Goal: Task Accomplishment & Management: Manage account settings

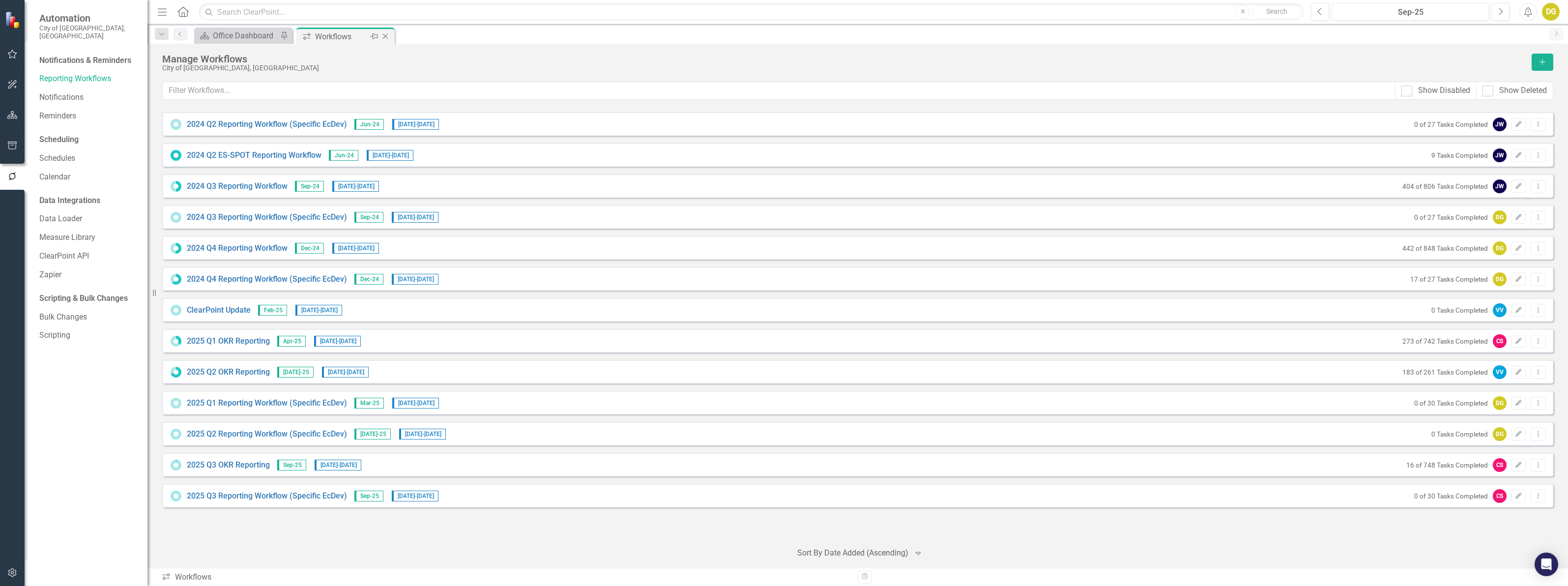
click at [382, 37] on icon "Close" at bounding box center [385, 36] width 10 height 8
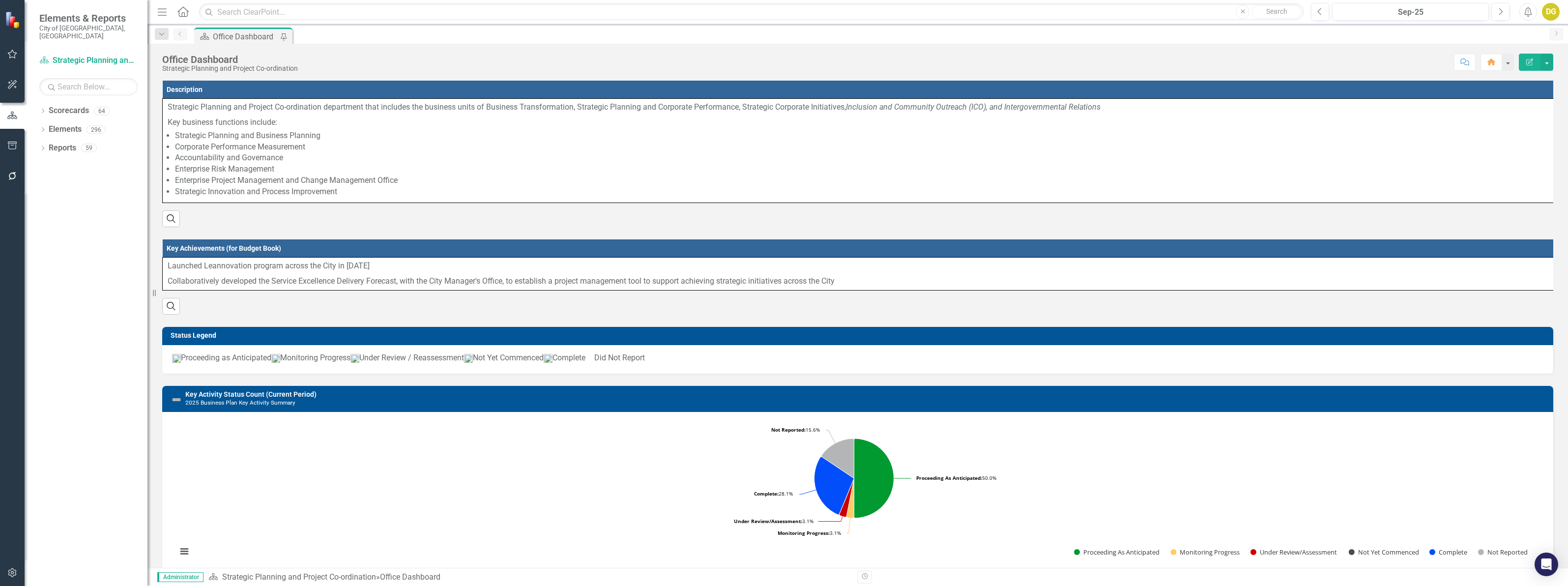
click at [482, 330] on div "Status Legend Proceeding as Anticipated Monitoring Progress Under Review / Reas…" at bounding box center [858, 344] width 1405 height 59
click at [283, 227] on div "Search" at bounding box center [857, 215] width 1390 height 24
click at [1229, 331] on div "Status Legend Proceeding as Anticipated Monitoring Progress Under Review / Reas…" at bounding box center [858, 344] width 1405 height 59
click at [1485, 227] on div "Search" at bounding box center [857, 215] width 1390 height 24
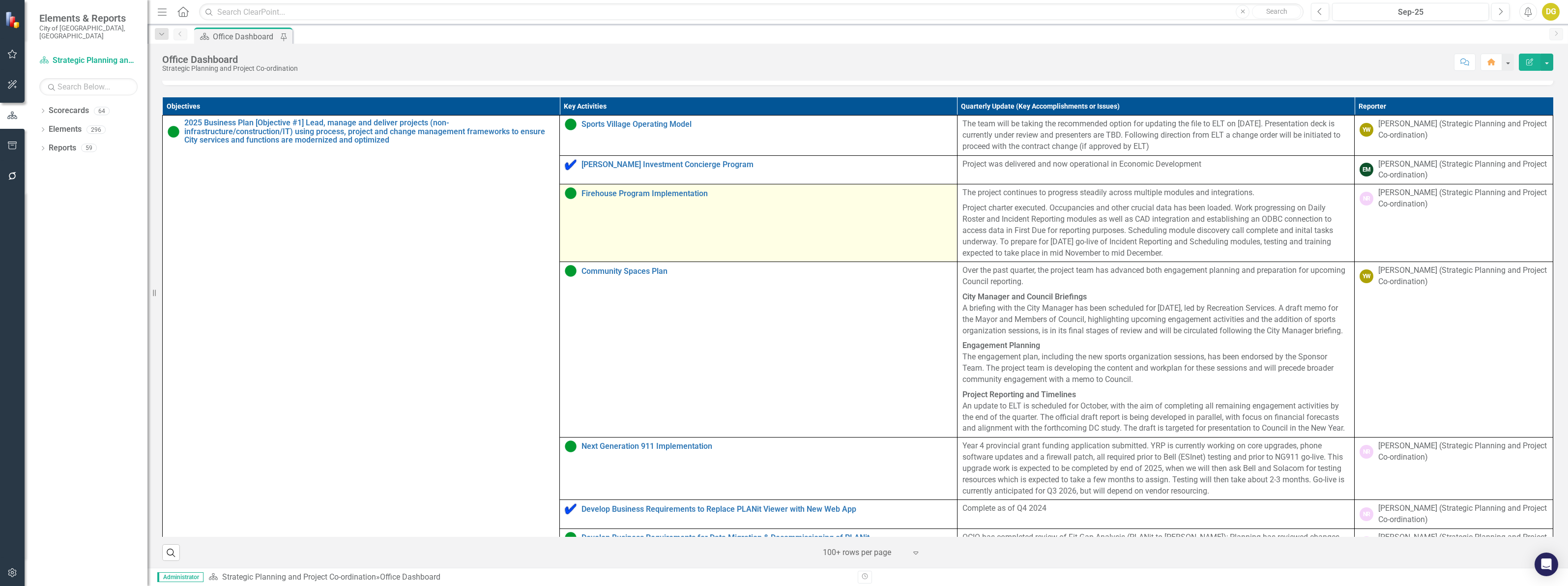
scroll to position [487, 0]
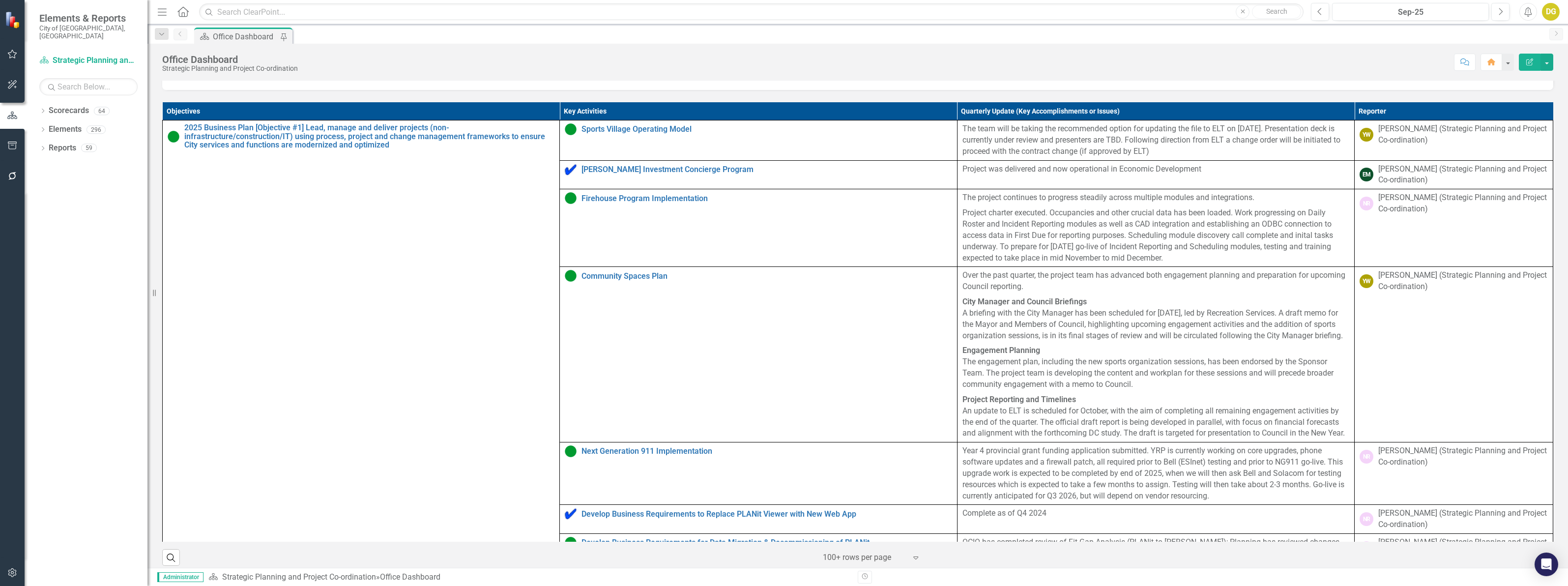
click at [347, 112] on div "Objectives Key Activities Quarterly Update (Key Accomplishments or Issues) Repo…" at bounding box center [858, 328] width 1405 height 476
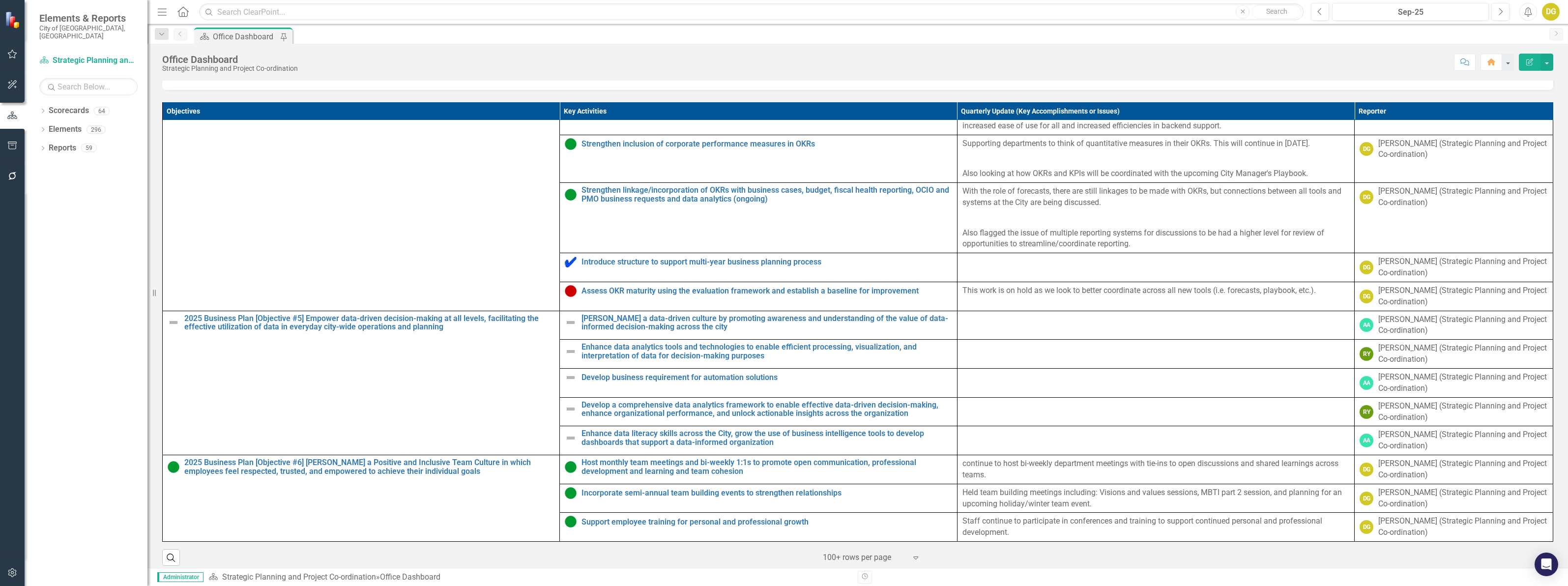
scroll to position [1942, 0]
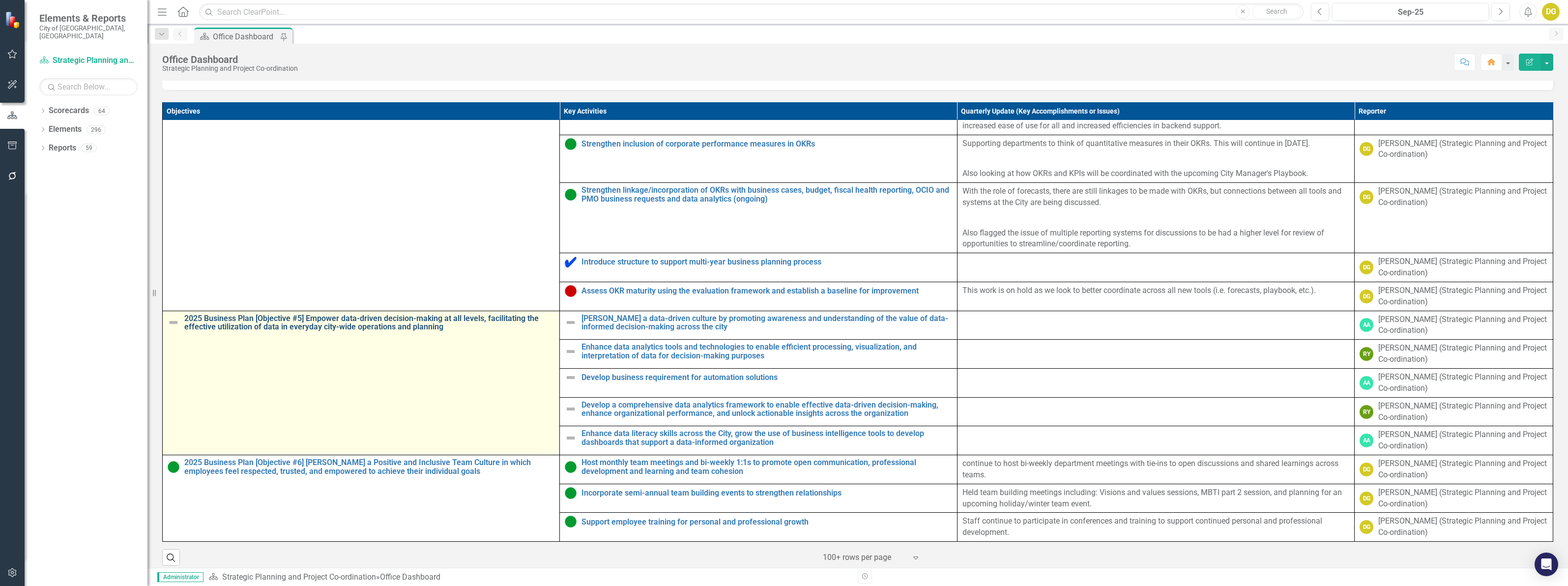
click at [372, 331] on link "2025 Business Plan [Objective #5] Empower data-driven decision-making at all le…" at bounding box center [369, 322] width 370 height 17
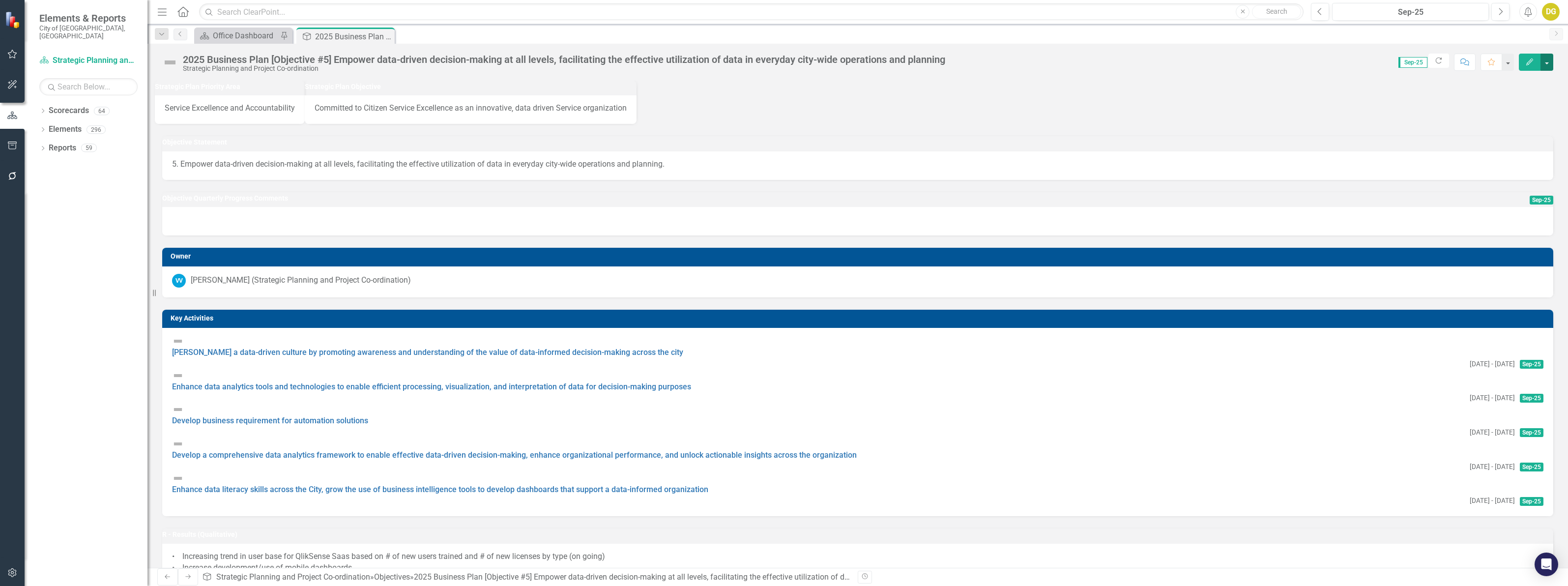
click at [1547, 61] on button "button" at bounding box center [1546, 62] width 13 height 17
click at [1502, 151] on link "PDF Export to PDF" at bounding box center [1512, 157] width 80 height 18
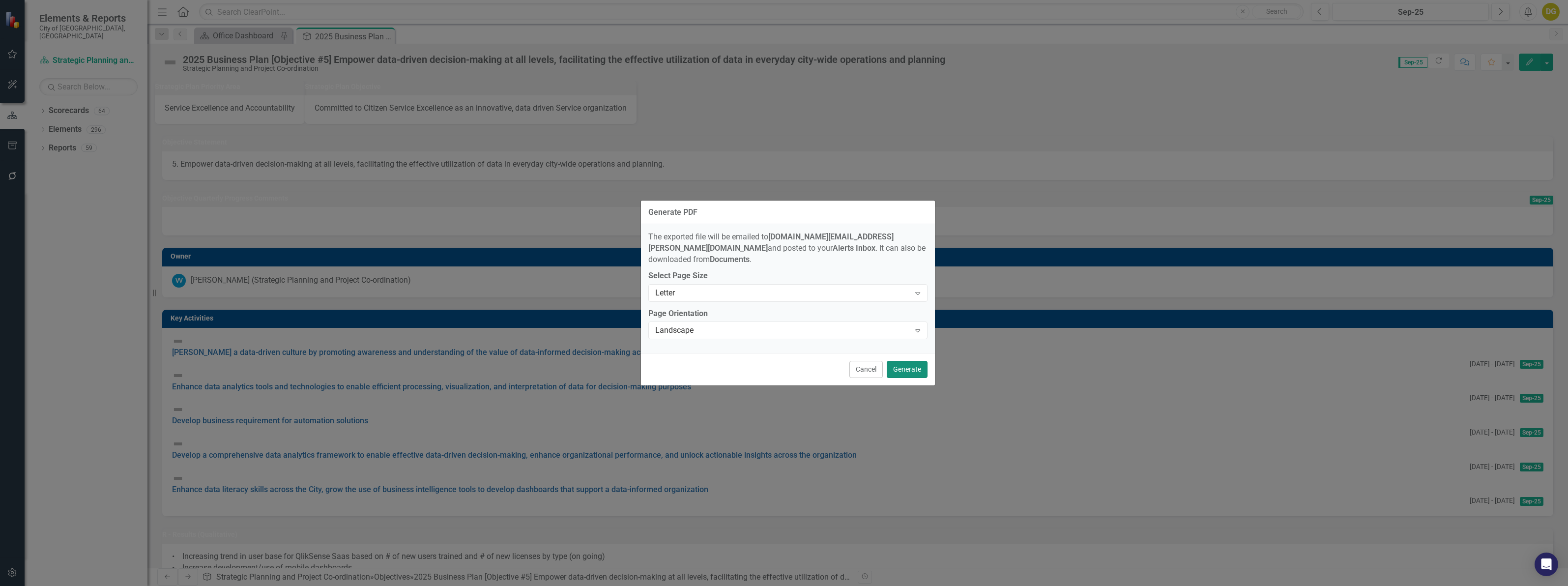
click at [915, 365] on button "Generate" at bounding box center [906, 370] width 41 height 17
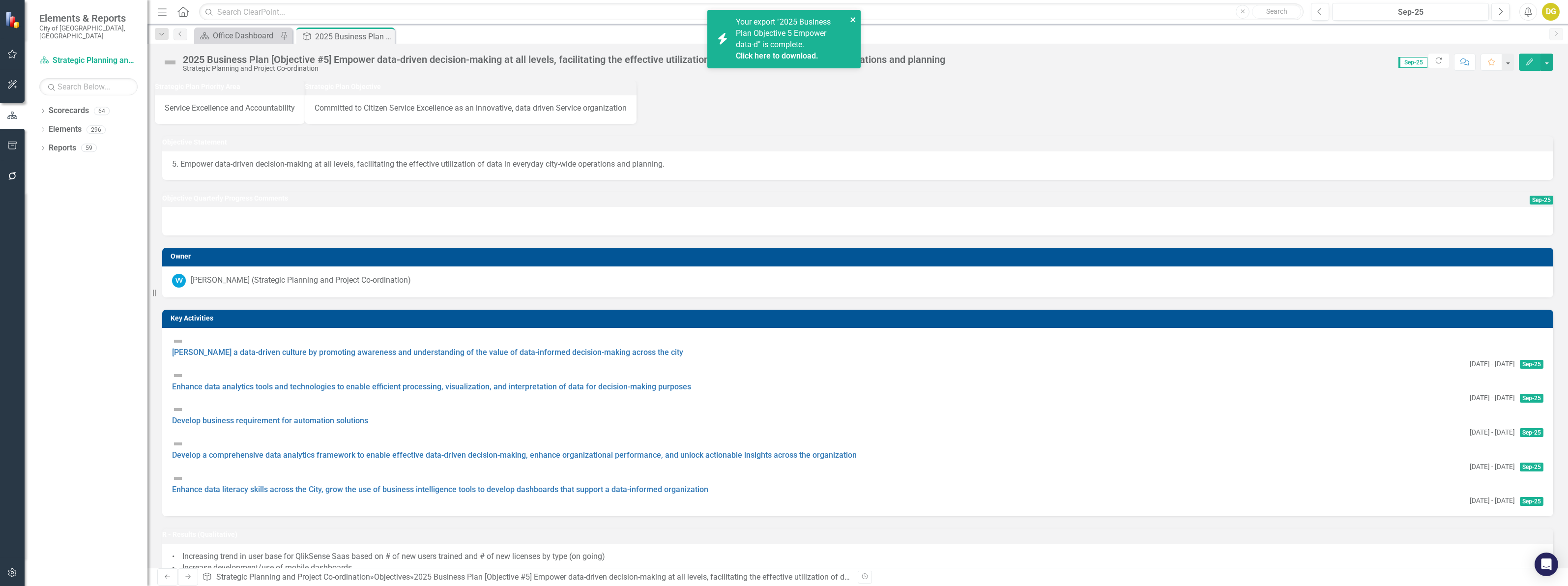
click at [855, 18] on icon "close" at bounding box center [853, 19] width 7 height 8
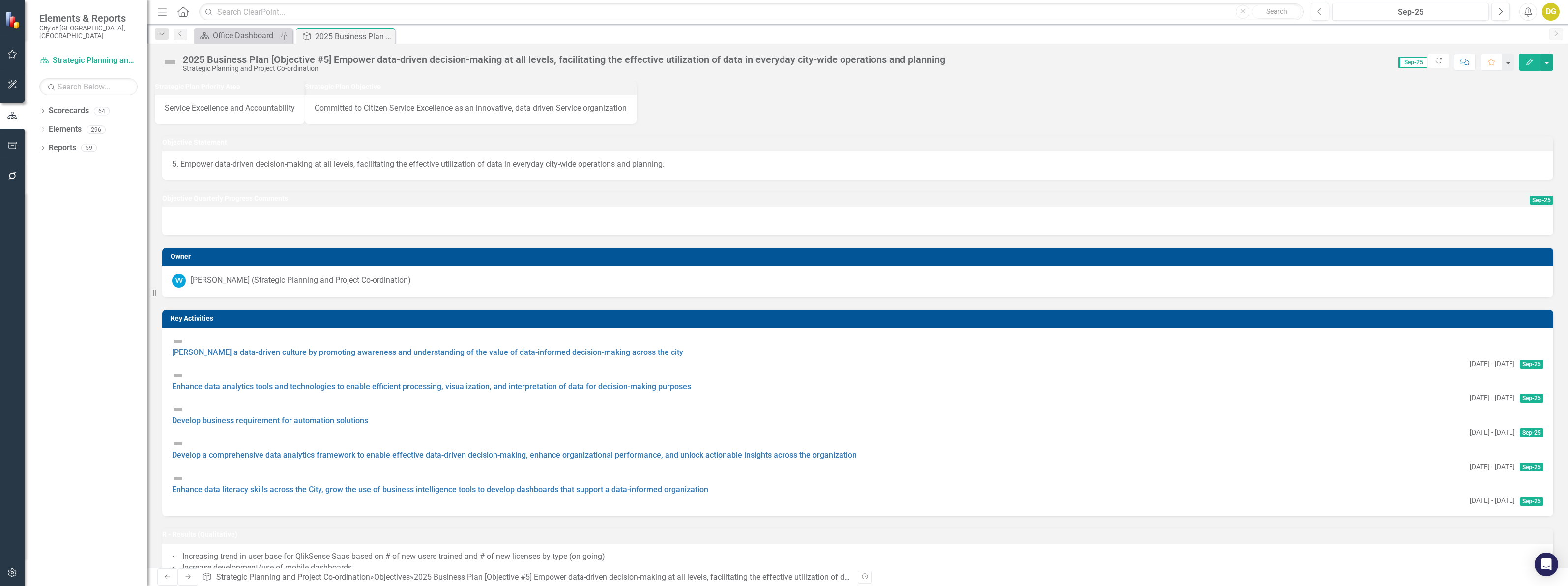
click at [1549, 13] on div "DG" at bounding box center [1551, 12] width 18 height 18
click at [1511, 140] on link "Logout Log Out" at bounding box center [1520, 143] width 78 height 18
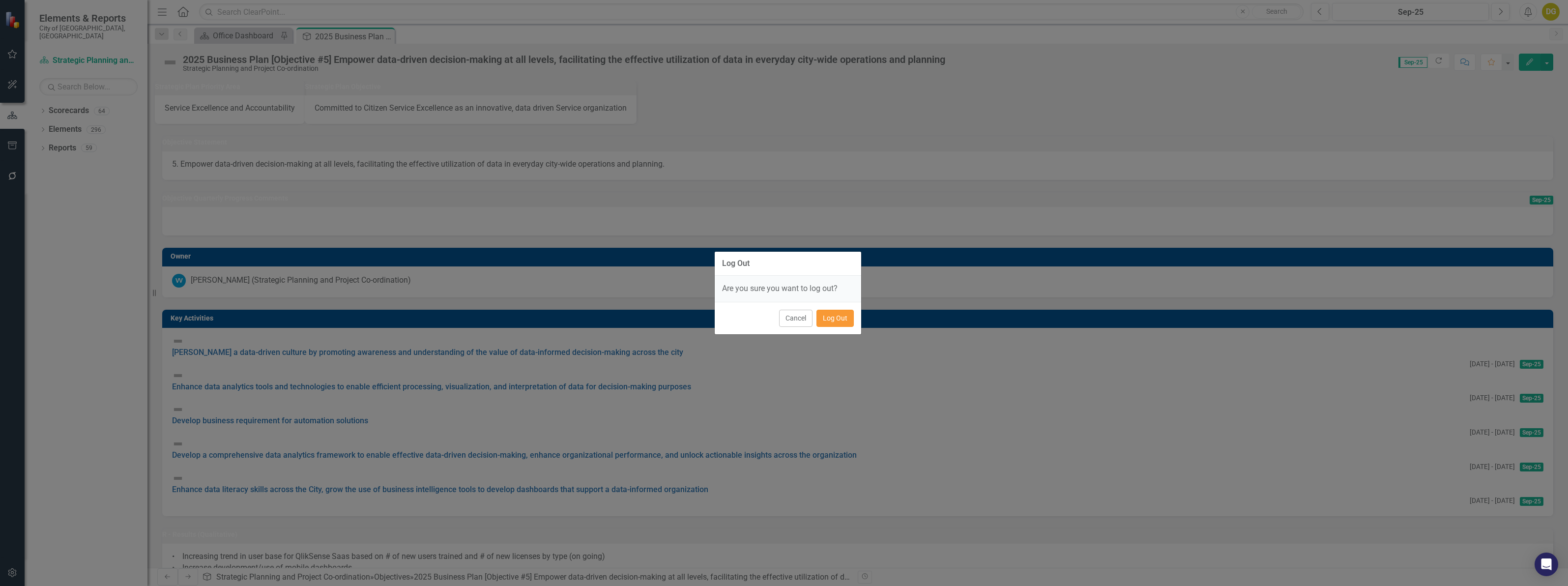
click at [830, 319] on button "Log Out" at bounding box center [835, 318] width 37 height 17
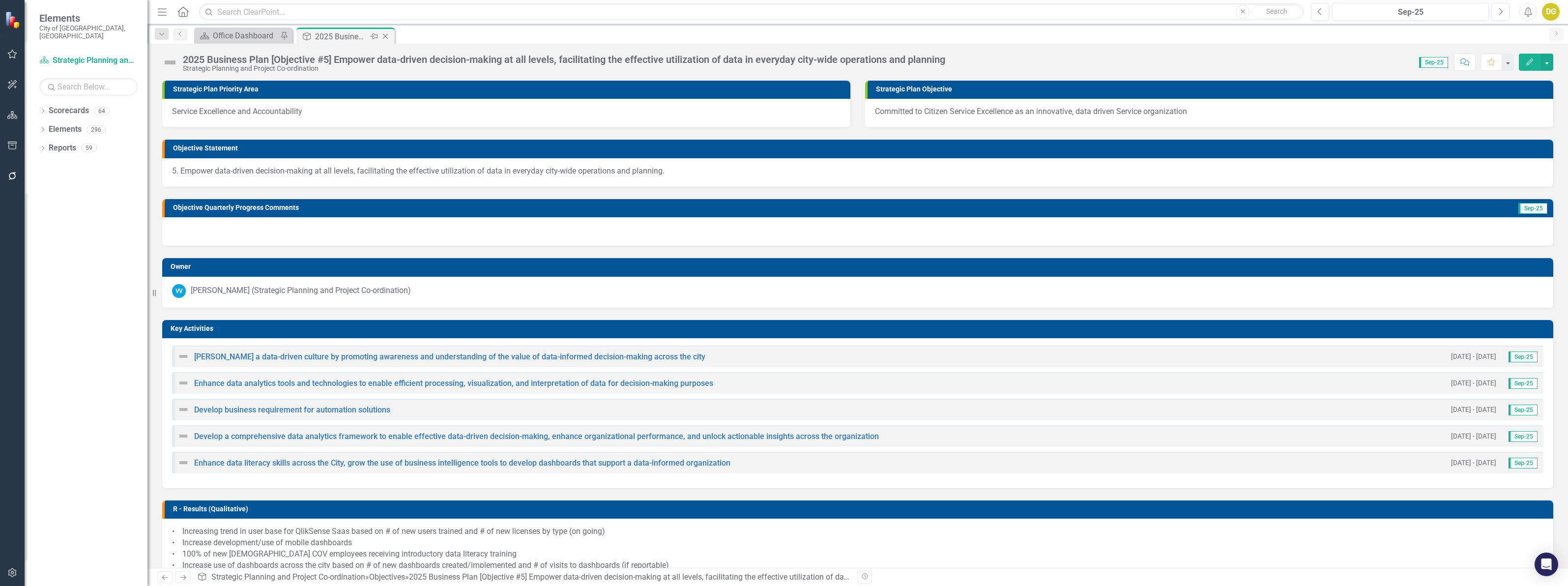
click at [382, 35] on icon "Close" at bounding box center [385, 36] width 10 height 8
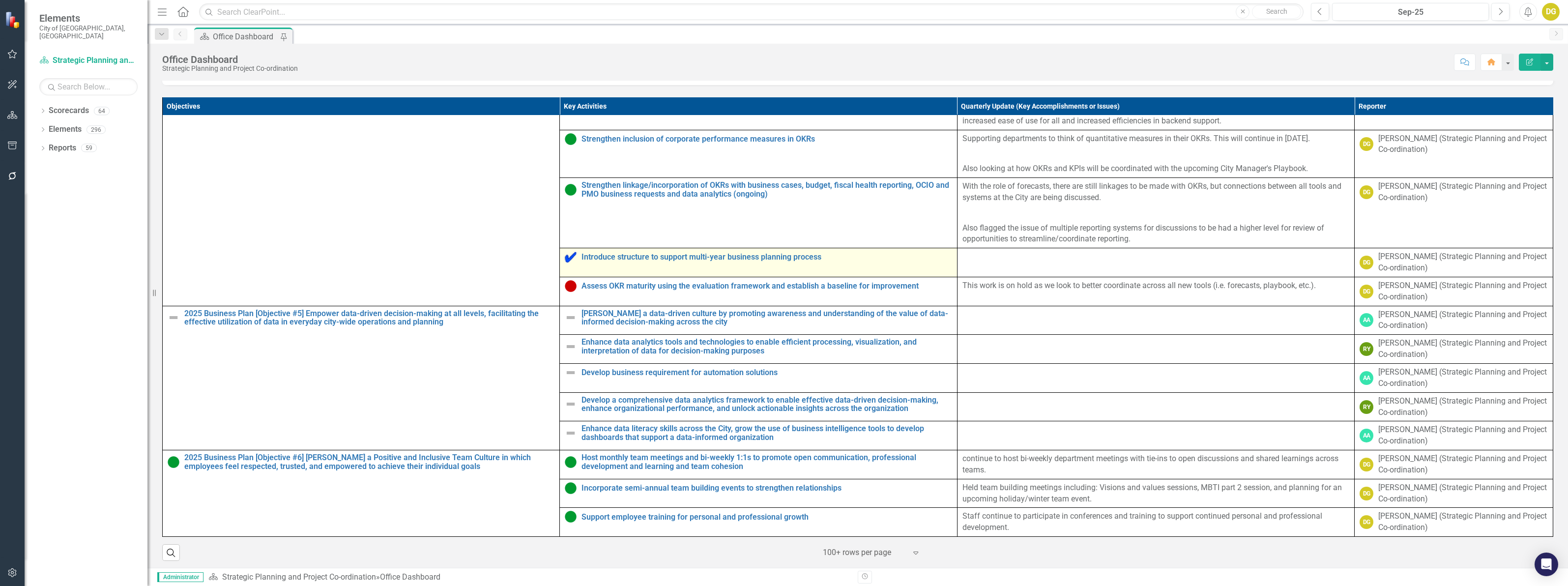
scroll to position [1942, 0]
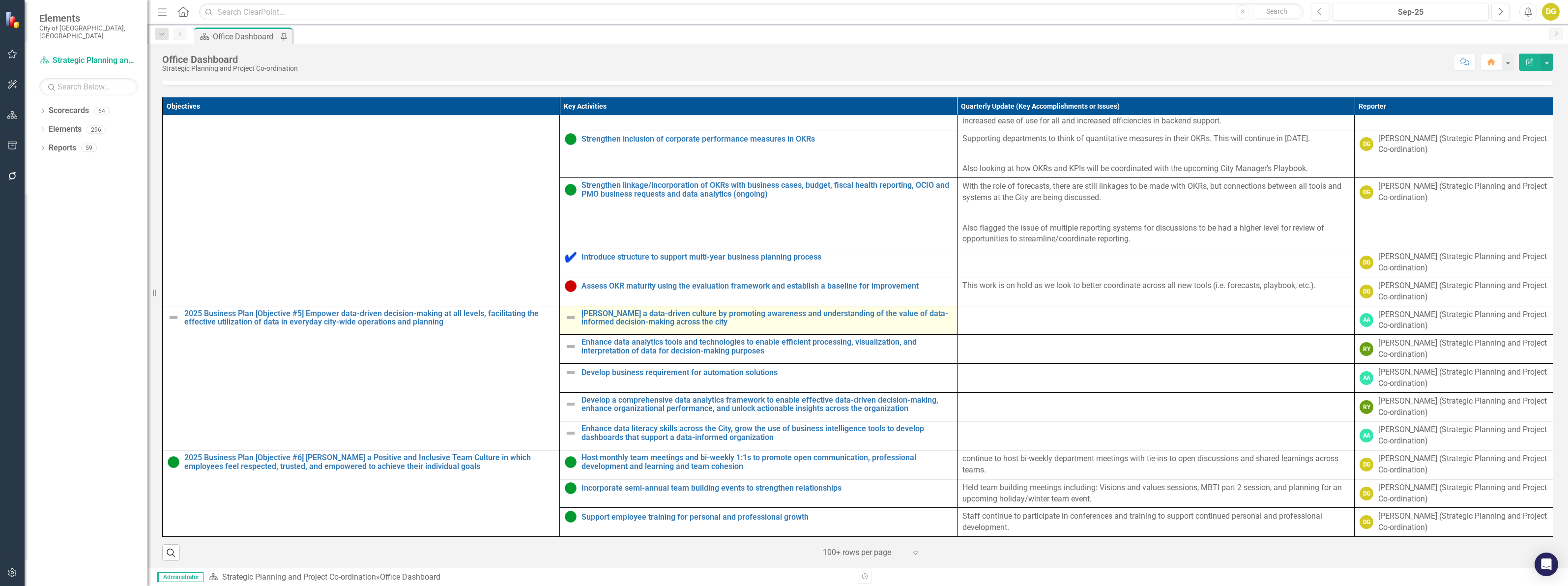
click at [565, 323] on img at bounding box center [571, 318] width 12 height 12
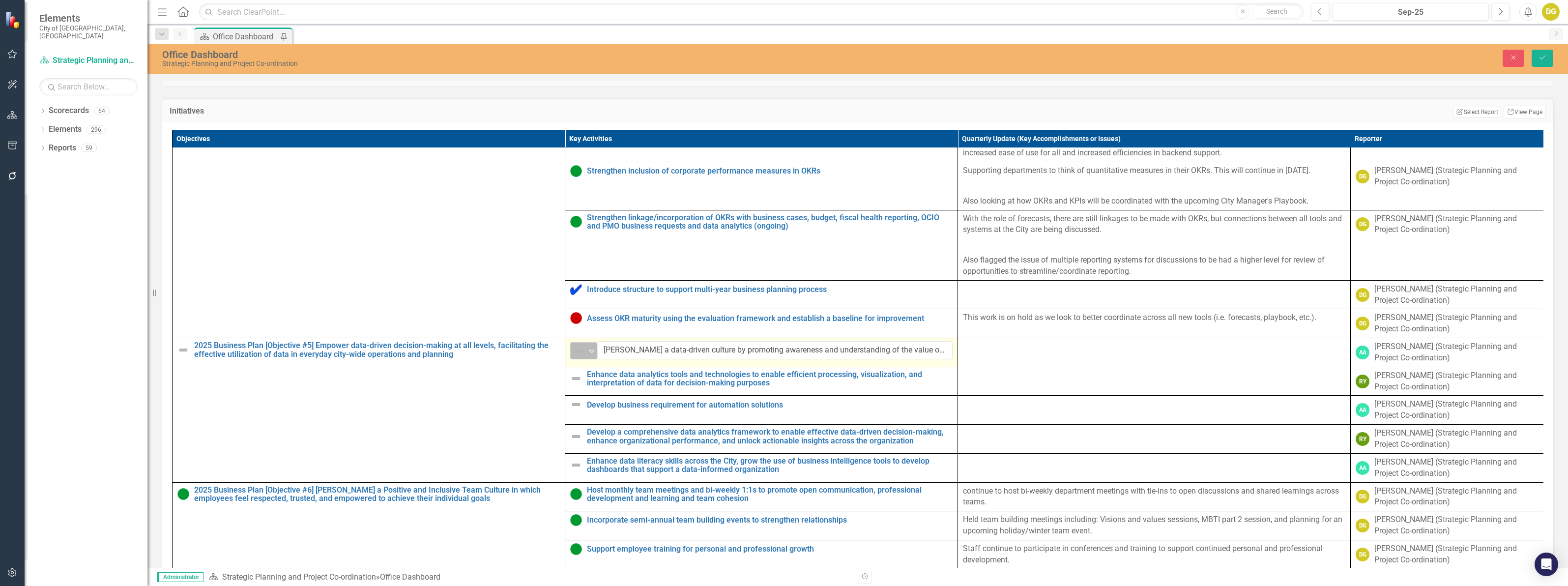
click at [593, 355] on icon "Expand" at bounding box center [592, 351] width 10 height 8
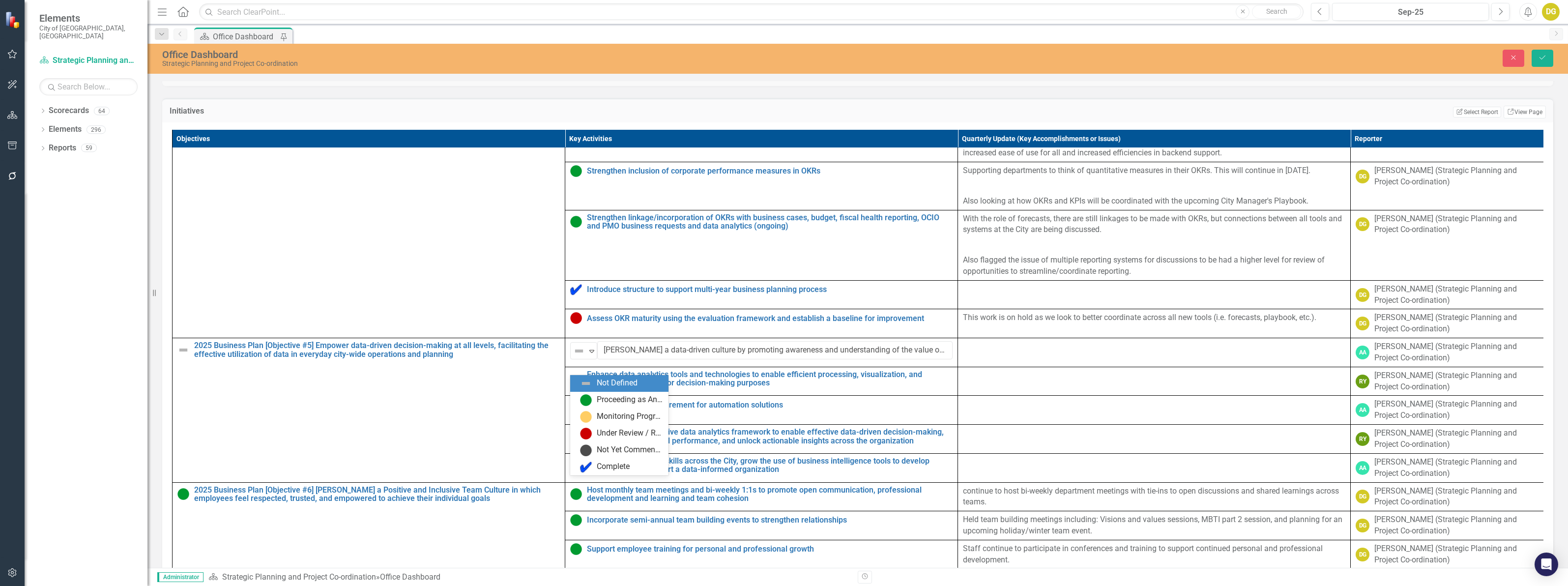
click at [593, 385] on div "Not Defined" at bounding box center [621, 384] width 83 height 12
click at [590, 355] on icon "Expand" at bounding box center [592, 351] width 10 height 8
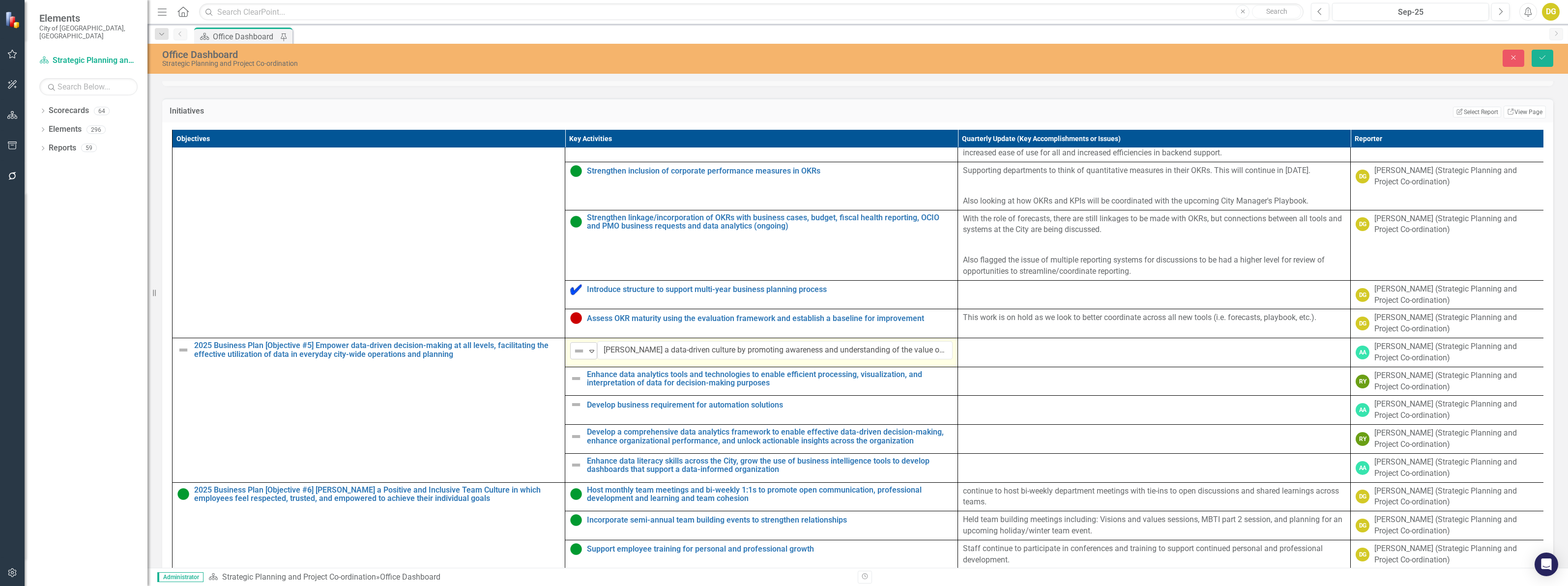
click at [591, 355] on icon "Expand" at bounding box center [592, 351] width 10 height 8
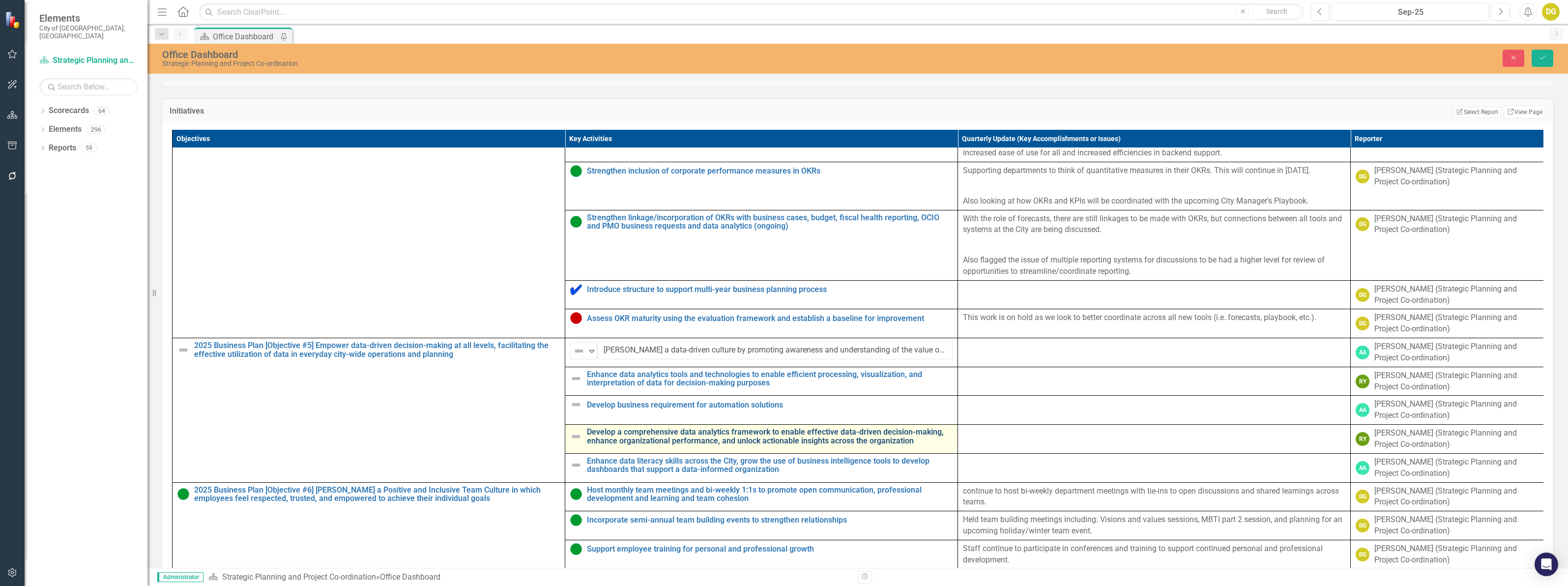
scroll to position [1950, 0]
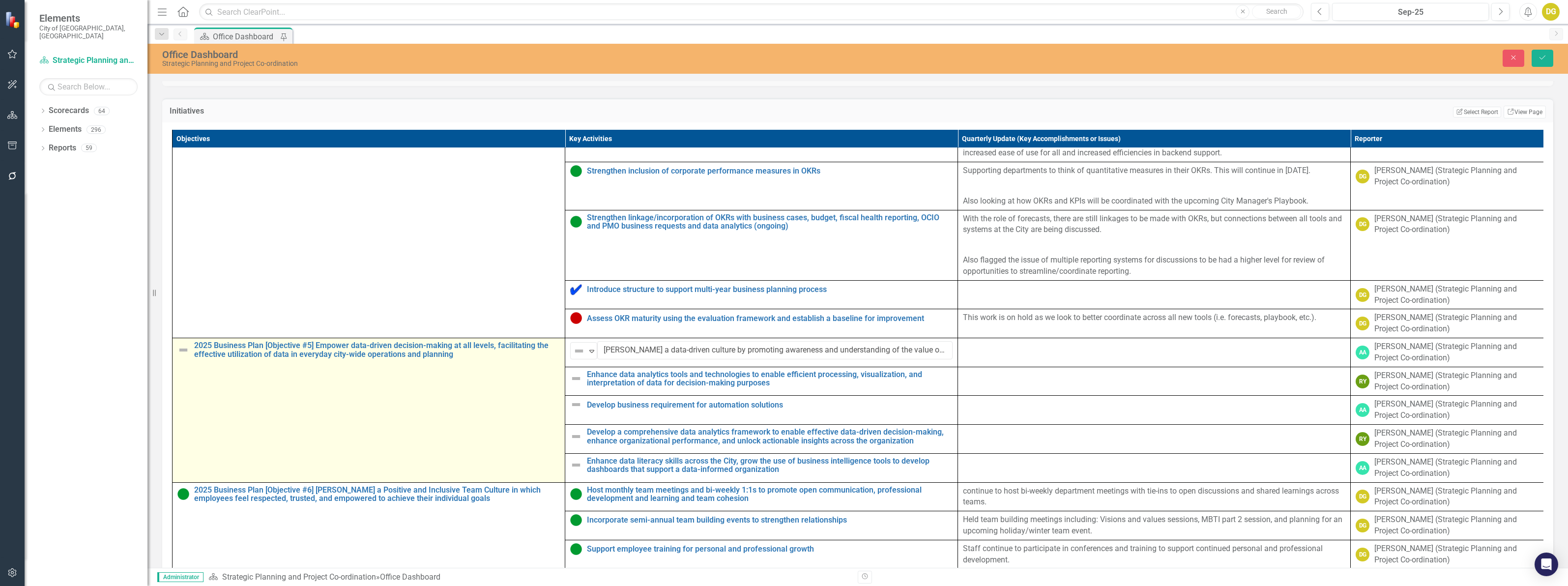
click at [185, 356] on img at bounding box center [184, 350] width 12 height 12
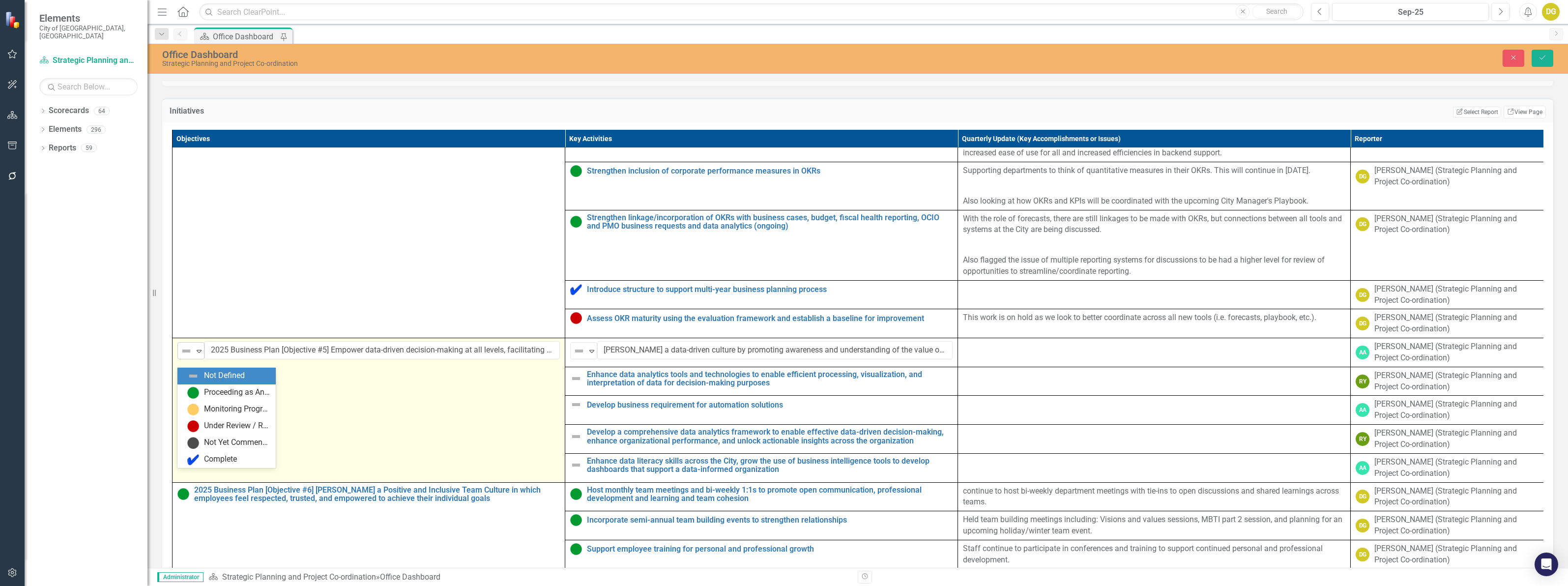
click at [198, 355] on icon "Expand" at bounding box center [198, 351] width 10 height 8
click at [201, 355] on icon "Expand" at bounding box center [198, 351] width 10 height 8
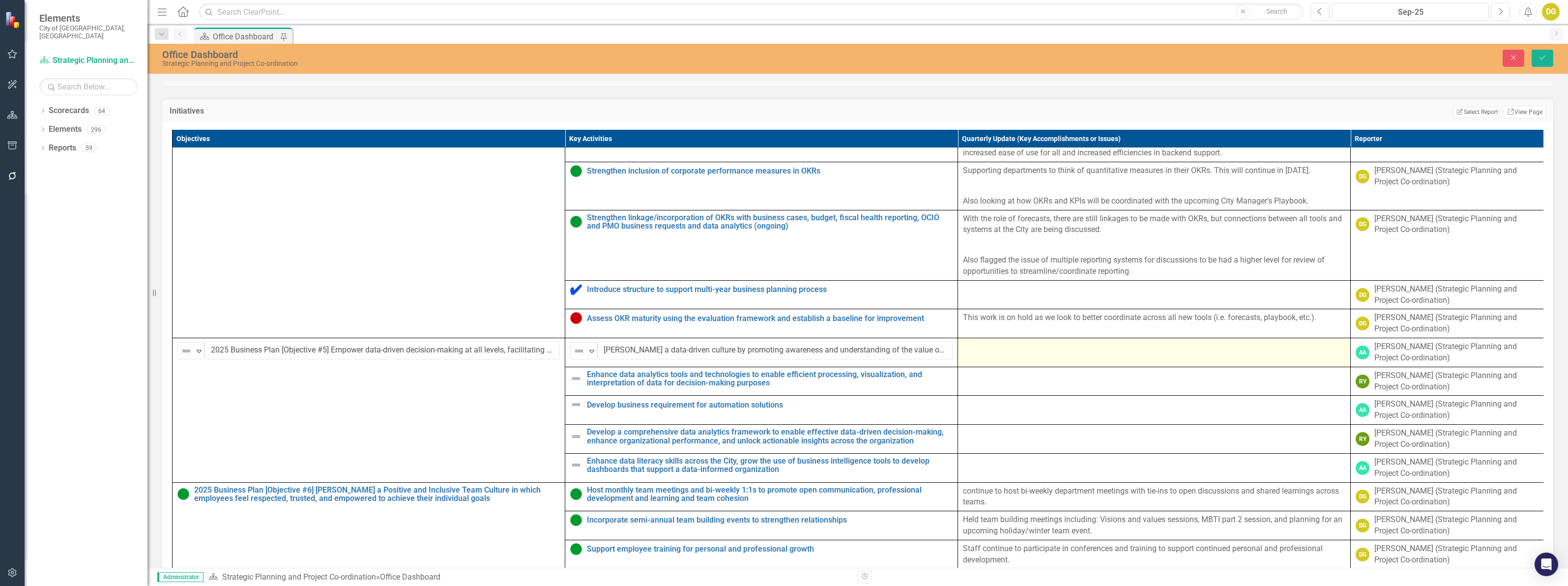
click at [982, 361] on td at bounding box center [1154, 352] width 392 height 29
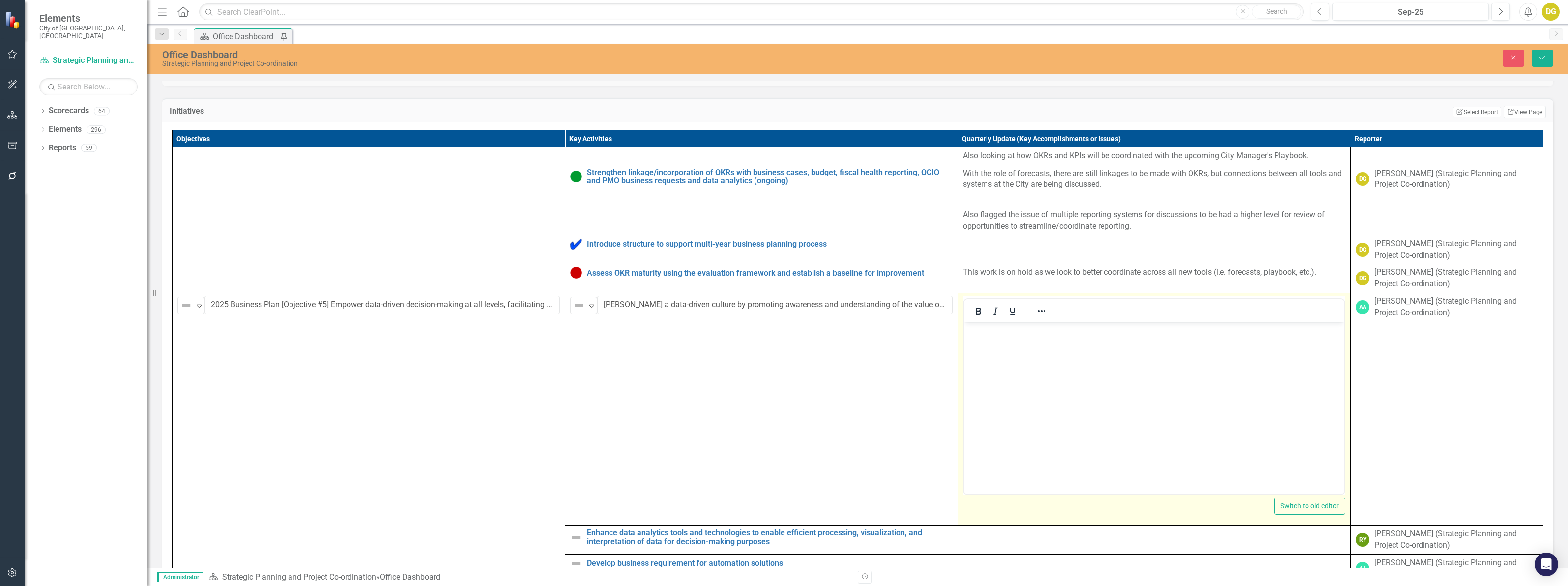
scroll to position [0, 0]
click at [1003, 336] on p "Rich Text Area. Press ALT-0 for help." at bounding box center [1153, 331] width 375 height 12
click at [1514, 57] on icon "button" at bounding box center [1514, 57] width 4 height 4
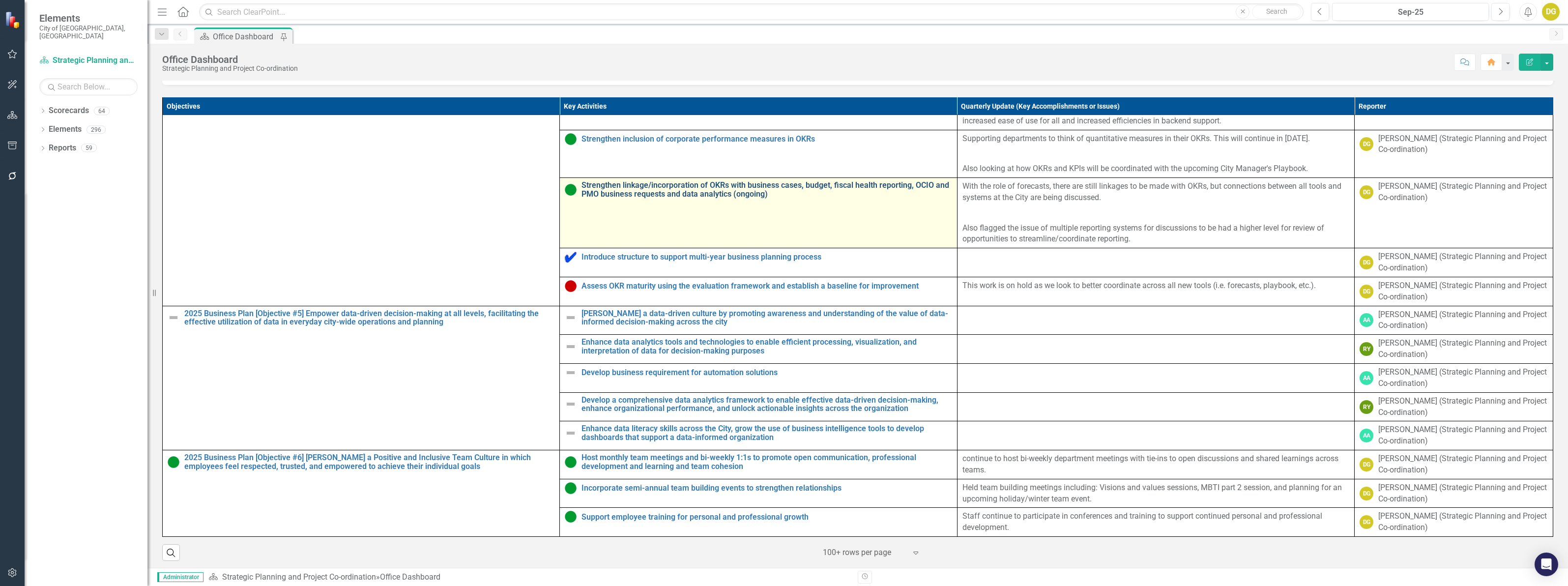
scroll to position [1942, 0]
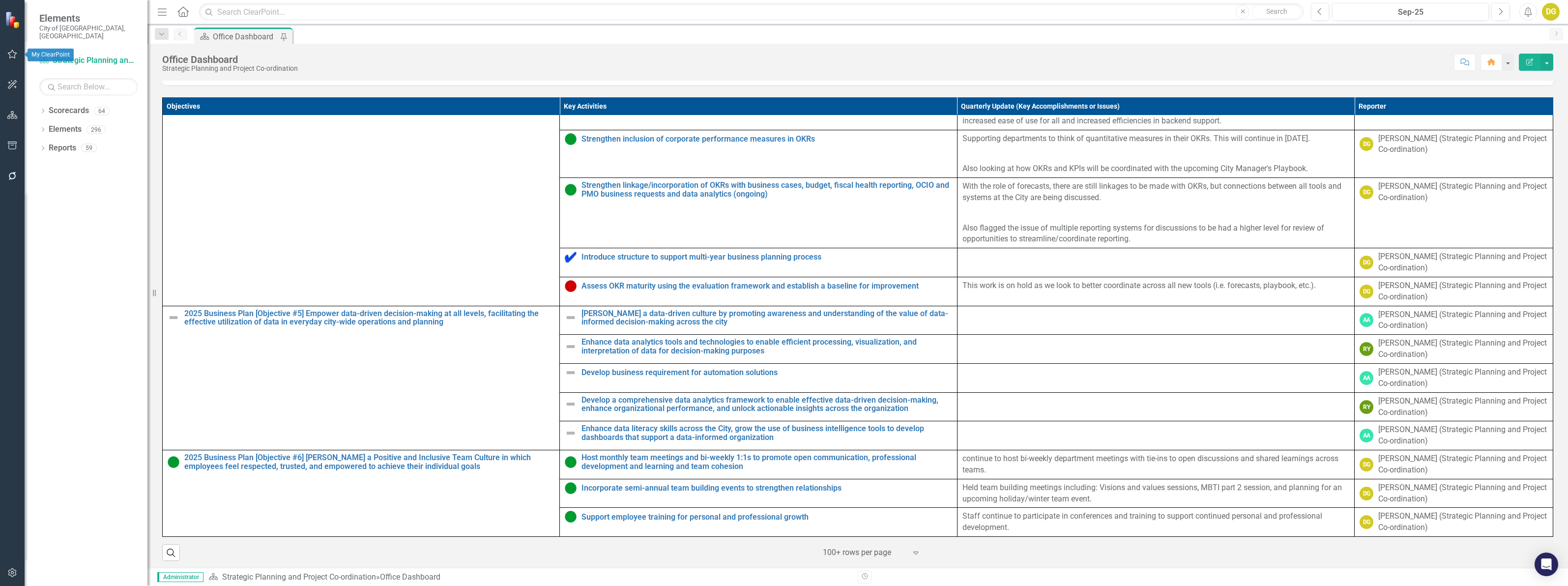
click at [10, 54] on icon "button" at bounding box center [13, 54] width 10 height 8
click at [60, 110] on link "My Updates" at bounding box center [89, 116] width 98 height 11
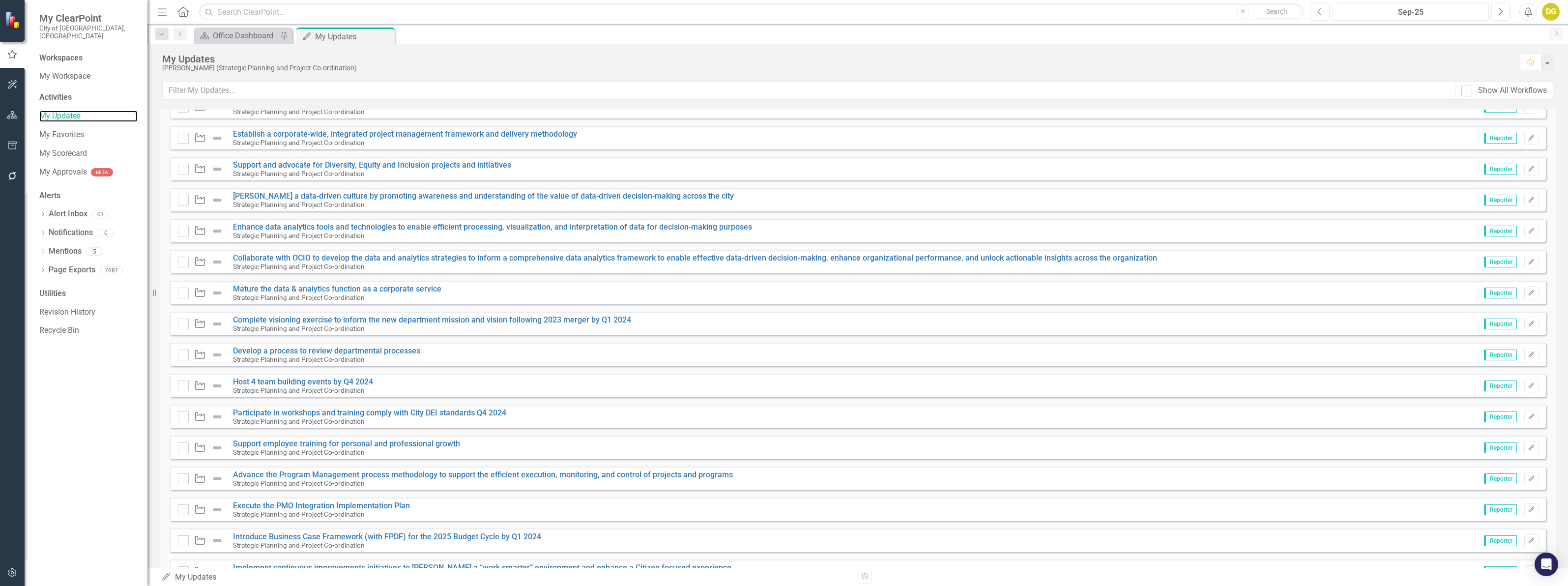
scroll to position [944, 0]
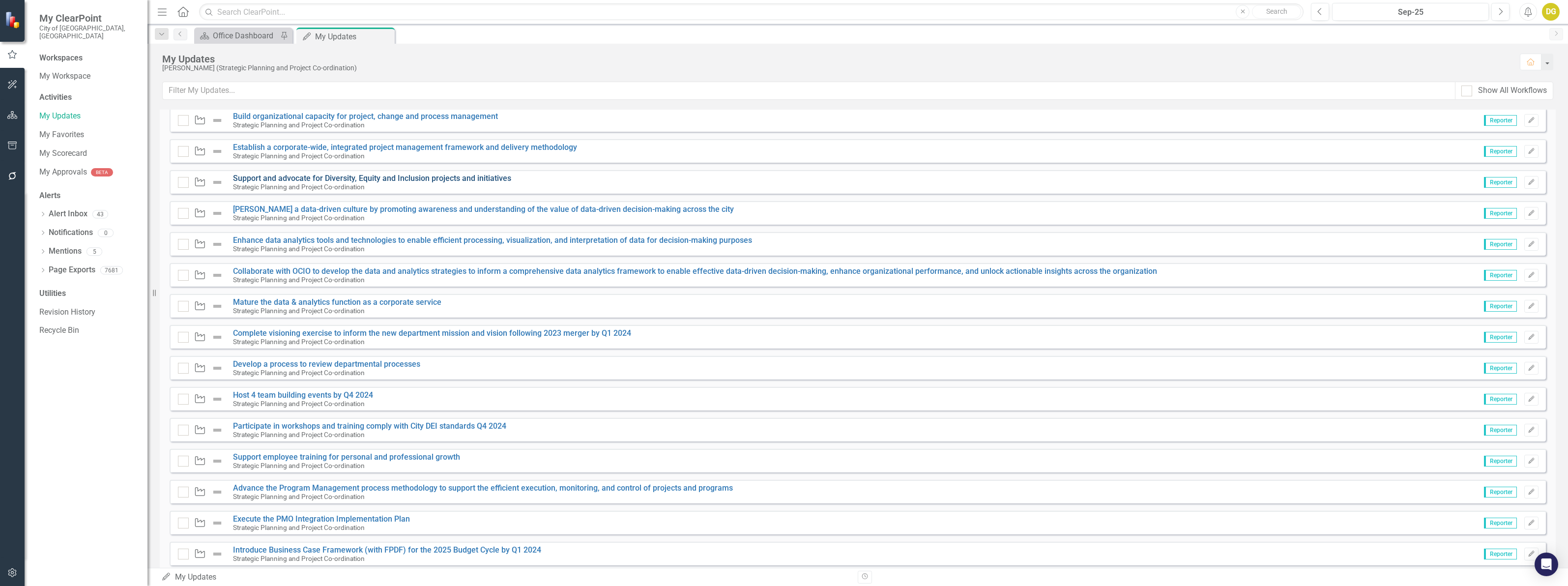
click at [254, 177] on link "Support and advocate for Diversity, Equity and Inclusion projects and initiativ…" at bounding box center [371, 178] width 278 height 10
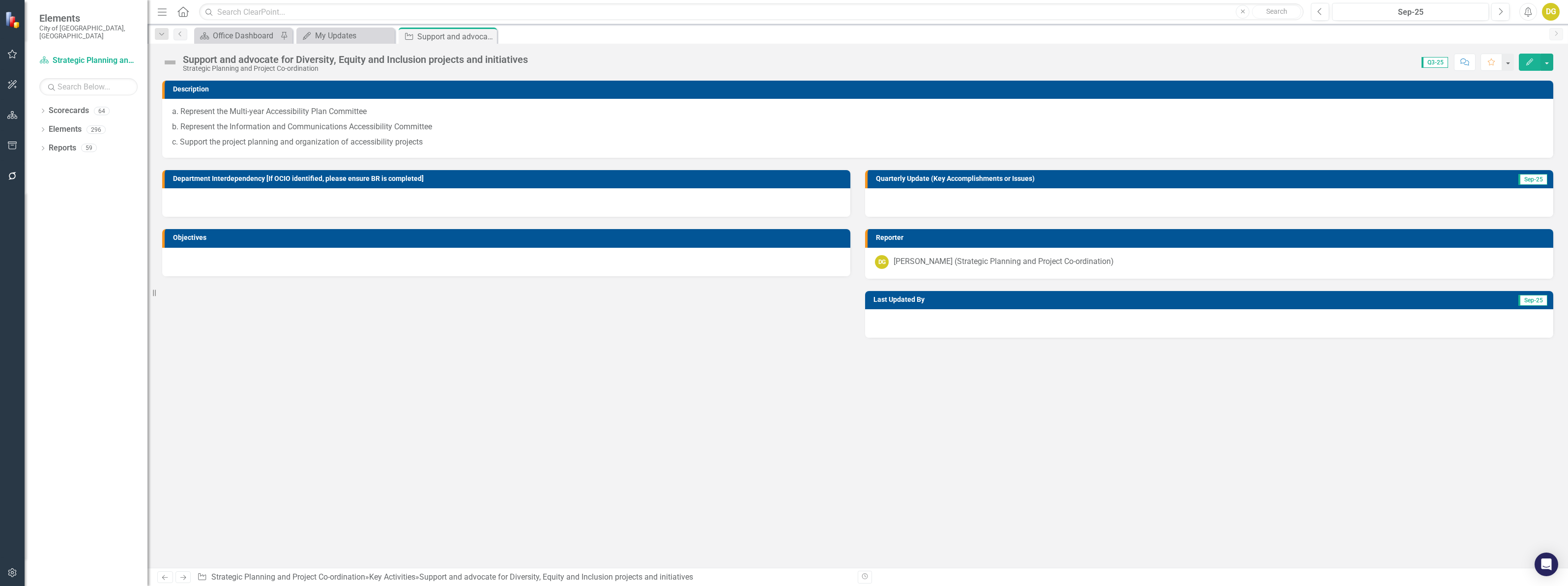
click at [901, 205] on div at bounding box center [1208, 202] width 688 height 28
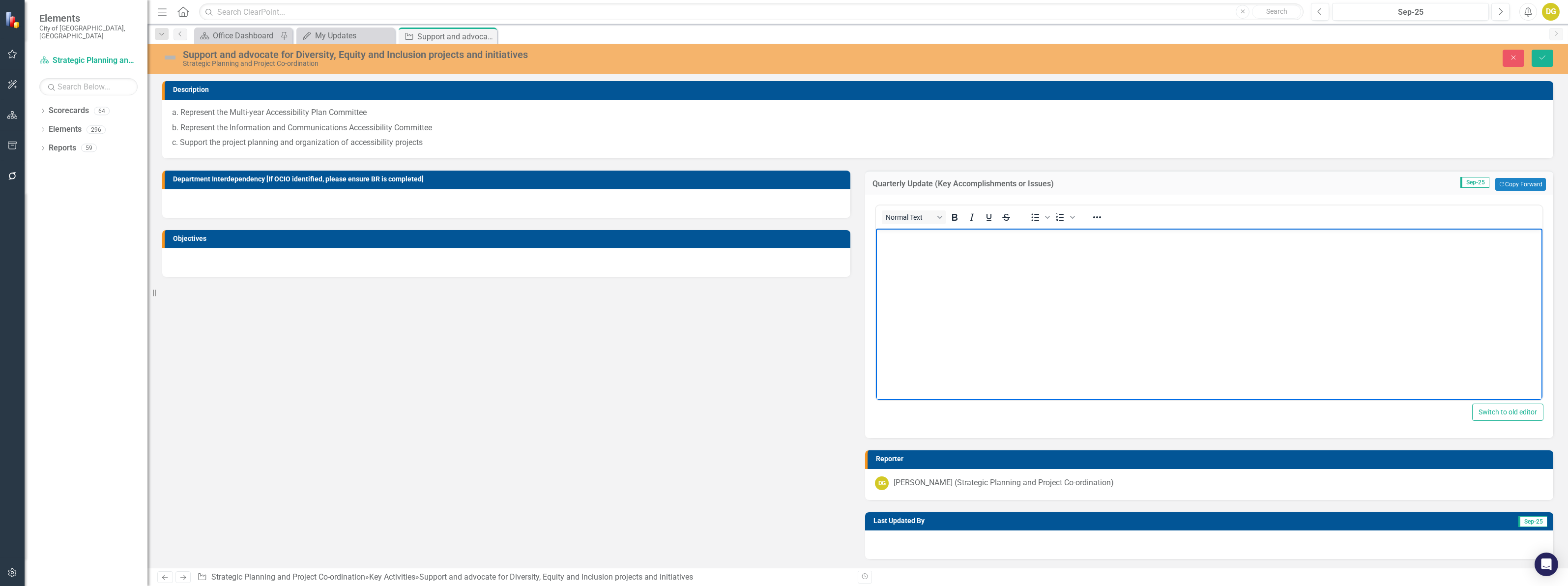
click at [935, 280] on body "Rich Text Area. Press ALT-0 for help." at bounding box center [1208, 302] width 666 height 148
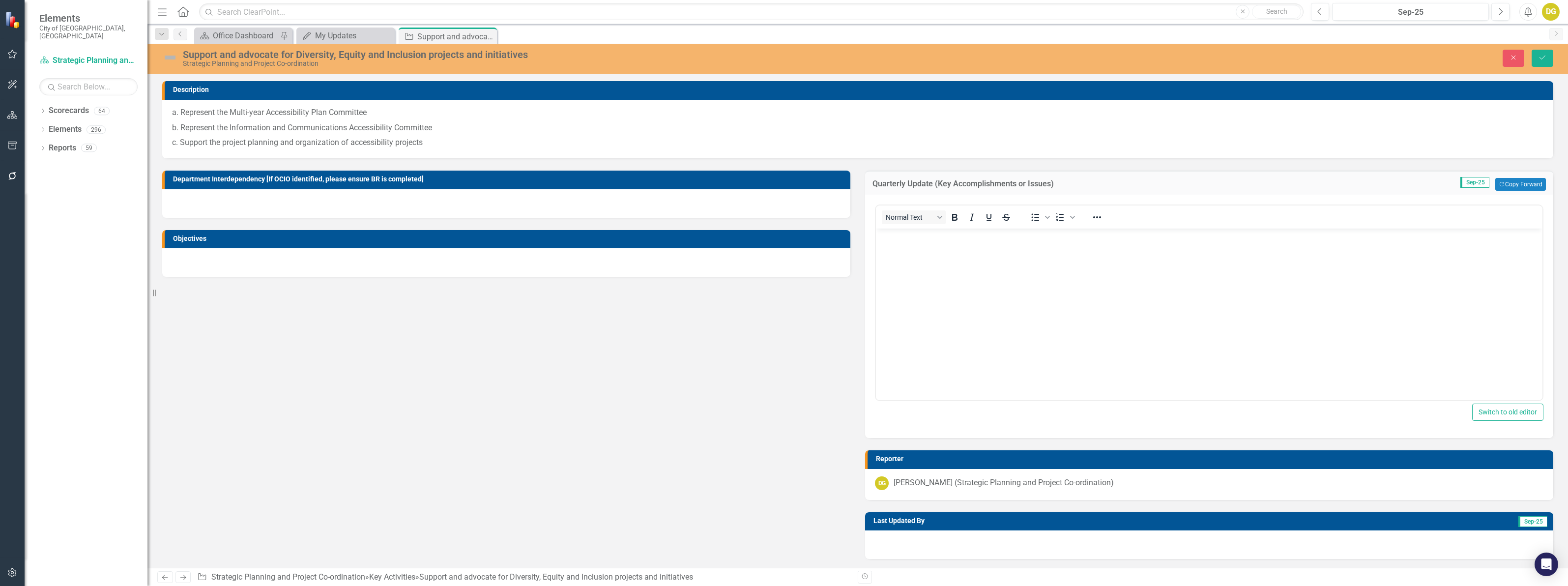
click at [170, 57] on img at bounding box center [169, 57] width 16 height 16
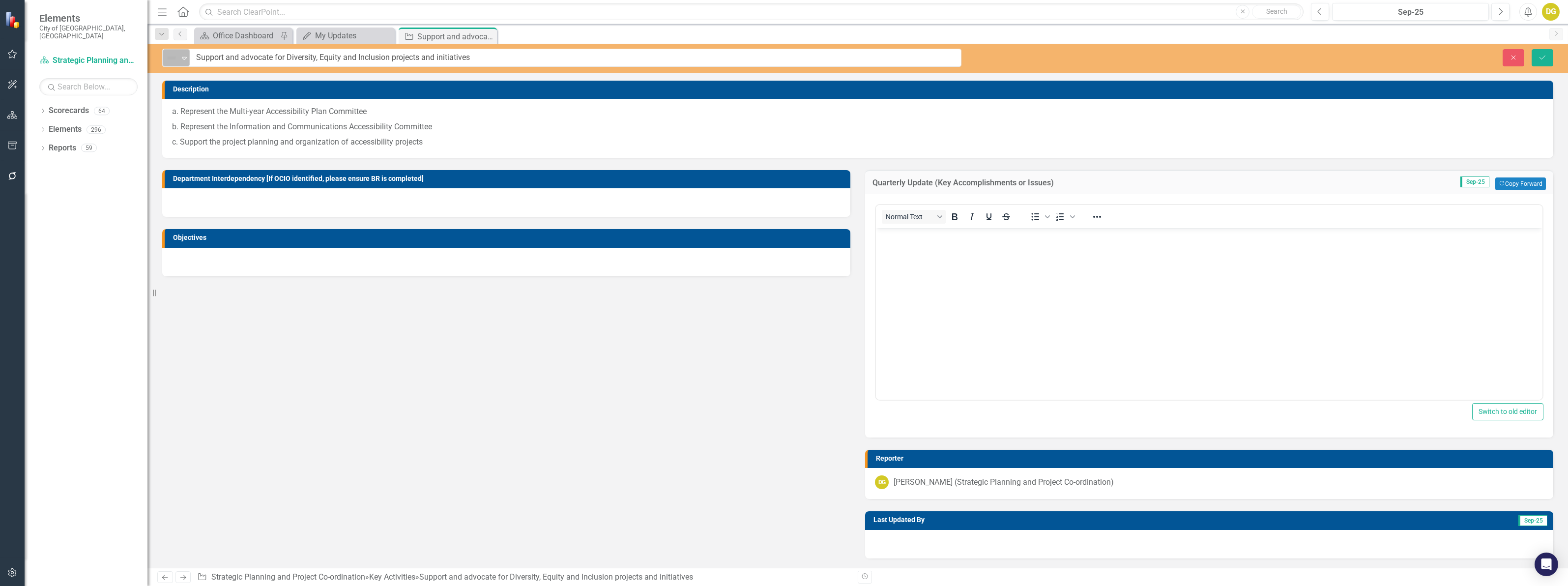
click at [185, 57] on icon "Expand" at bounding box center [184, 57] width 10 height 8
click at [183, 58] on icon "Expand" at bounding box center [184, 57] width 10 height 8
click at [1509, 57] on icon "Close" at bounding box center [1514, 57] width 9 height 7
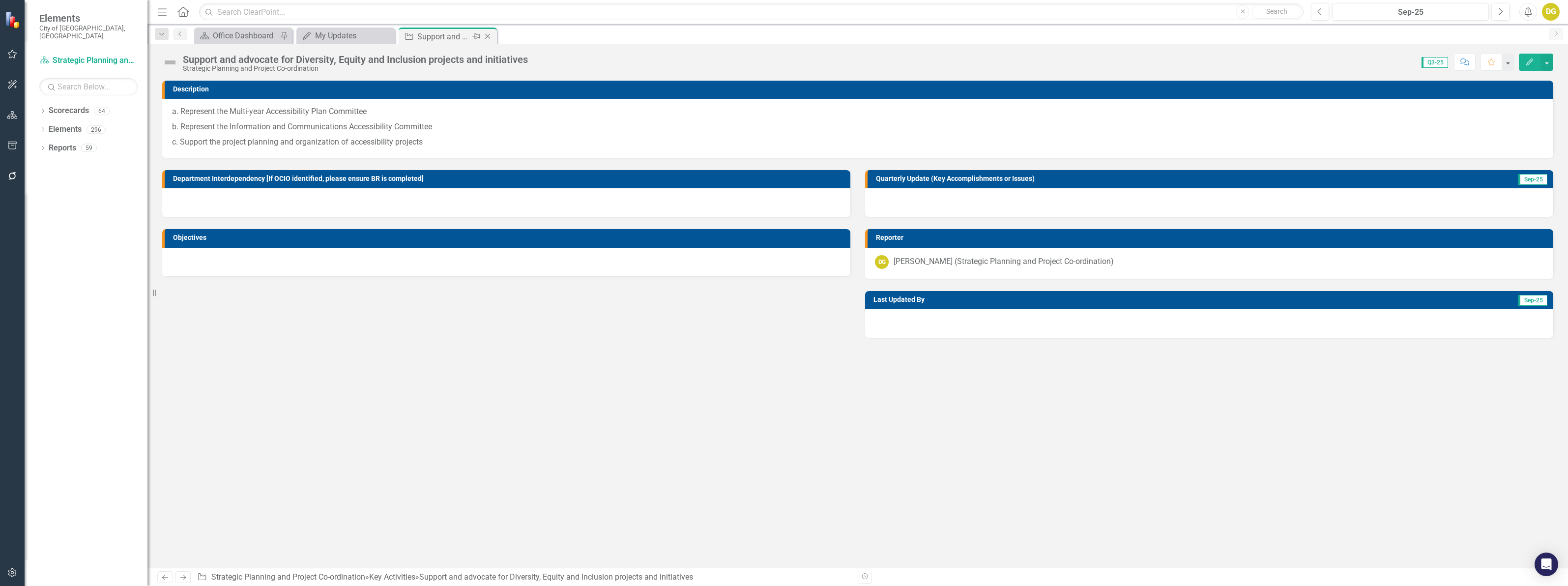
click at [489, 37] on icon "Close" at bounding box center [487, 36] width 10 height 8
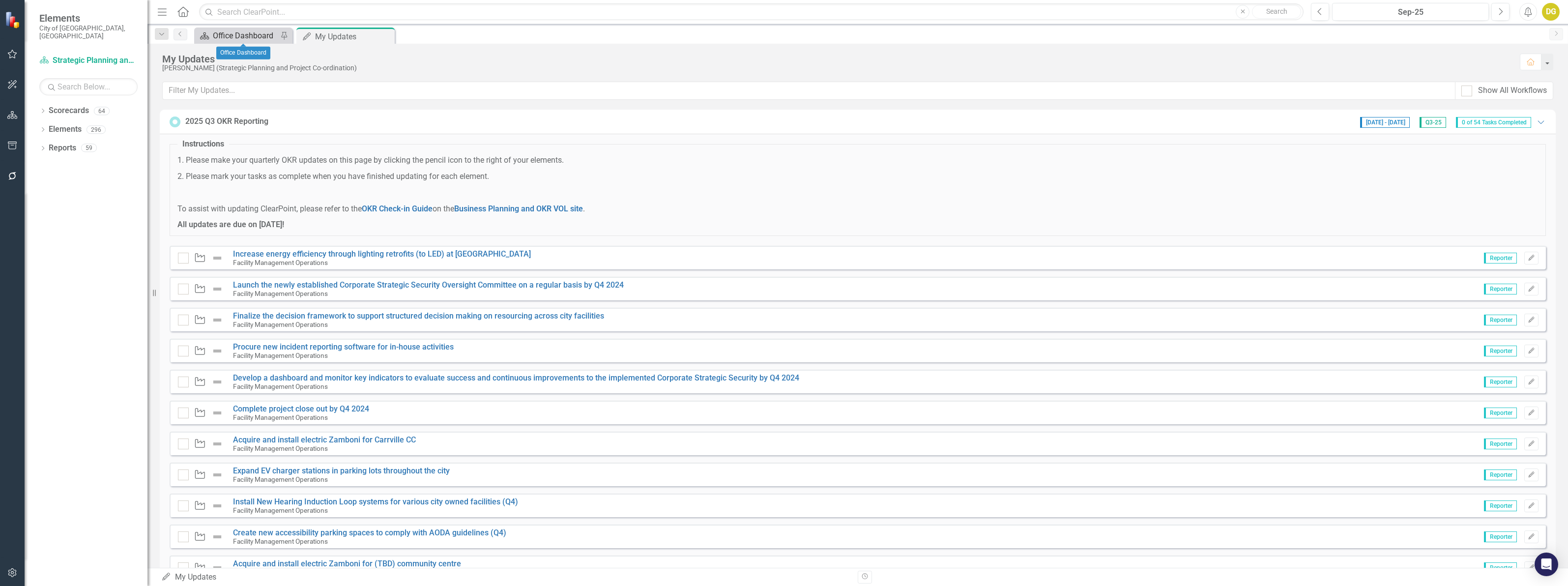
click at [225, 37] on div "Office Dashboard" at bounding box center [245, 36] width 65 height 12
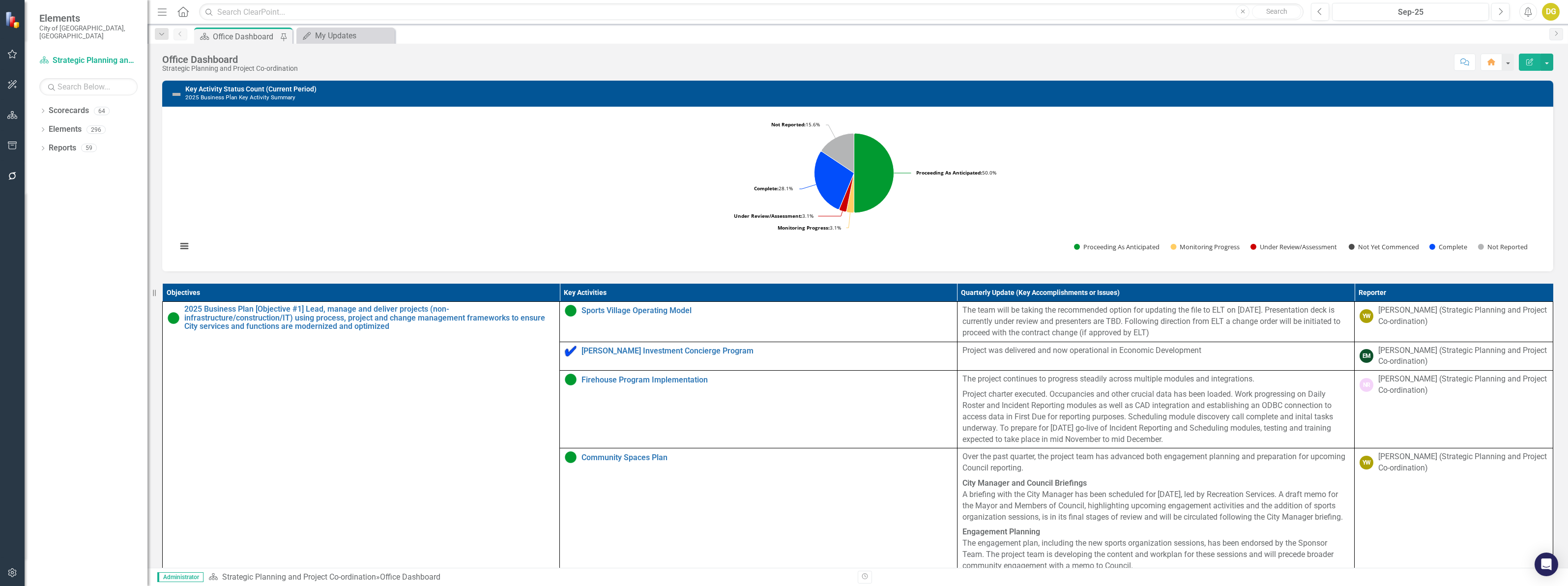
scroll to position [369, 0]
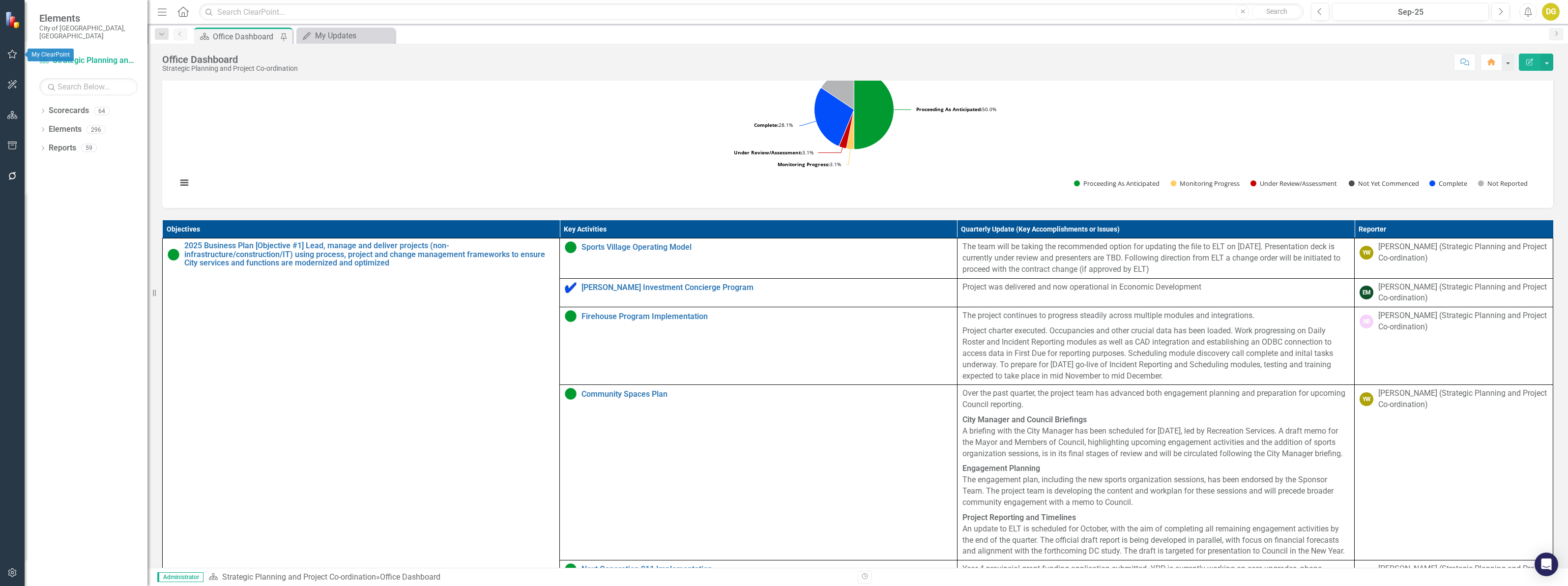
click at [13, 52] on icon "button" at bounding box center [13, 54] width 10 height 8
click at [67, 110] on link "My Updates" at bounding box center [89, 116] width 98 height 11
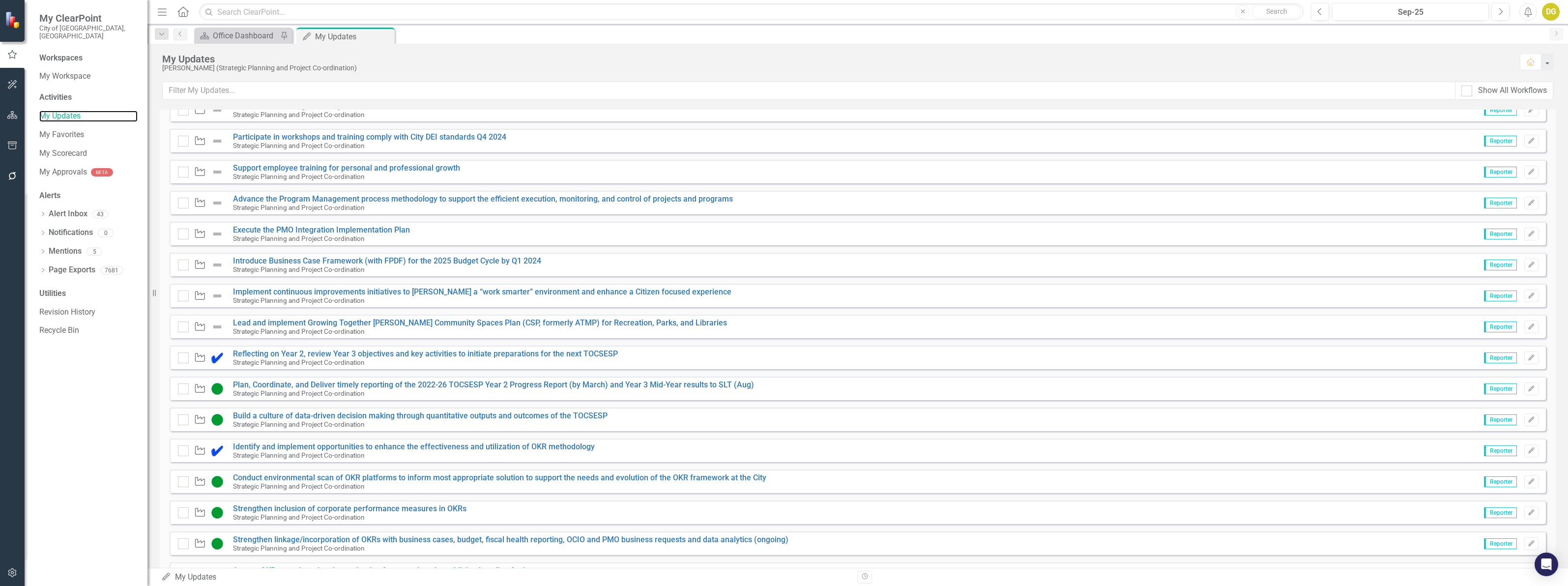
scroll to position [1374, 0]
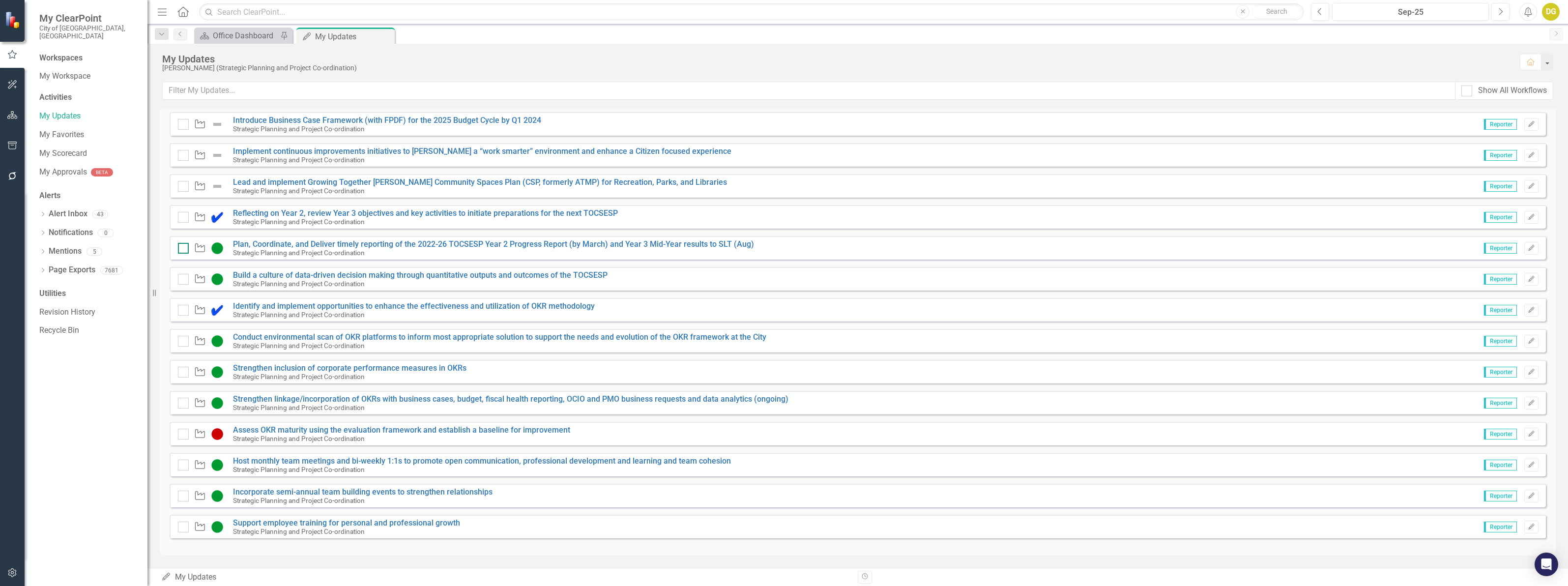
click at [181, 249] on div at bounding box center [183, 248] width 10 height 10
click at [181, 249] on input "checkbox" at bounding box center [181, 246] width 7 height 7
checkbox input "true"
click at [266, 208] on link "Reflecting on Year 2, review Year 3 objectives and key activities to initiate p…" at bounding box center [425, 213] width 385 height 10
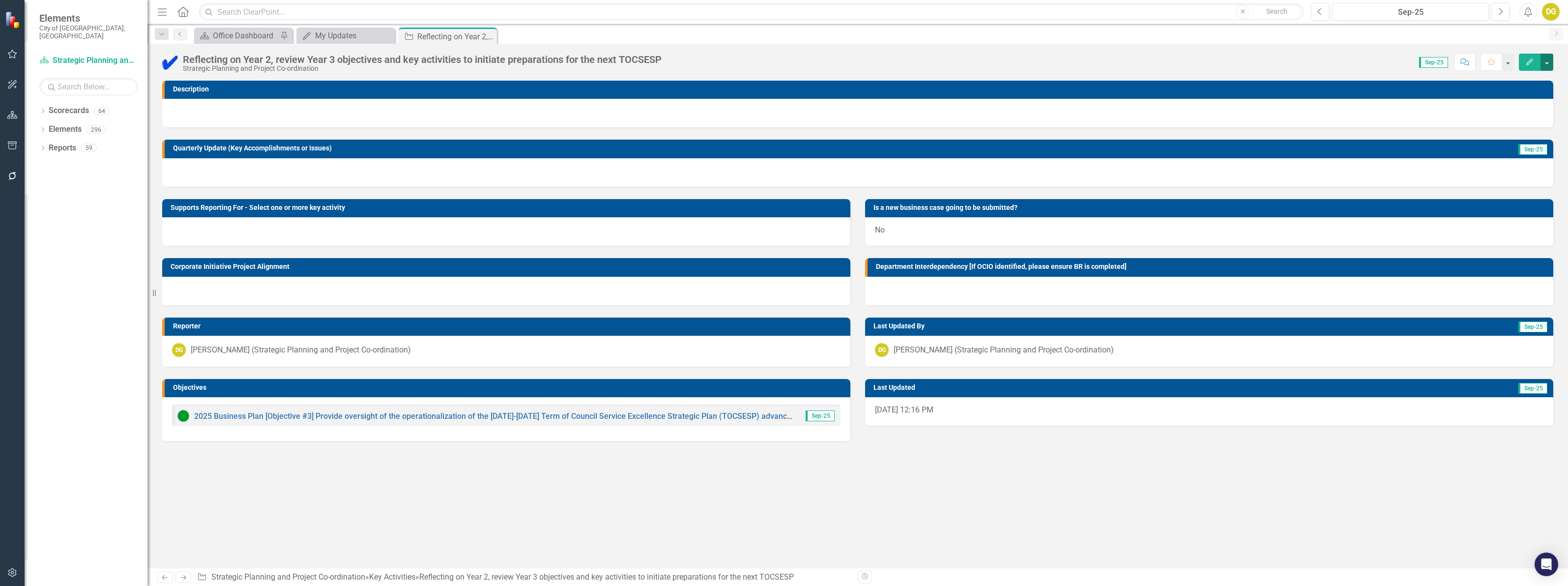
click at [1551, 63] on button "button" at bounding box center [1546, 62] width 13 height 17
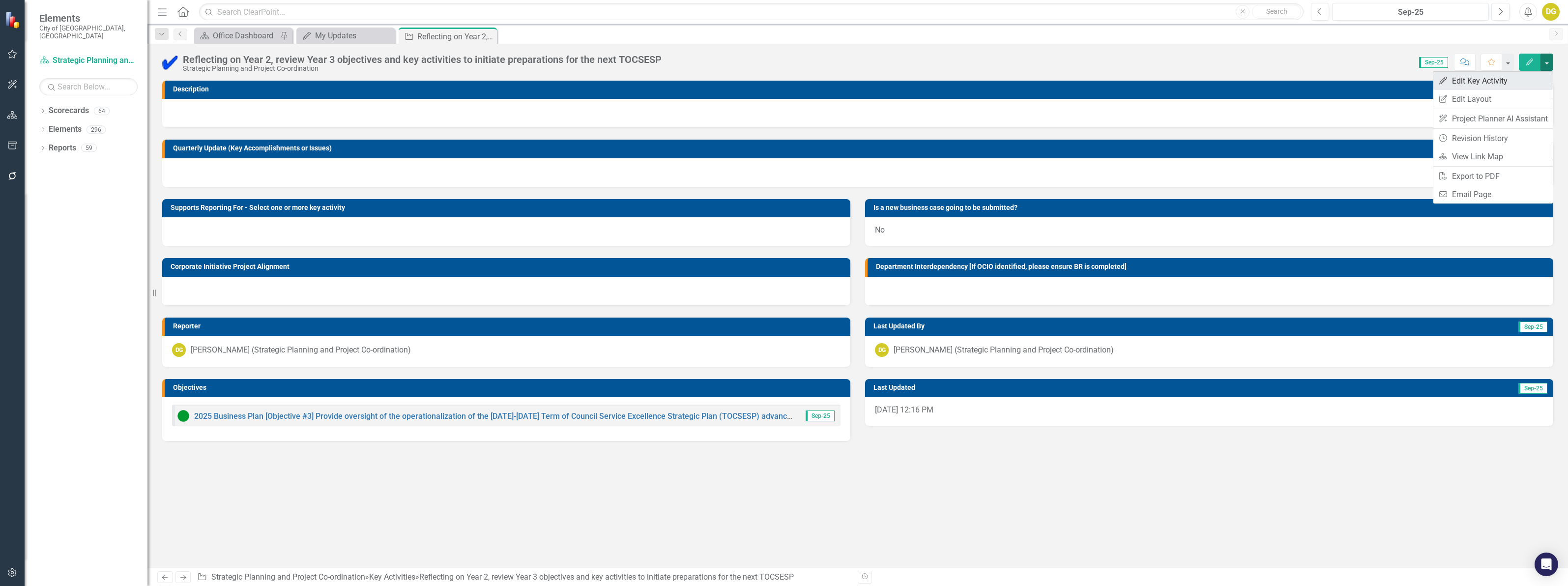
click at [1496, 82] on link "Edit Edit Key Activity" at bounding box center [1493, 81] width 119 height 18
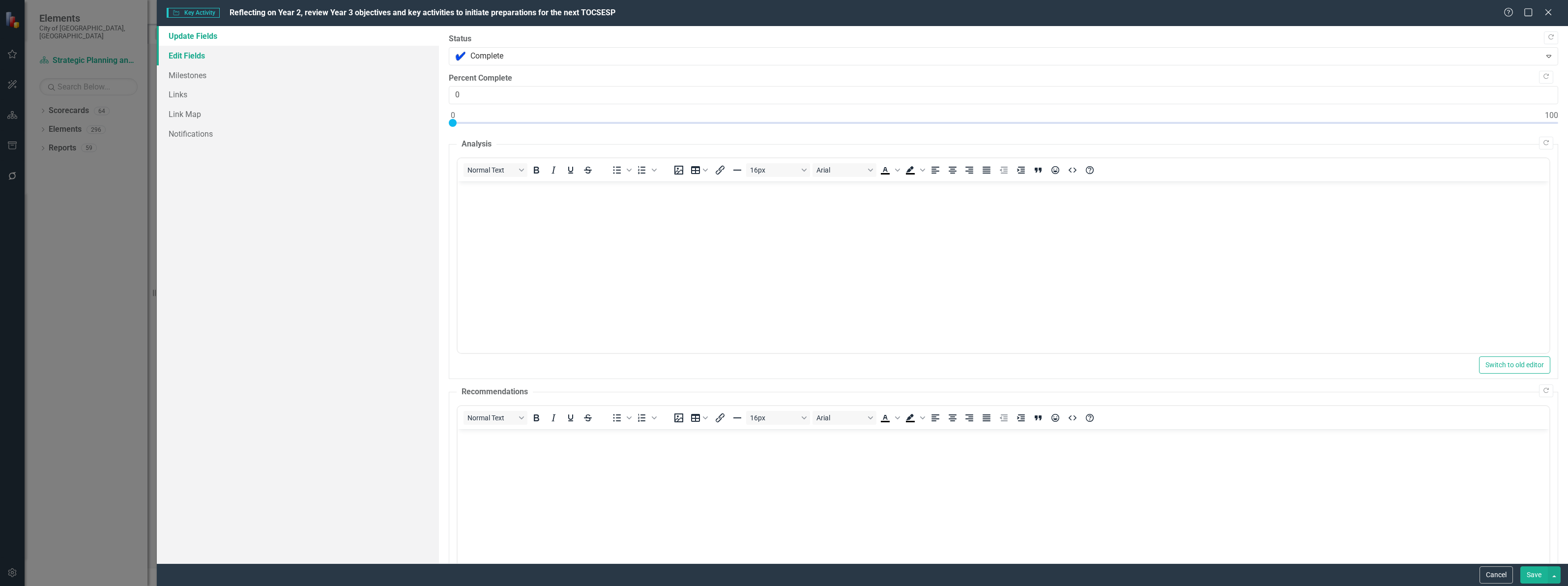
click at [178, 52] on link "Edit Fields" at bounding box center [298, 55] width 282 height 19
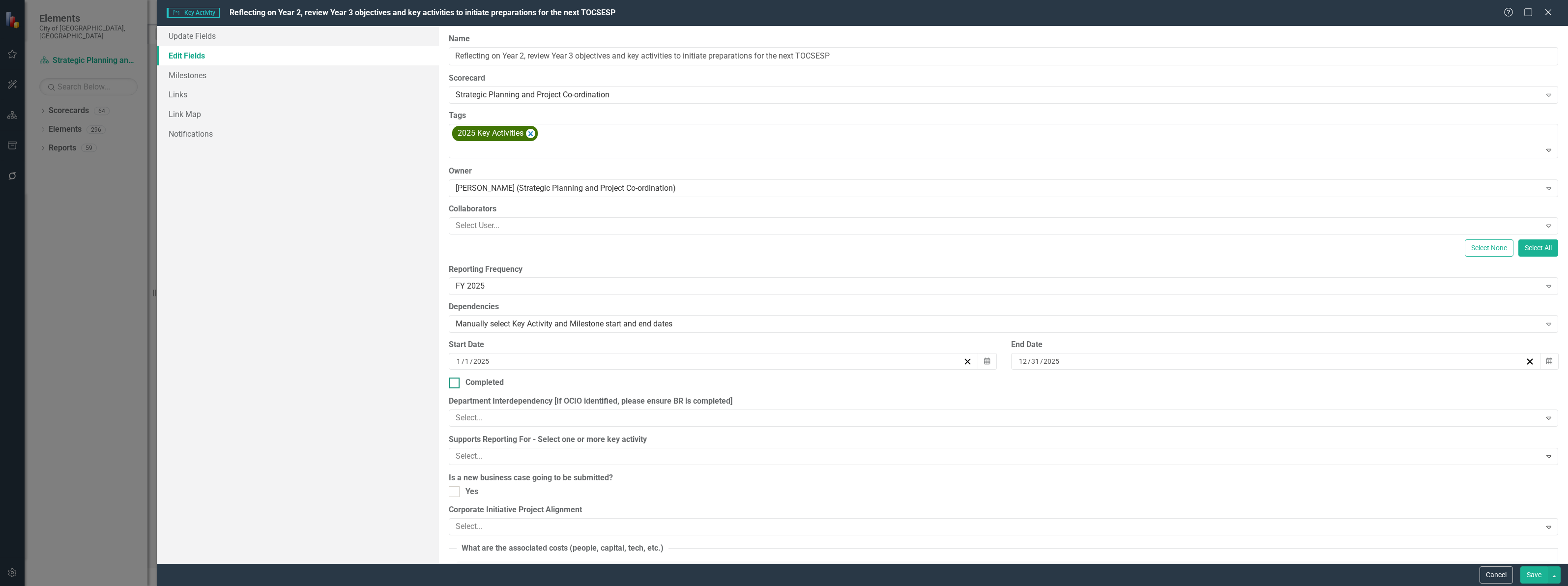
click at [456, 384] on div at bounding box center [454, 383] width 10 height 10
click at [455, 384] on input "Completed" at bounding box center [451, 381] width 7 height 7
checkbox input "true"
click at [1537, 573] on button "Save" at bounding box center [1534, 575] width 28 height 17
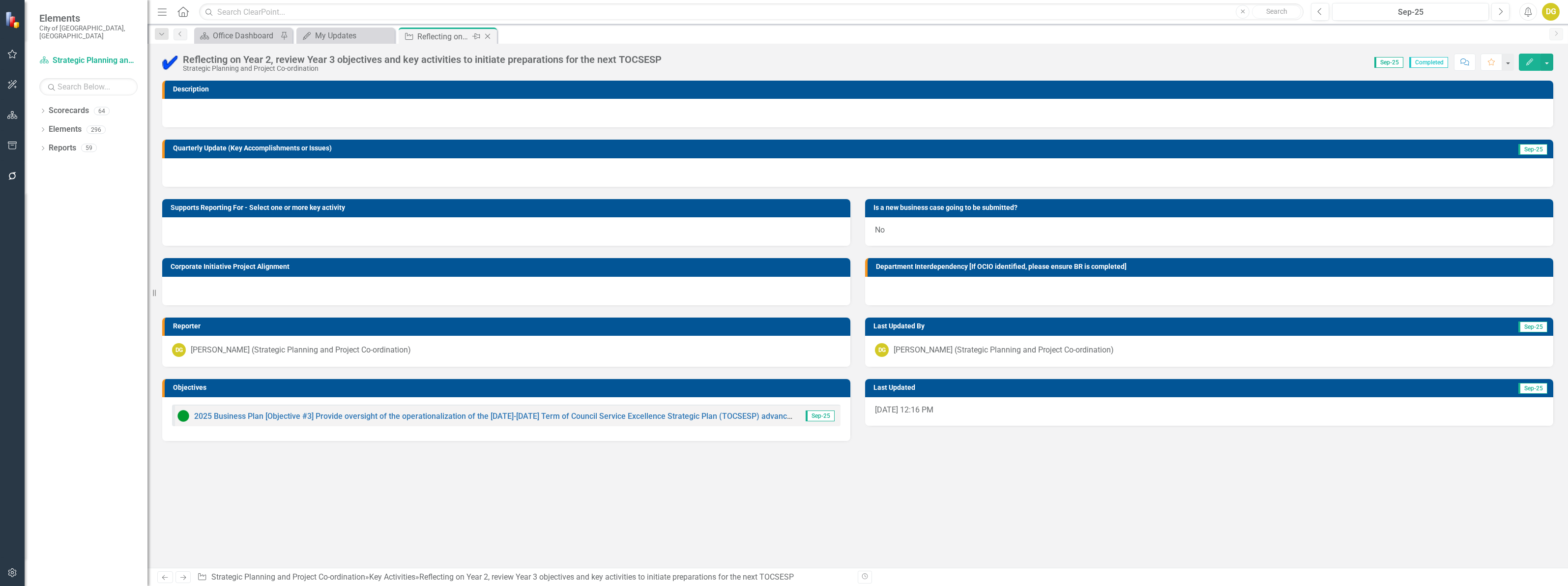
click at [488, 37] on icon at bounding box center [487, 36] width 5 height 5
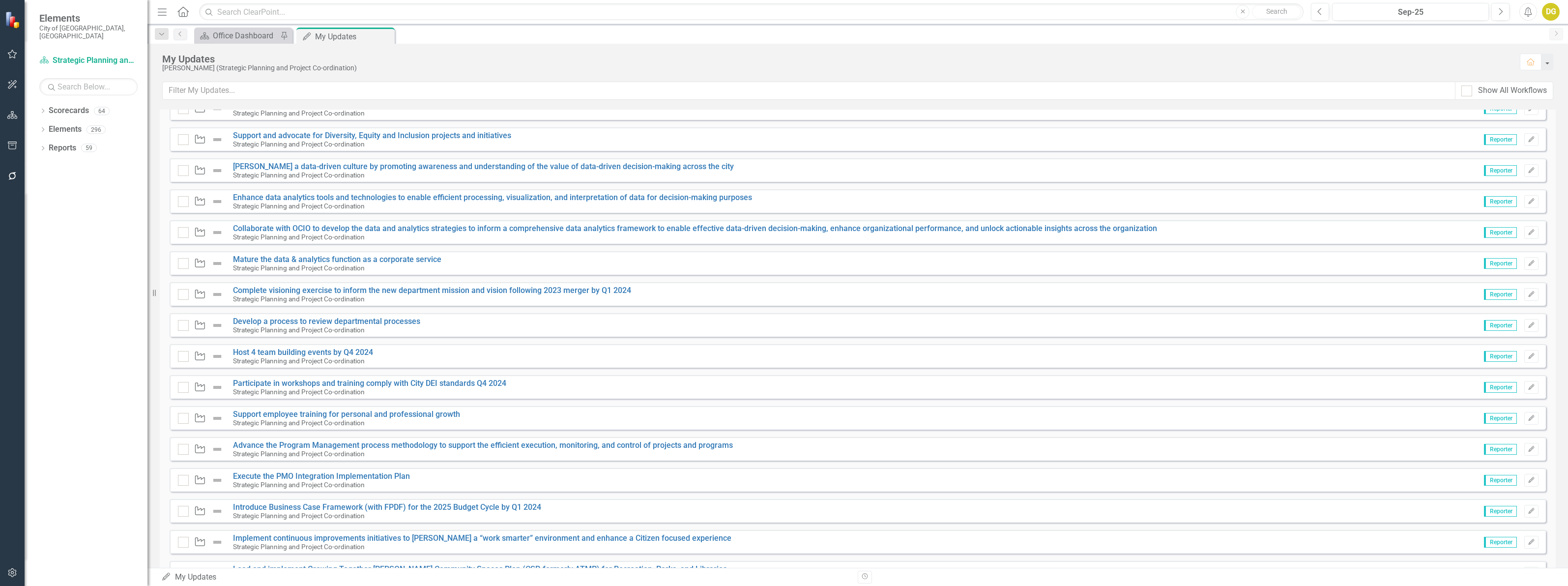
scroll to position [1229, 0]
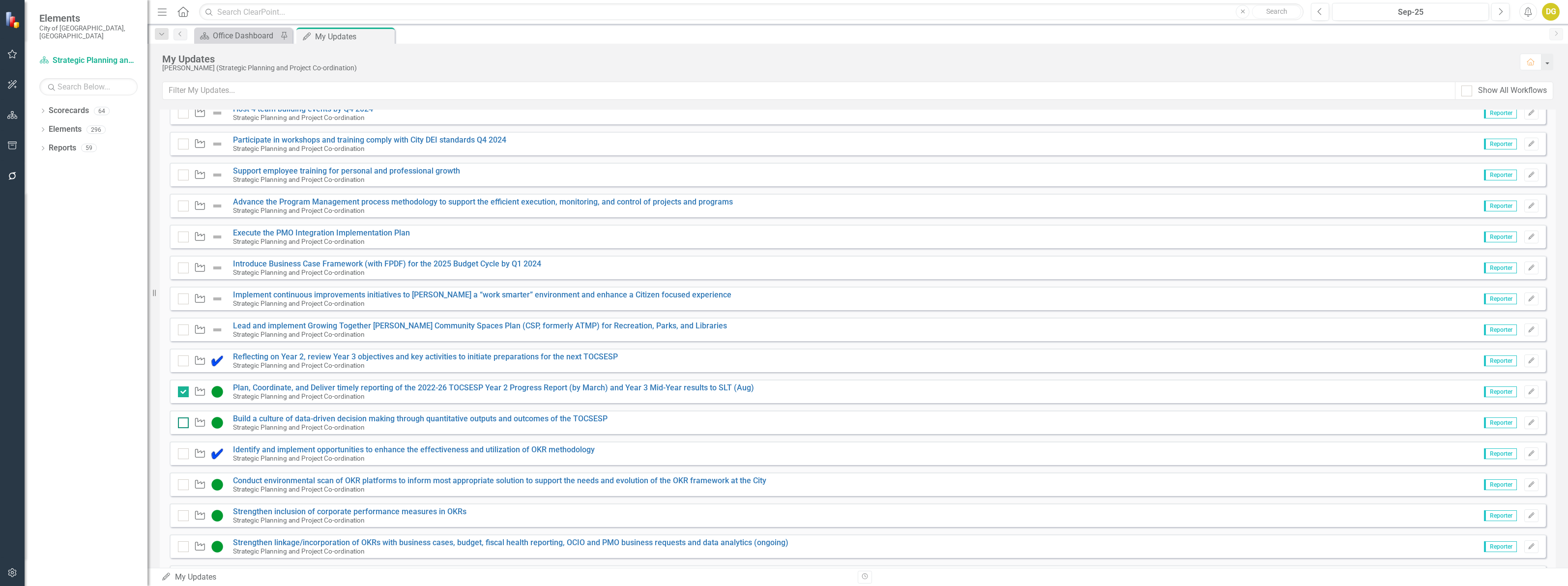
click at [186, 426] on div at bounding box center [183, 423] width 10 height 10
click at [184, 424] on input "checkbox" at bounding box center [181, 420] width 7 height 7
checkbox input "true"
click at [181, 456] on div at bounding box center [183, 454] width 10 height 10
click at [181, 455] on input "checkbox" at bounding box center [181, 452] width 7 height 7
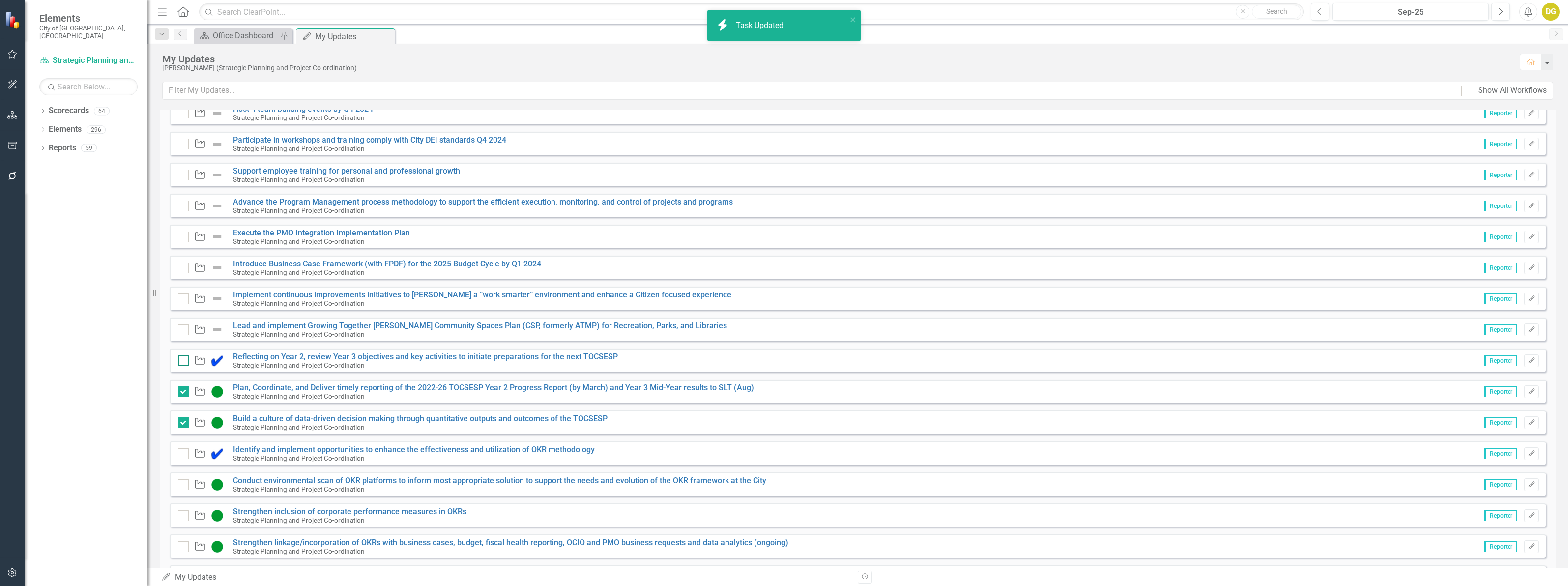
checkbox input "true"
click at [182, 361] on input "checkbox" at bounding box center [181, 358] width 7 height 7
checkbox input "true"
click at [386, 33] on icon "Close" at bounding box center [385, 36] width 10 height 8
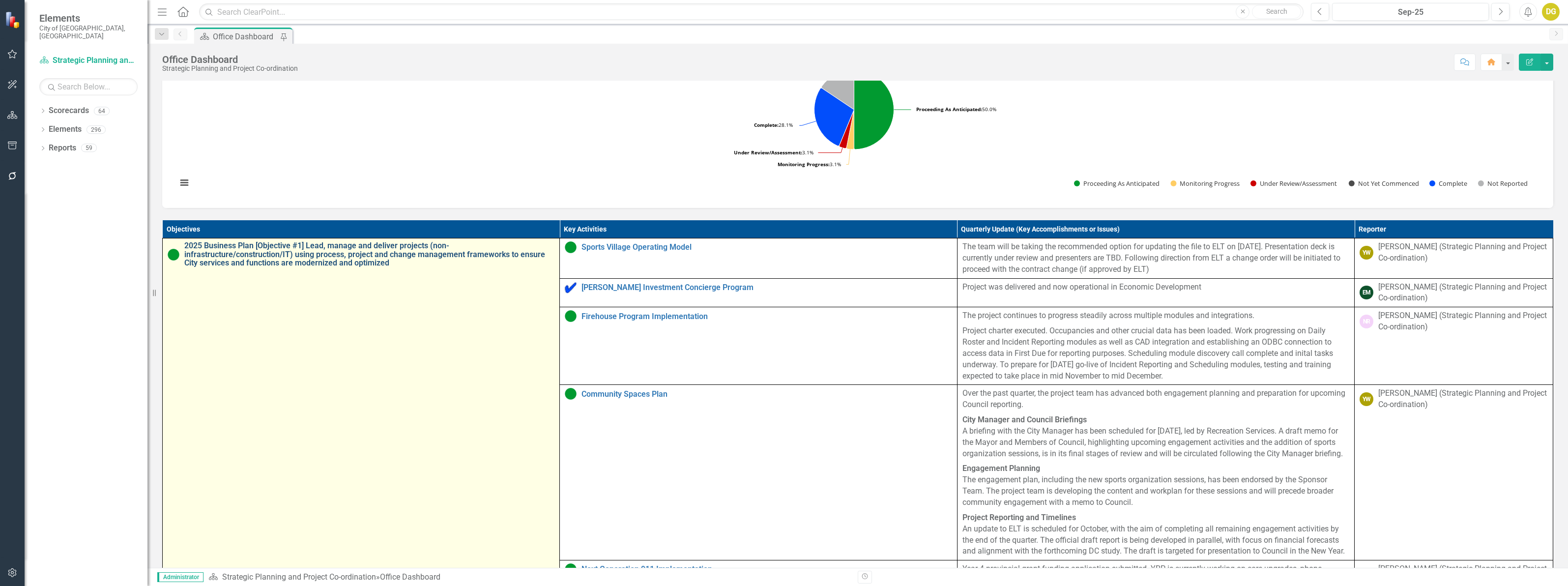
click at [275, 267] on link "2025 Business Plan [Objective #1] Lead, manage and deliver projects (non-infras…" at bounding box center [369, 254] width 370 height 26
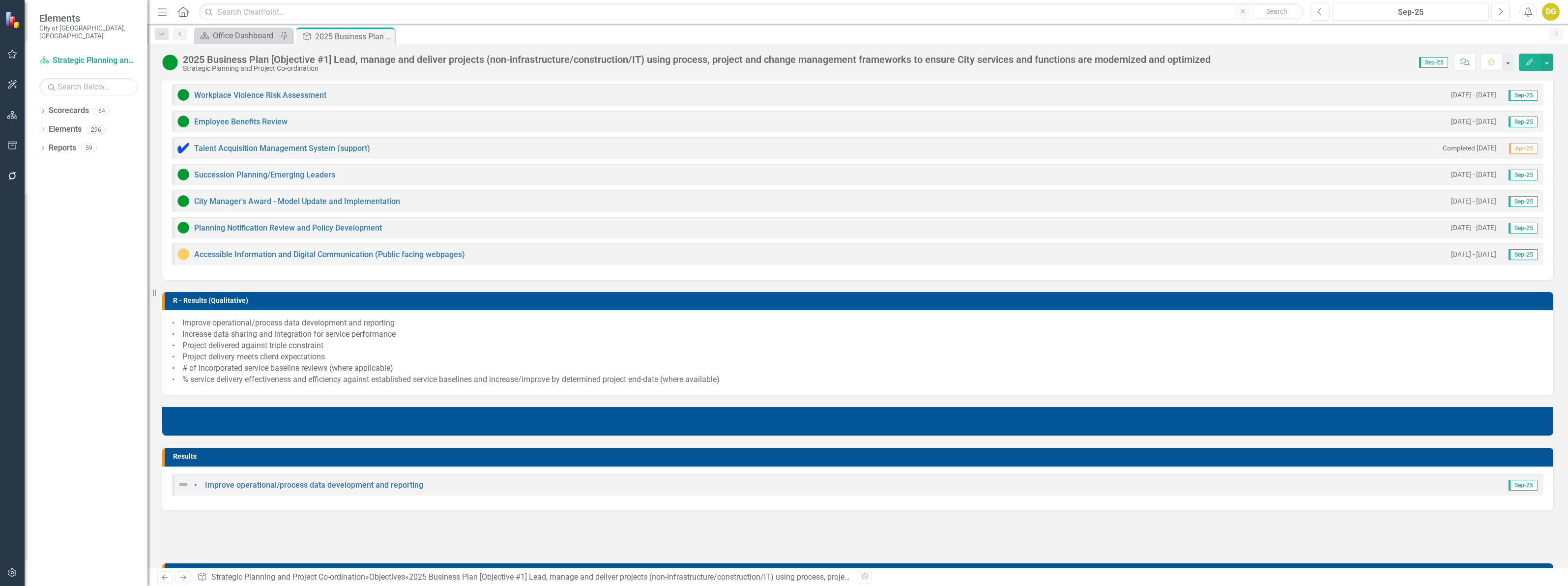
scroll to position [553, 0]
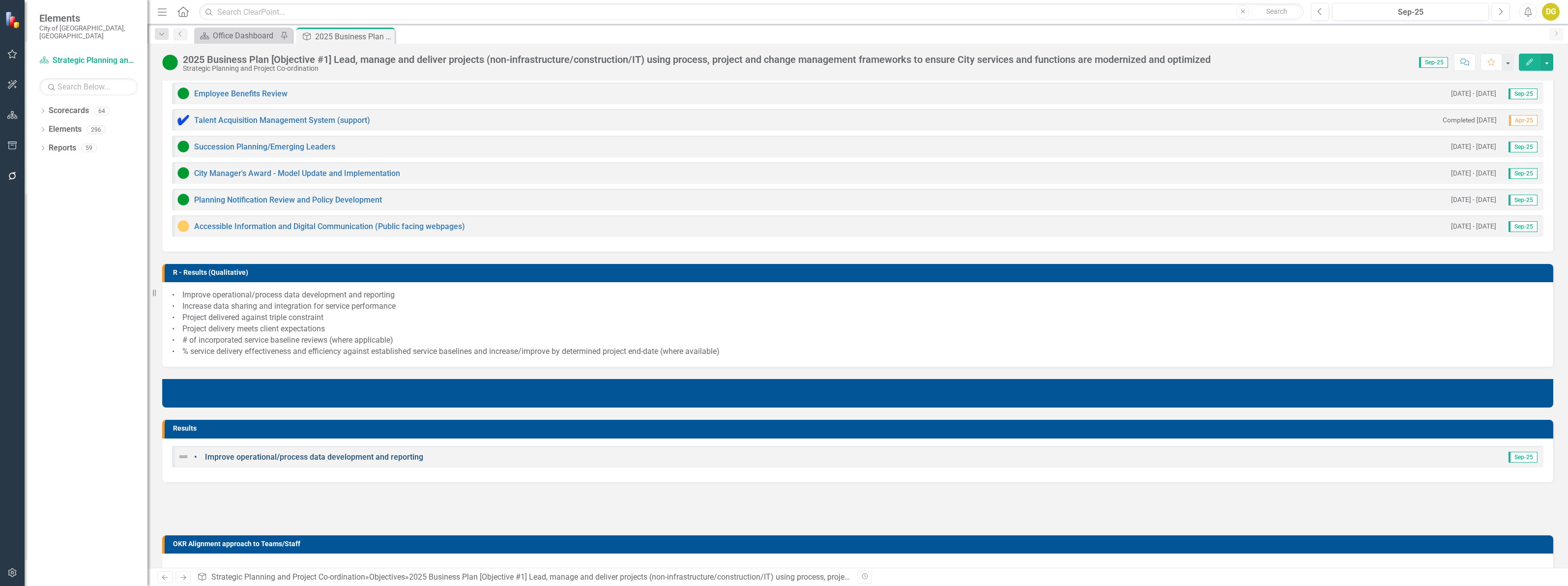
click at [217, 456] on link "• Improve operational/process data development and reporting" at bounding box center [308, 457] width 229 height 10
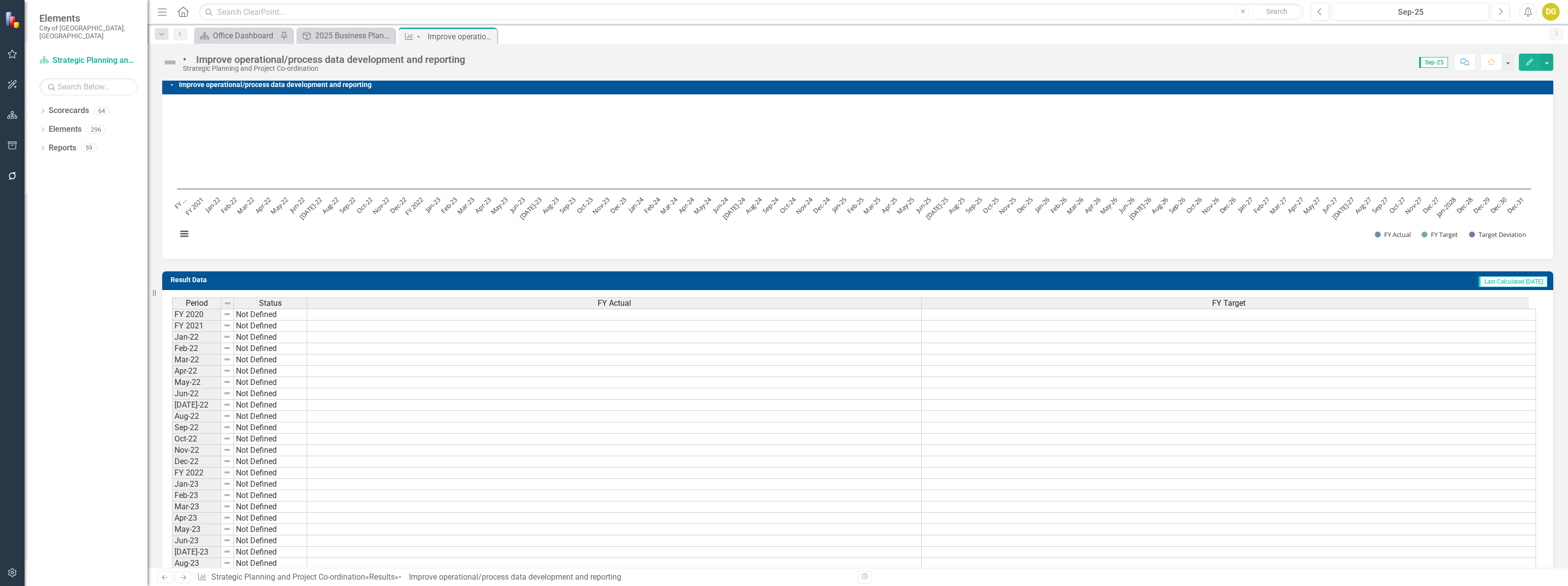
scroll to position [61, 0]
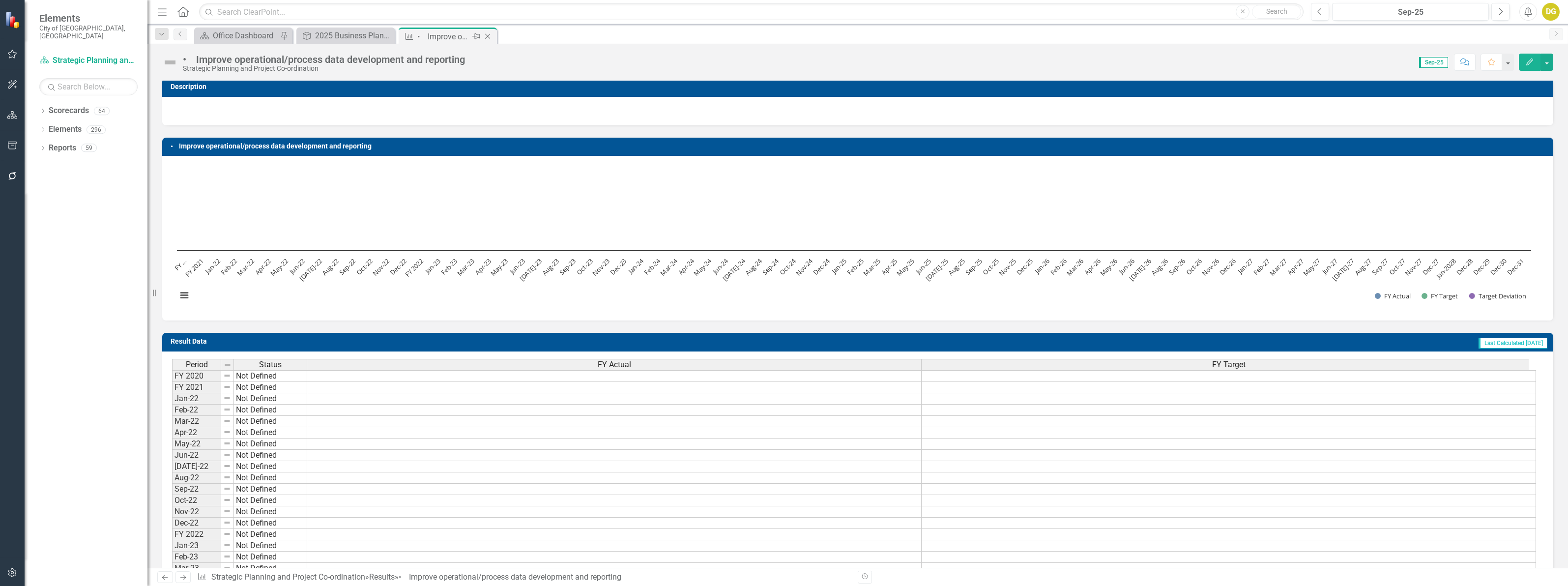
click at [488, 35] on icon "Close" at bounding box center [487, 36] width 10 height 8
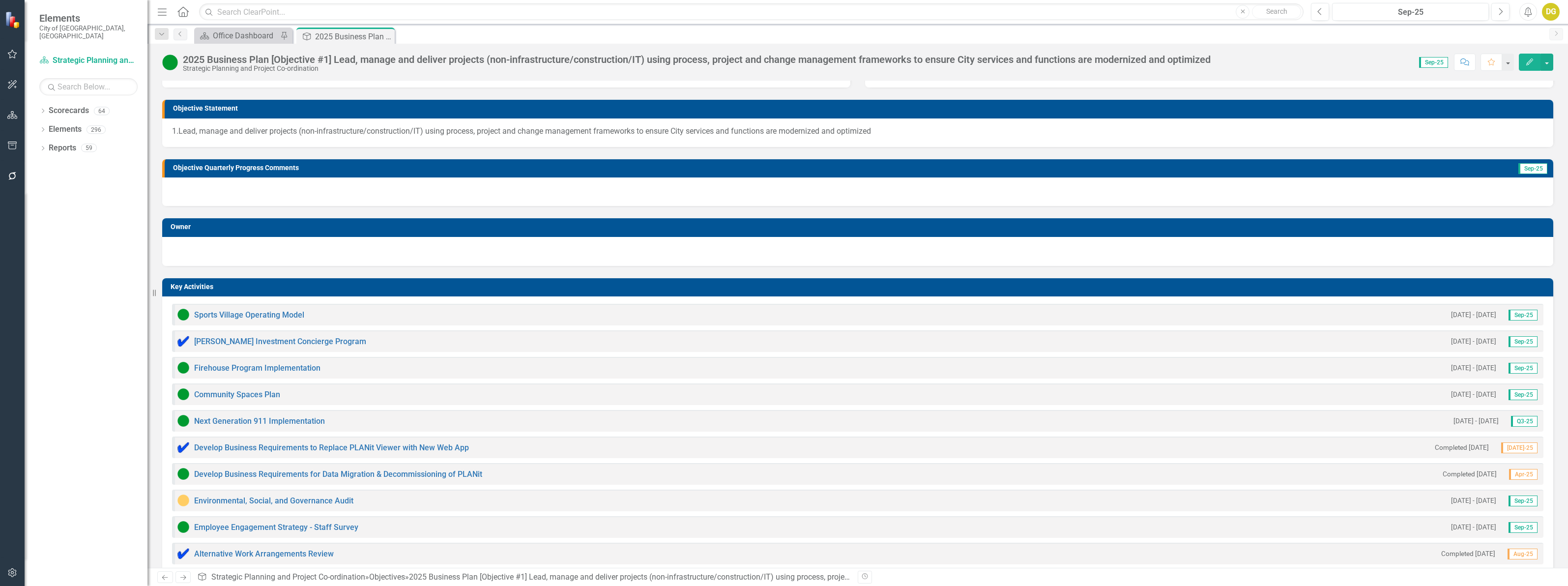
scroll to position [61, 0]
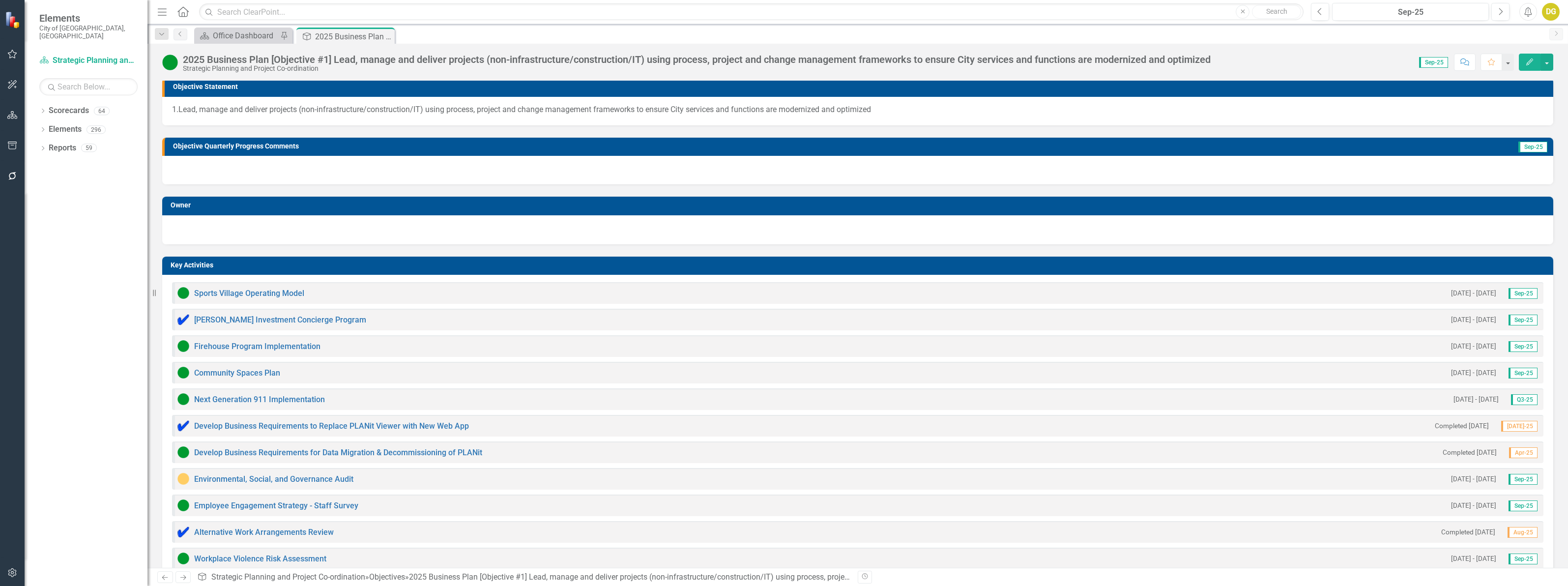
click at [0, 0] on icon "Close" at bounding box center [0, 0] width 0 height 0
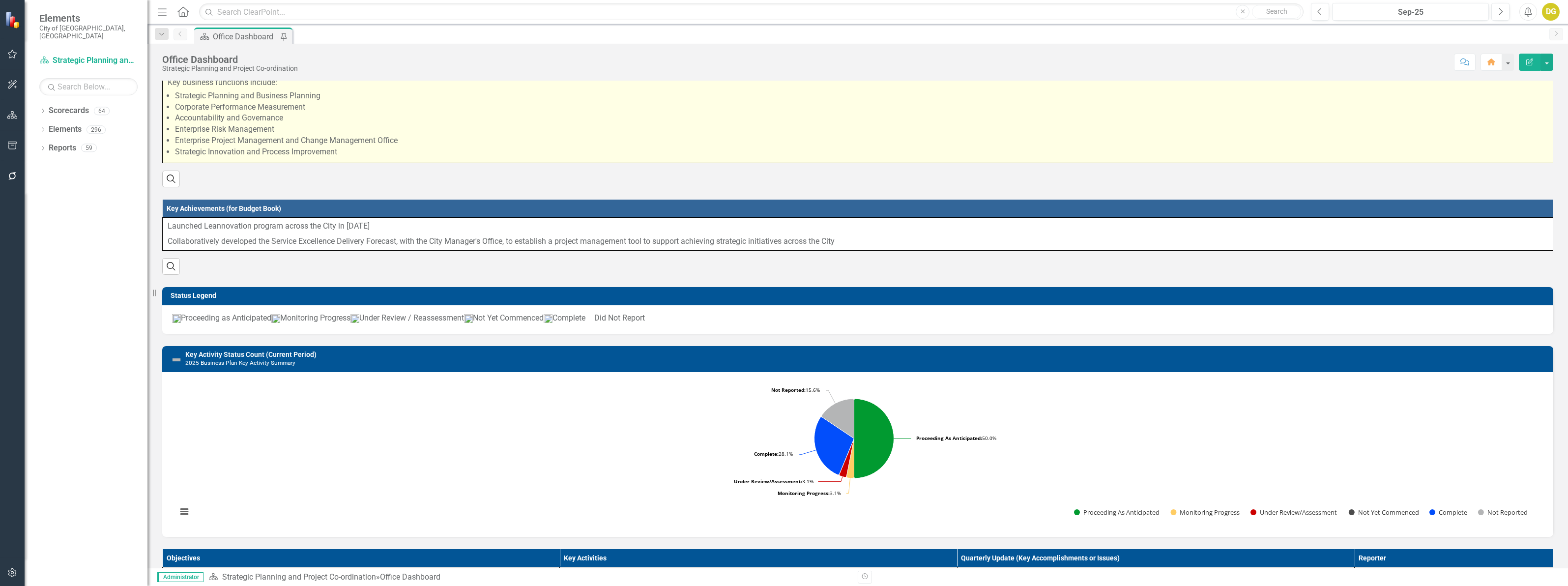
scroll to position [61, 0]
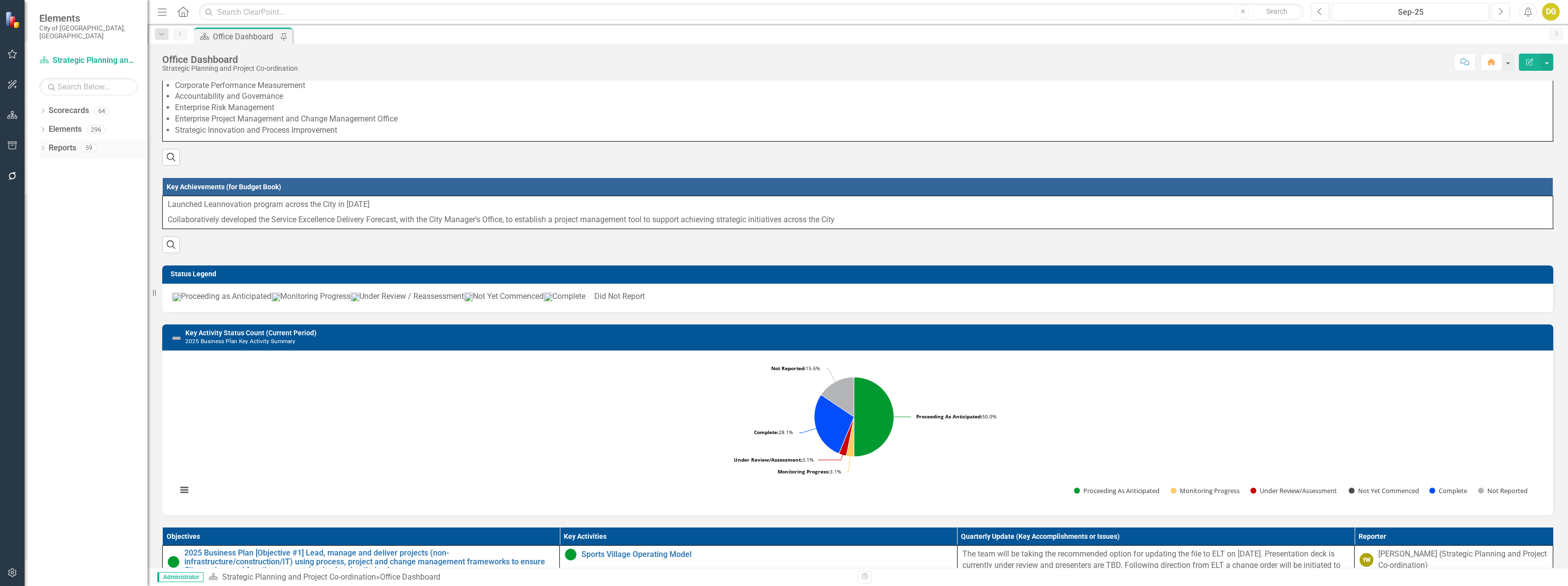
click at [55, 143] on link "Reports" at bounding box center [62, 148] width 28 height 11
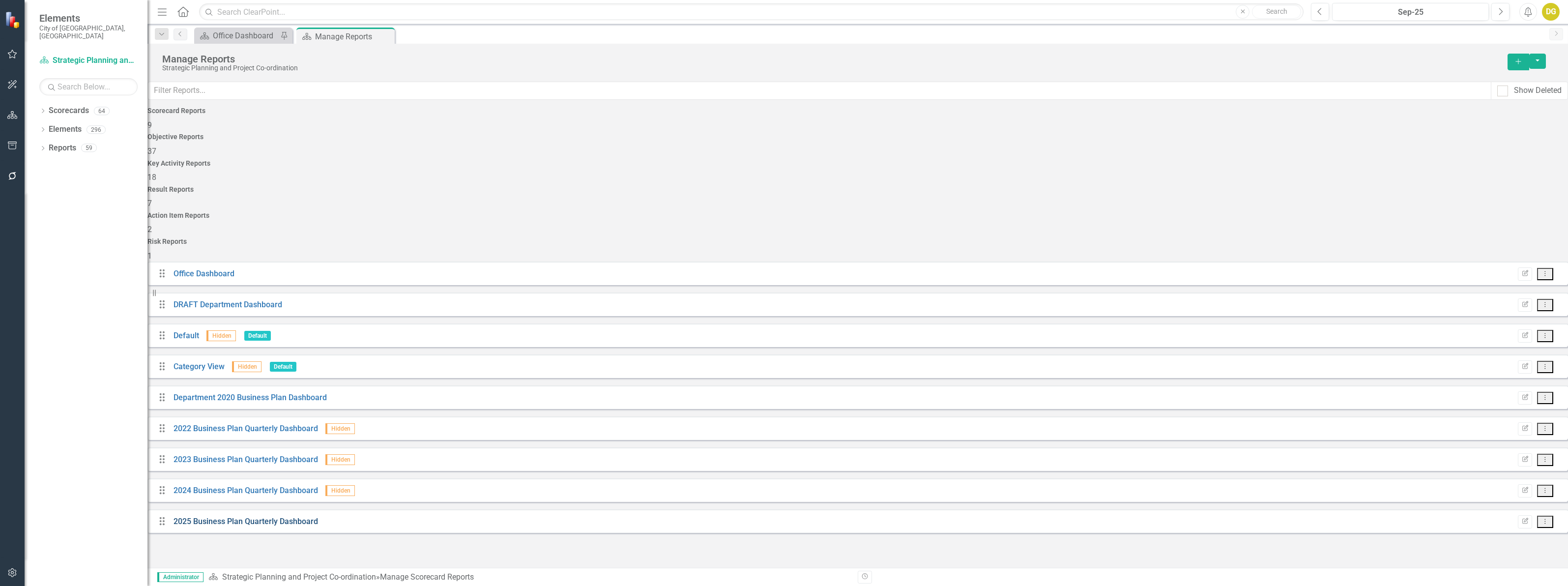
click at [260, 517] on link "2025 Business Plan Quarterly Dashboard" at bounding box center [246, 521] width 145 height 10
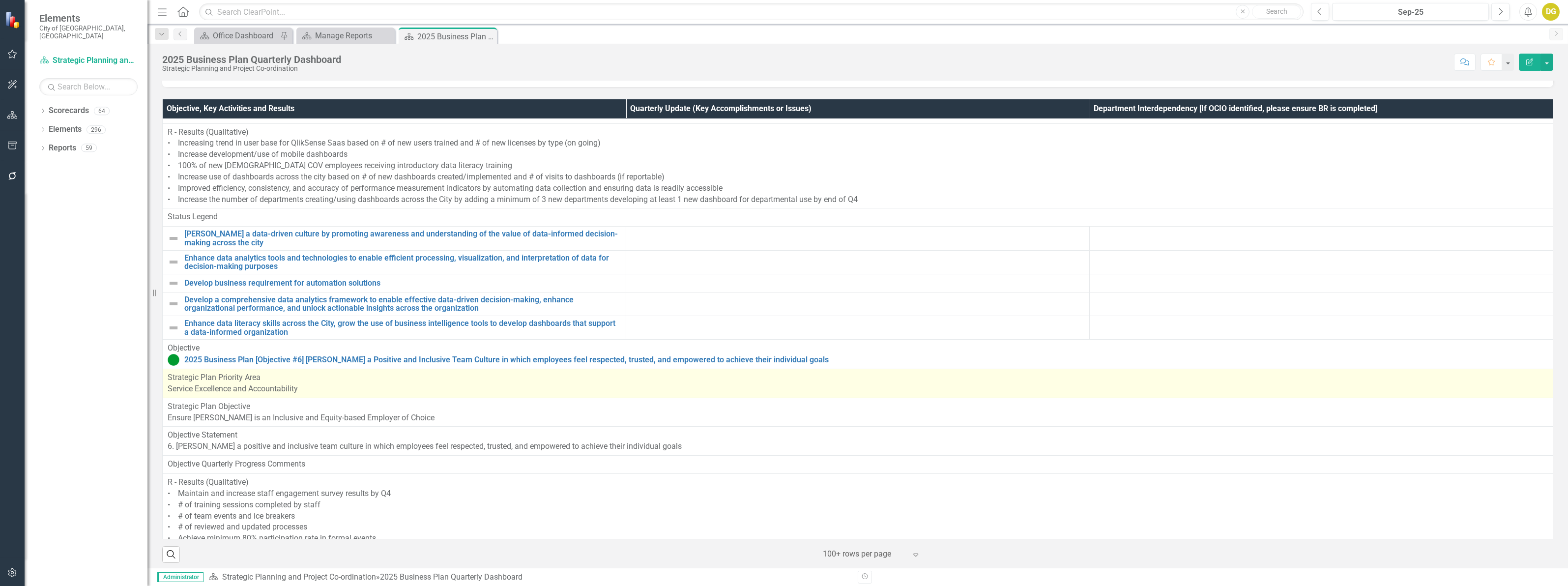
scroll to position [2898, 0]
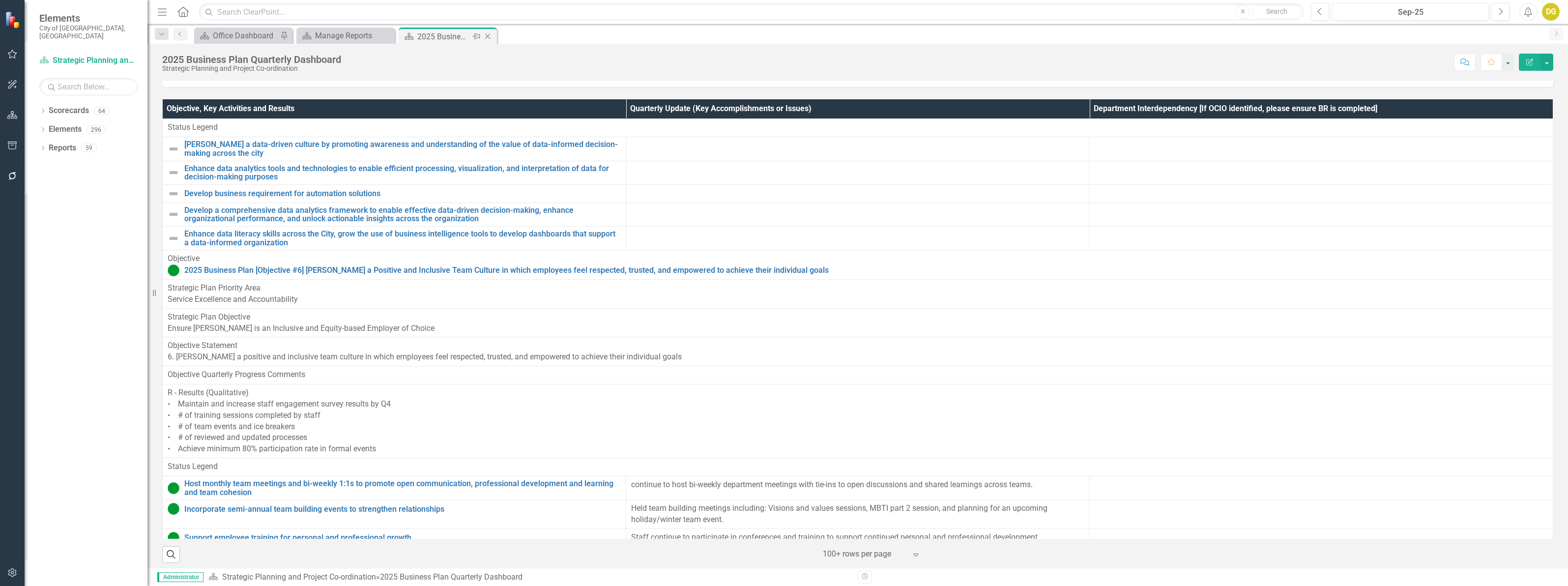
click at [486, 36] on icon "Close" at bounding box center [487, 36] width 10 height 8
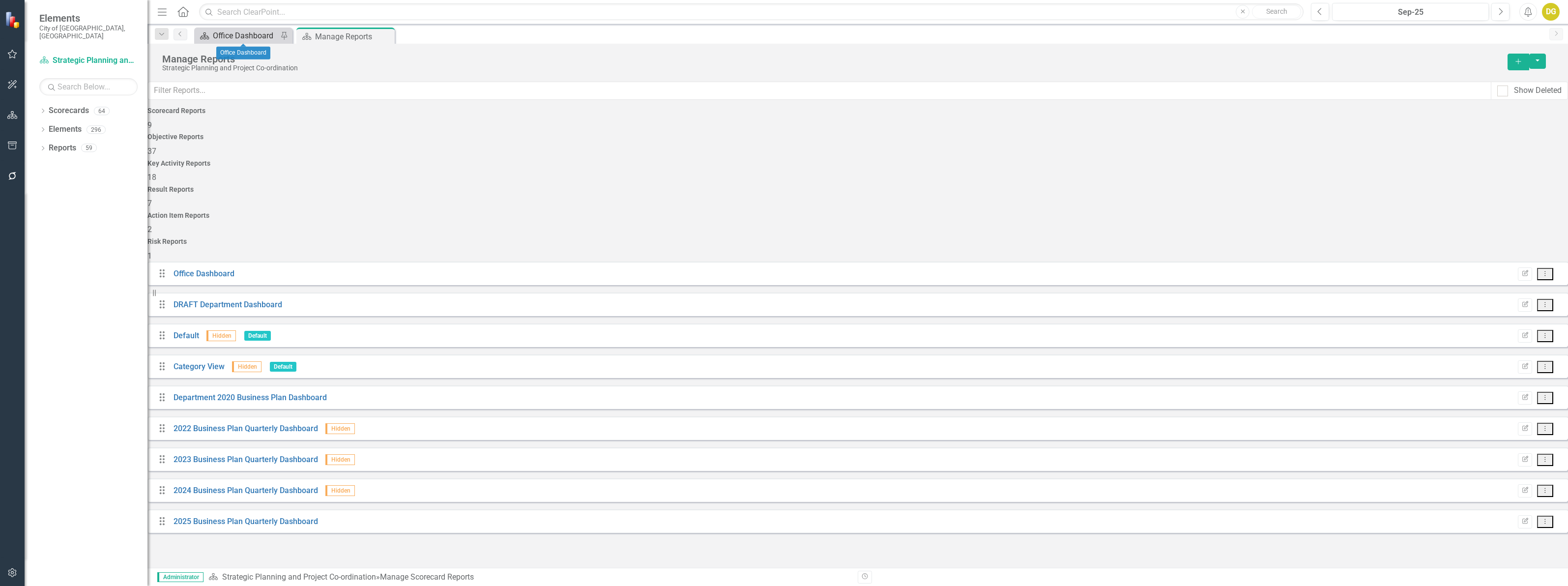
click at [244, 32] on div "Office Dashboard" at bounding box center [245, 36] width 65 height 12
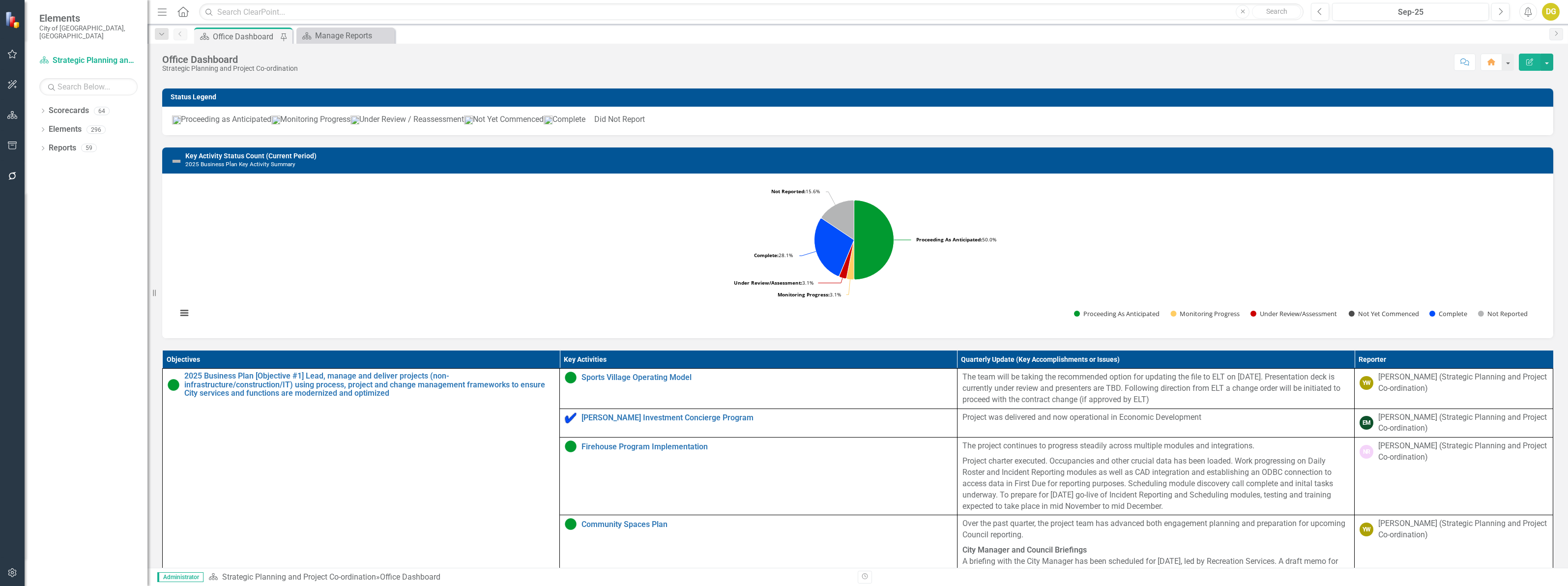
scroll to position [308, 0]
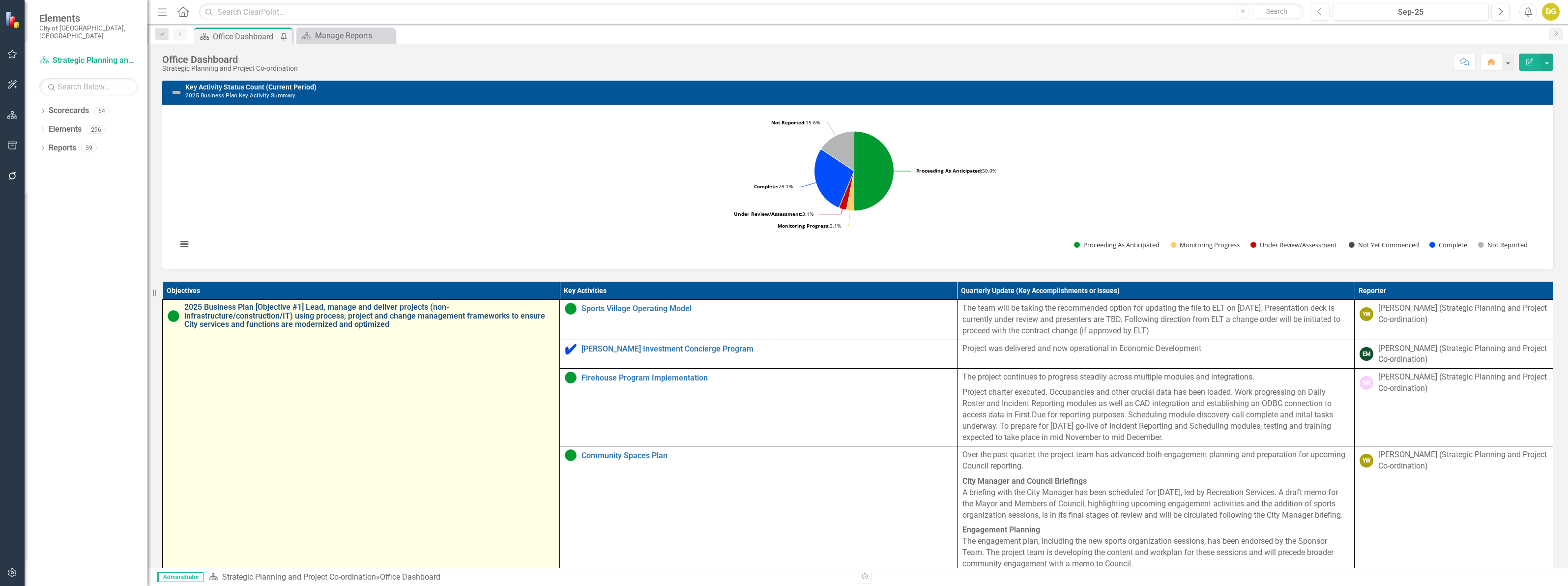
click at [363, 329] on link "2025 Business Plan [Objective #1] Lead, manage and deliver projects (non-infras…" at bounding box center [369, 316] width 370 height 26
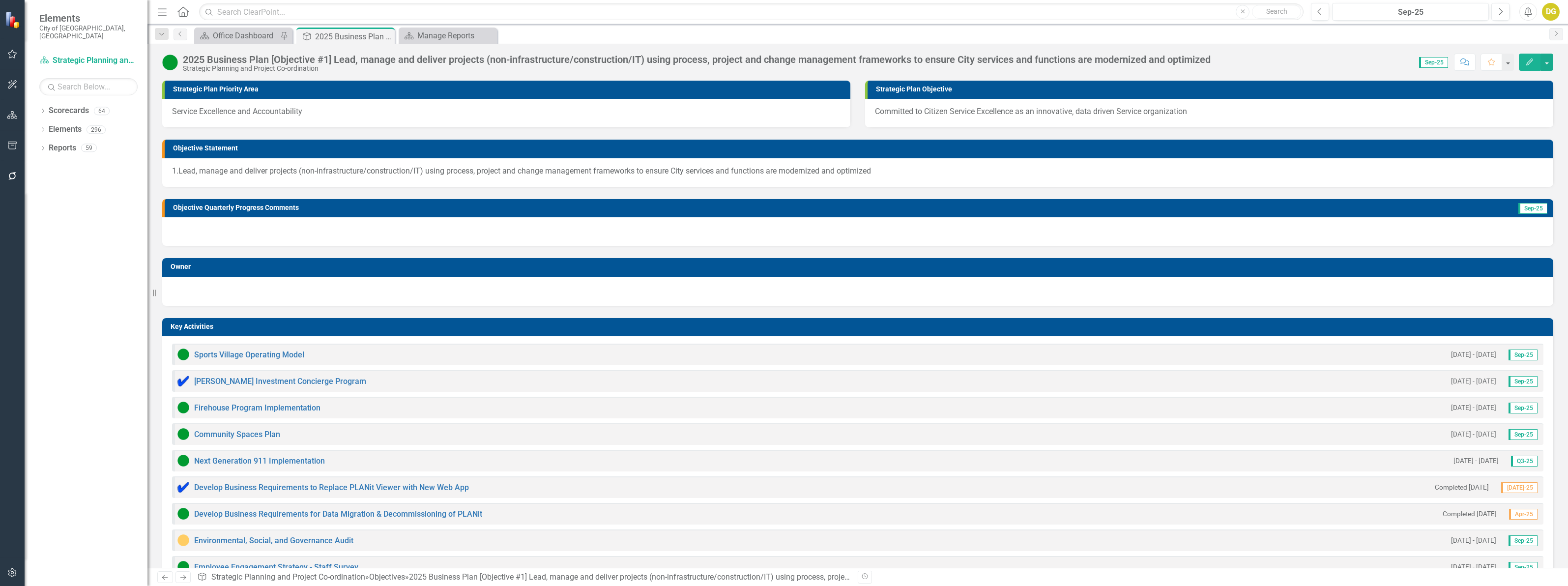
click at [353, 60] on optimized-page-title"] "2025 Business Plan [Objective #1] Lead, manage and deliver projects (non-infras…" at bounding box center [697, 59] width 1028 height 10
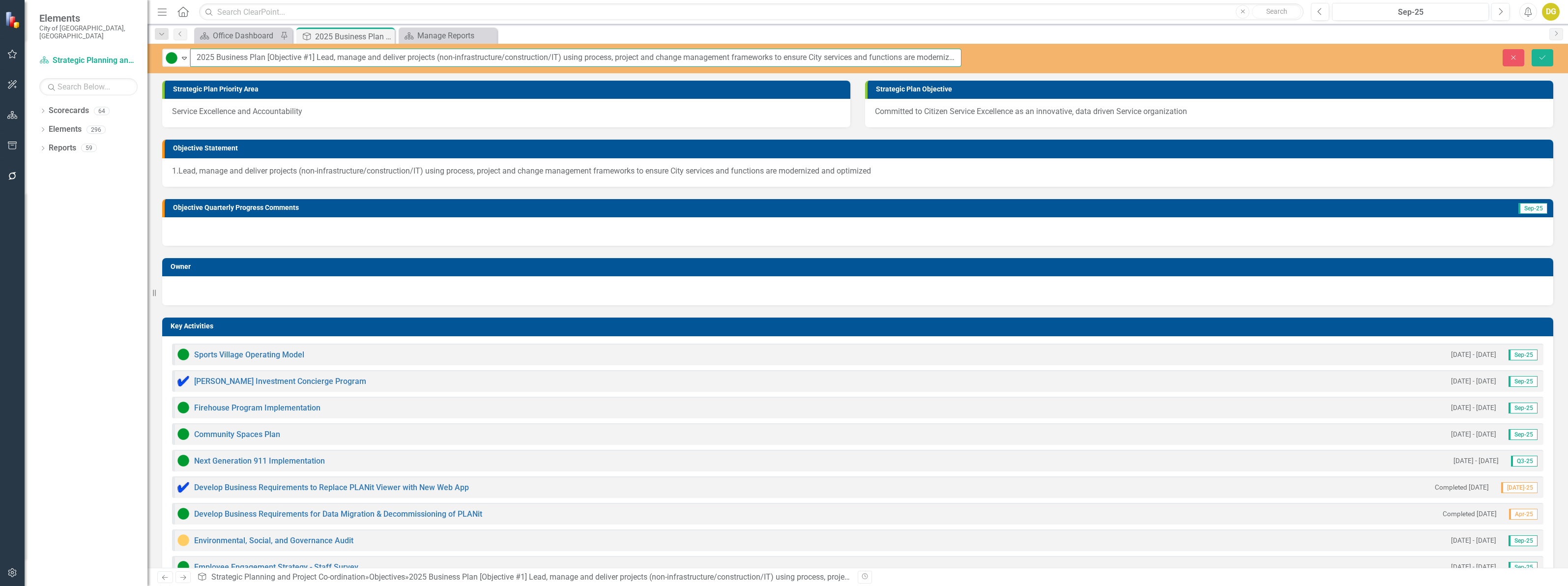
click at [315, 57] on input "2025 Business Plan [Objective #1] Lead, manage and deliver projects (non-infras…" at bounding box center [576, 57] width 771 height 18
click at [1505, 54] on button "Close" at bounding box center [1513, 57] width 22 height 17
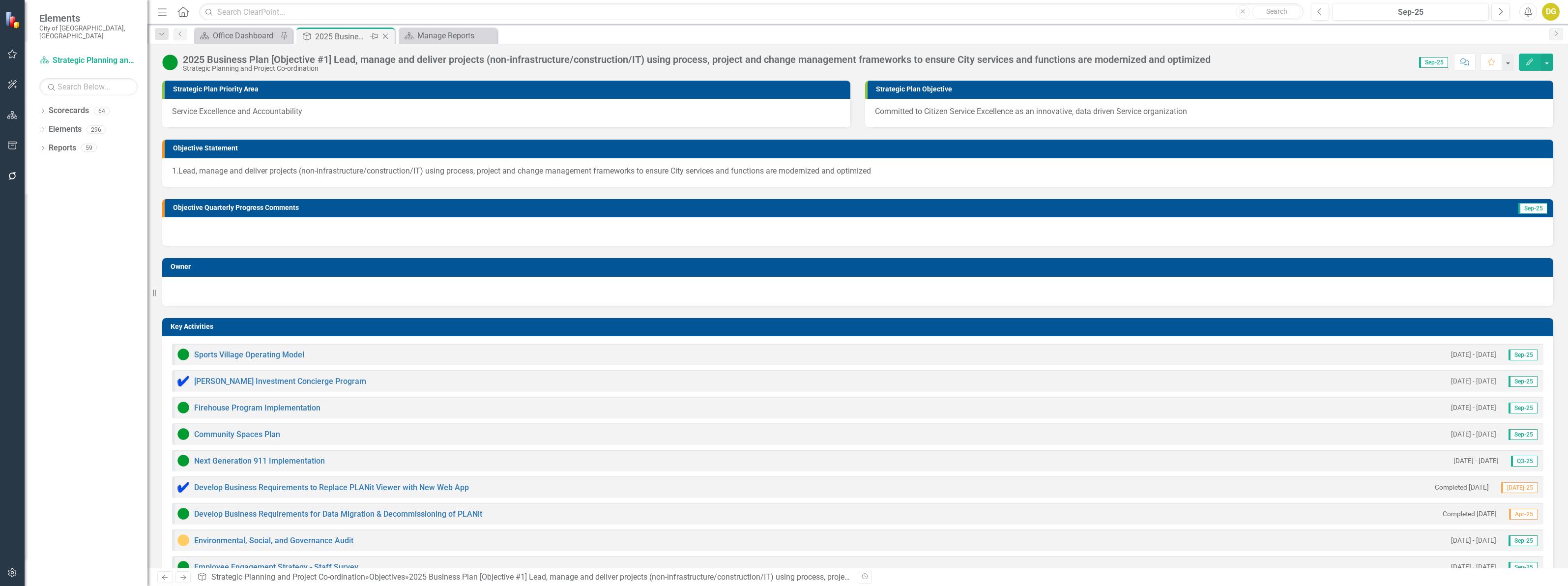
click at [386, 35] on icon "Close" at bounding box center [385, 36] width 10 height 8
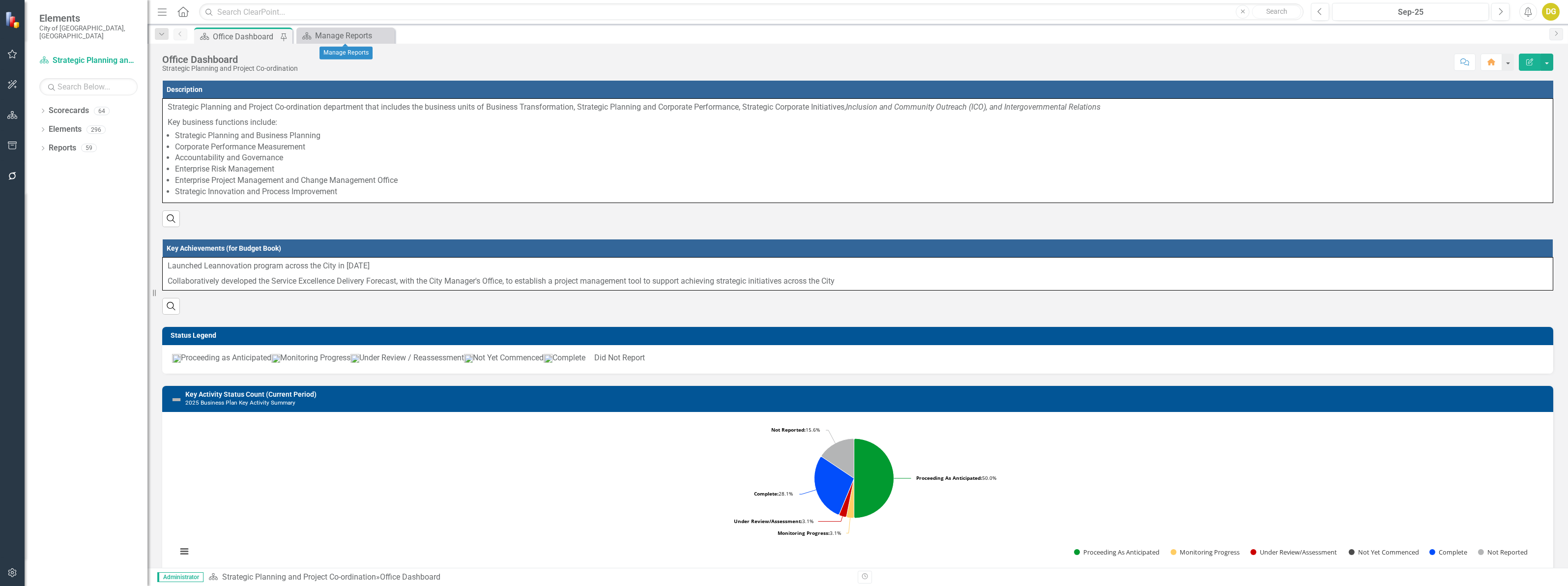
click at [0, 0] on icon at bounding box center [0, 0] width 0 height 0
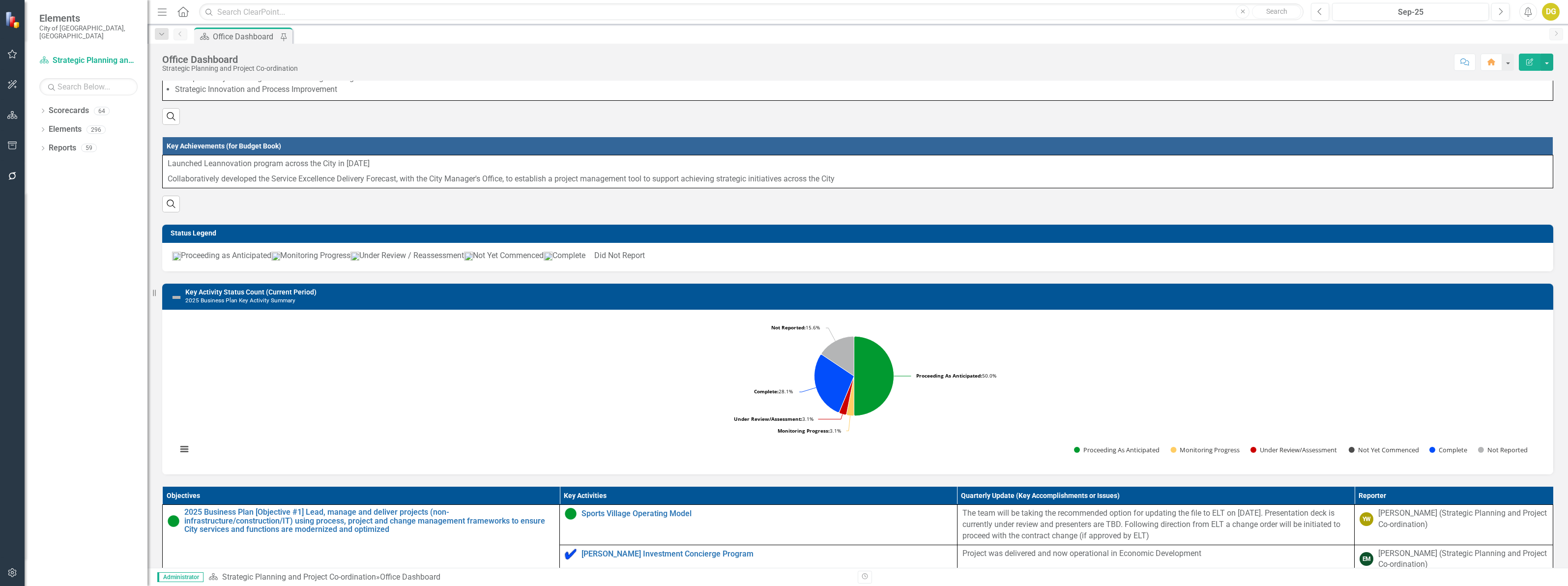
scroll to position [123, 0]
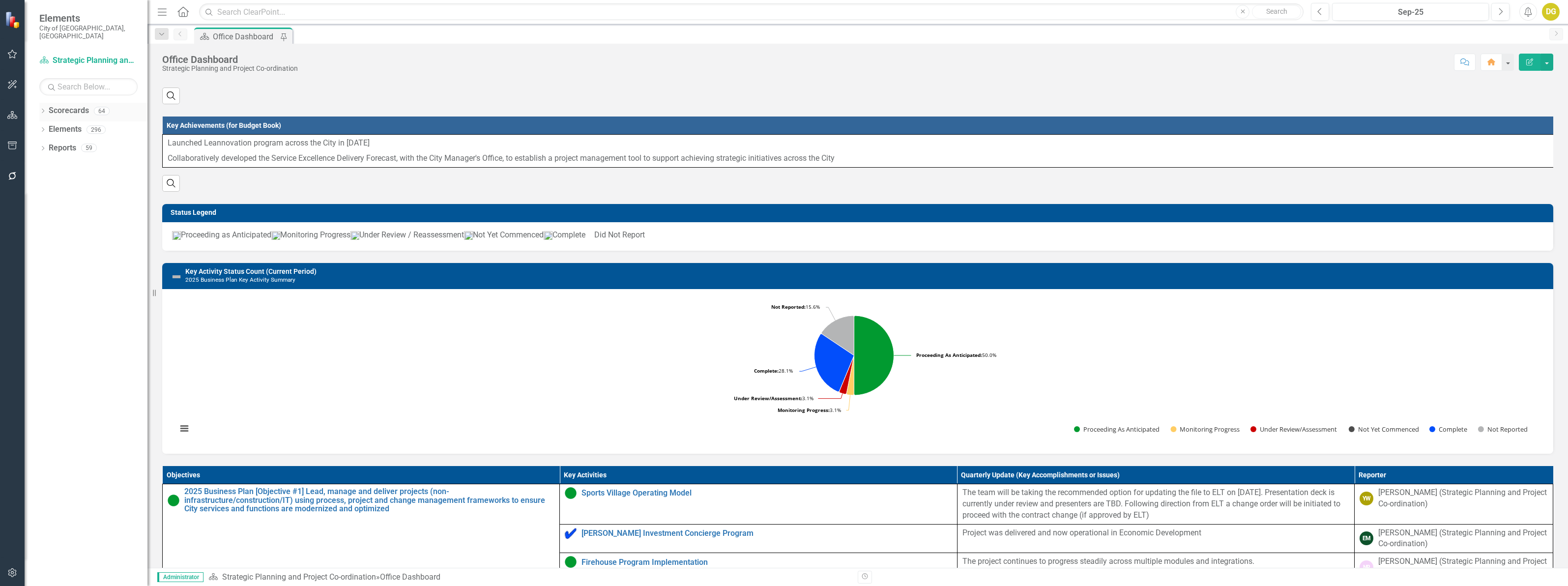
click at [42, 109] on icon "Dropdown" at bounding box center [43, 111] width 7 height 5
click at [67, 80] on input "text" at bounding box center [89, 87] width 98 height 17
type input "pol"
click at [100, 240] on link "Policy Planning and Special Programs" at bounding box center [93, 246] width 108 height 11
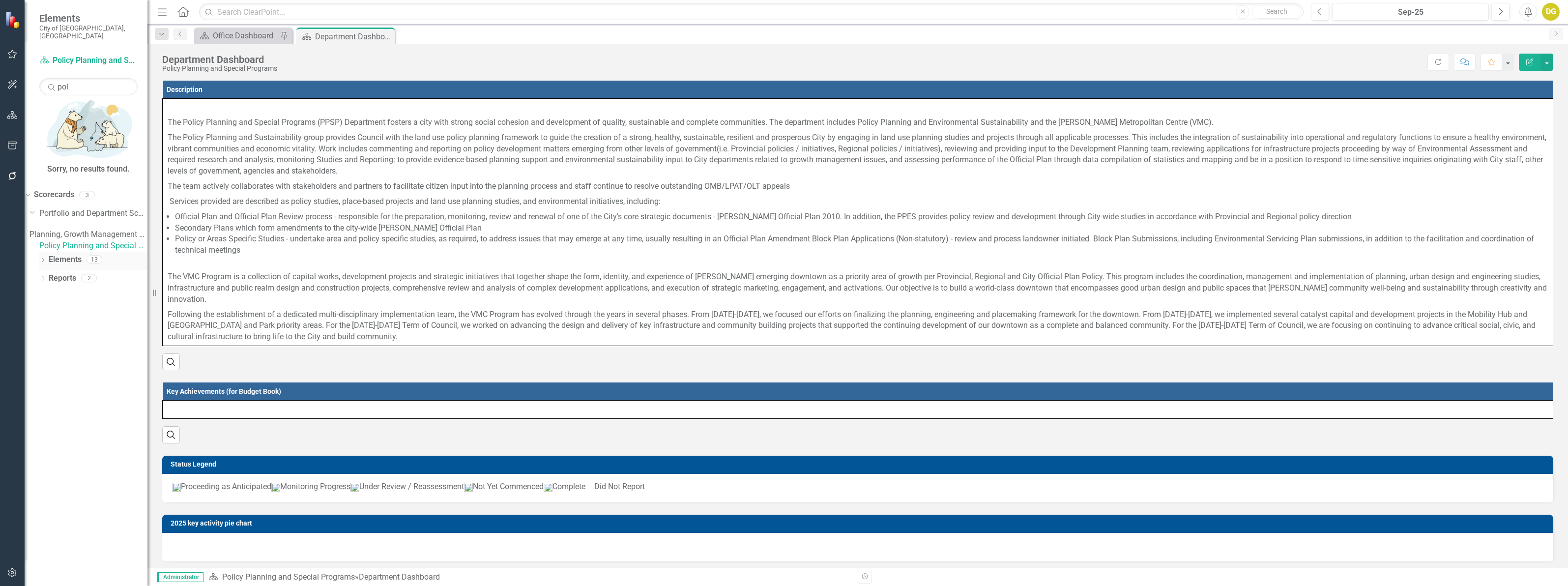
click at [55, 255] on link "Elements" at bounding box center [65, 260] width 33 height 11
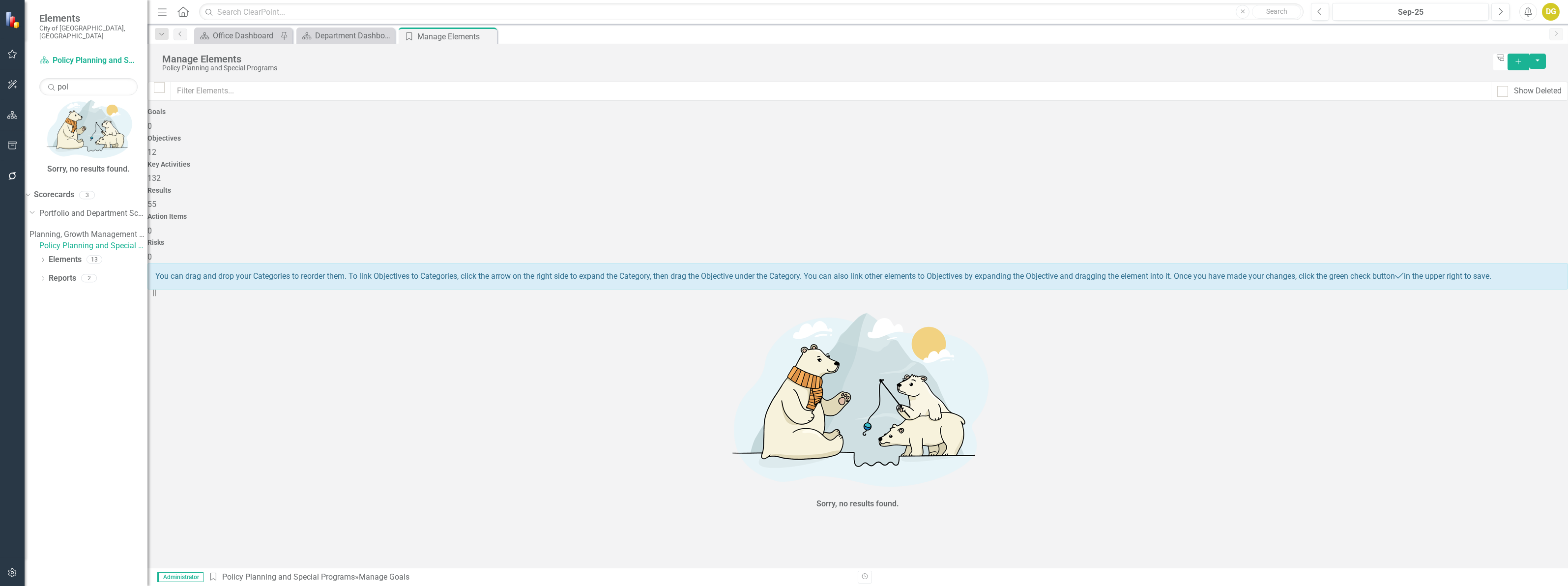
click at [483, 148] on div "Objectives 12" at bounding box center [858, 147] width 1420 height 24
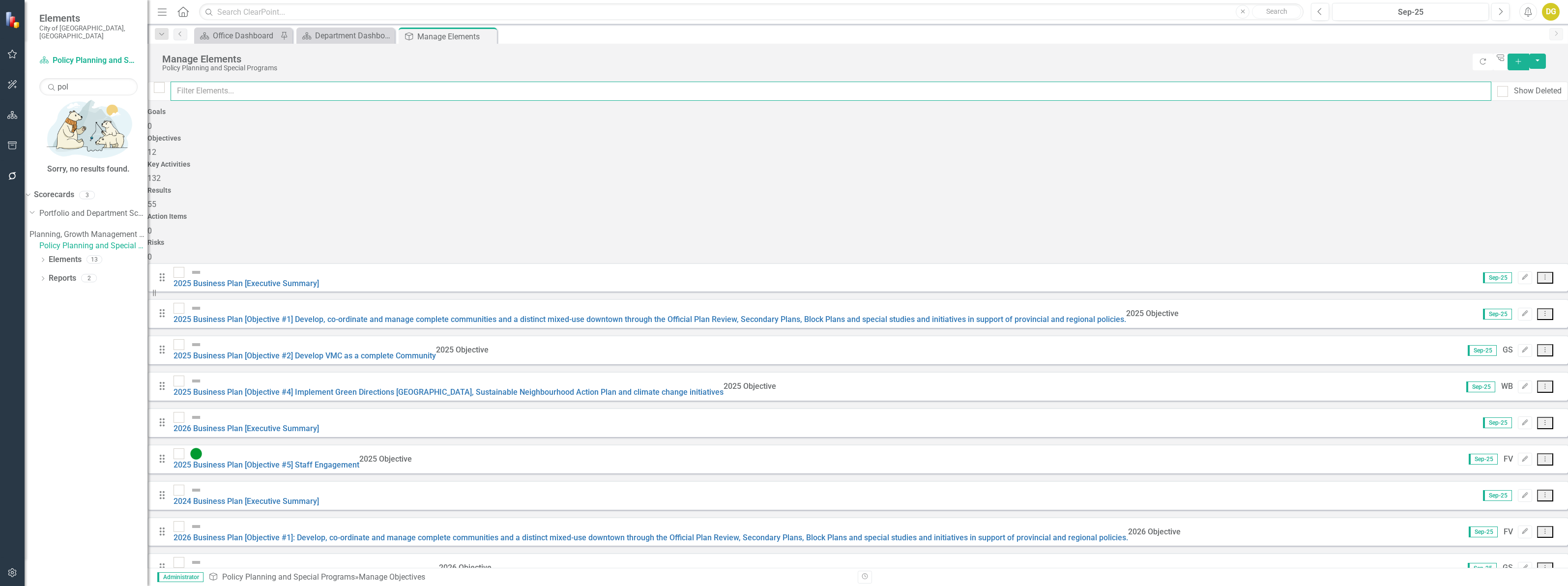
click at [241, 93] on input "text" at bounding box center [831, 91] width 1320 height 19
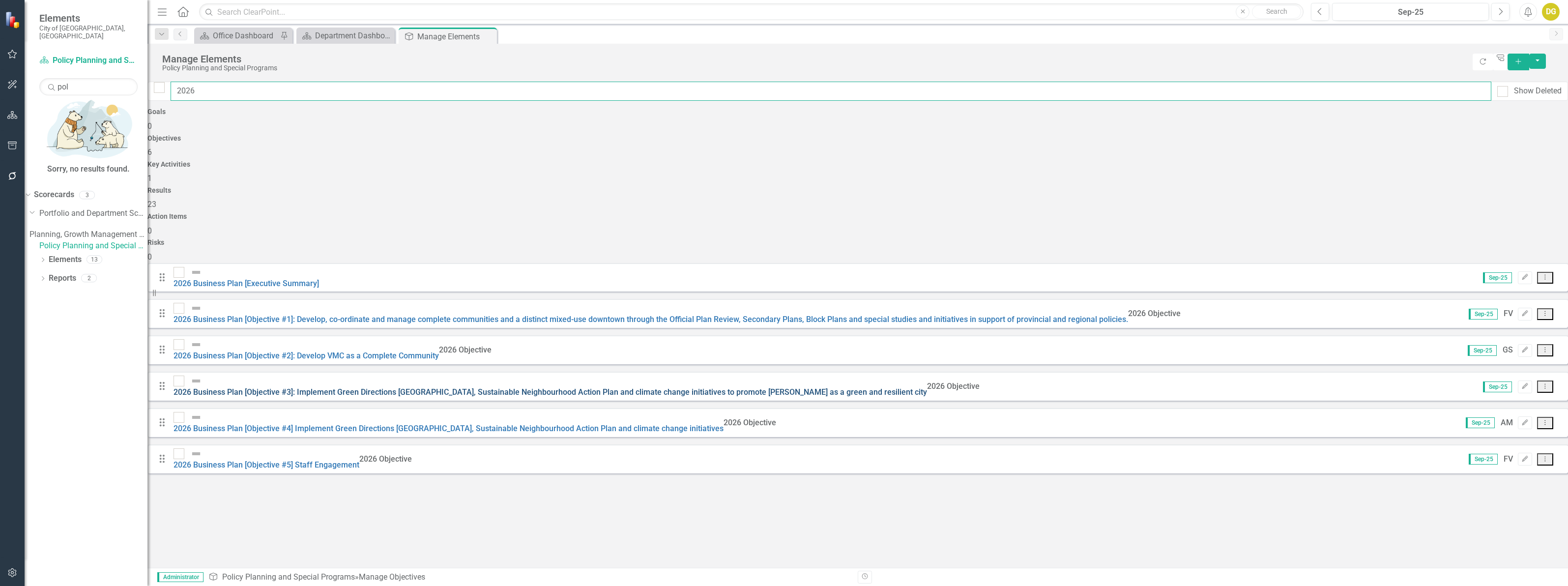
type input "2026"
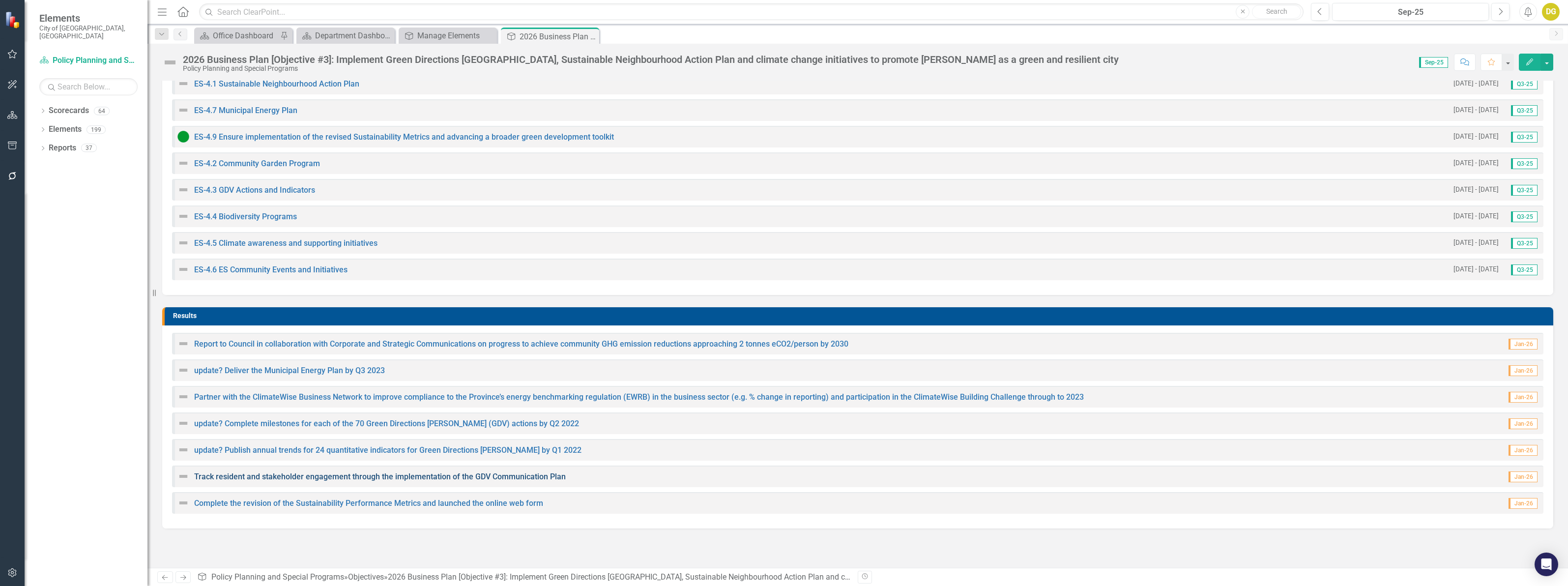
scroll to position [222, 0]
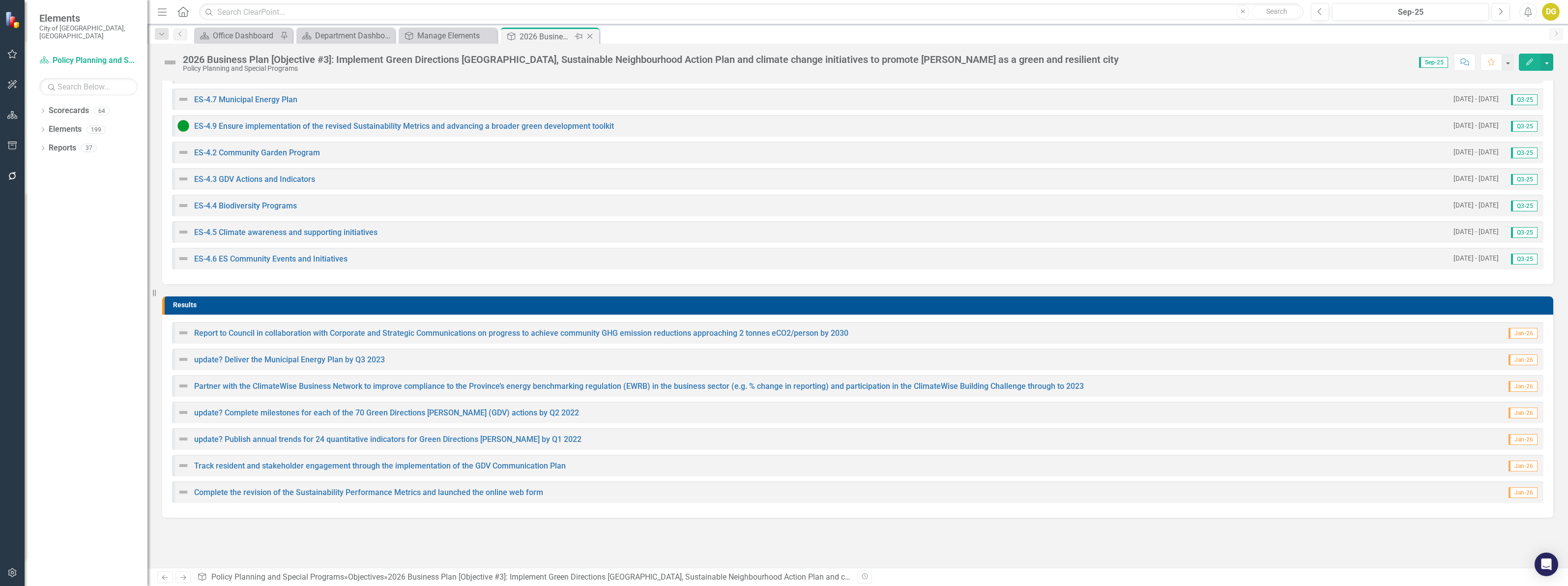
drag, startPoint x: 589, startPoint y: 37, endPoint x: 509, endPoint y: 23, distance: 81.2
click at [0, 0] on icon "Close" at bounding box center [0, 0] width 0 height 0
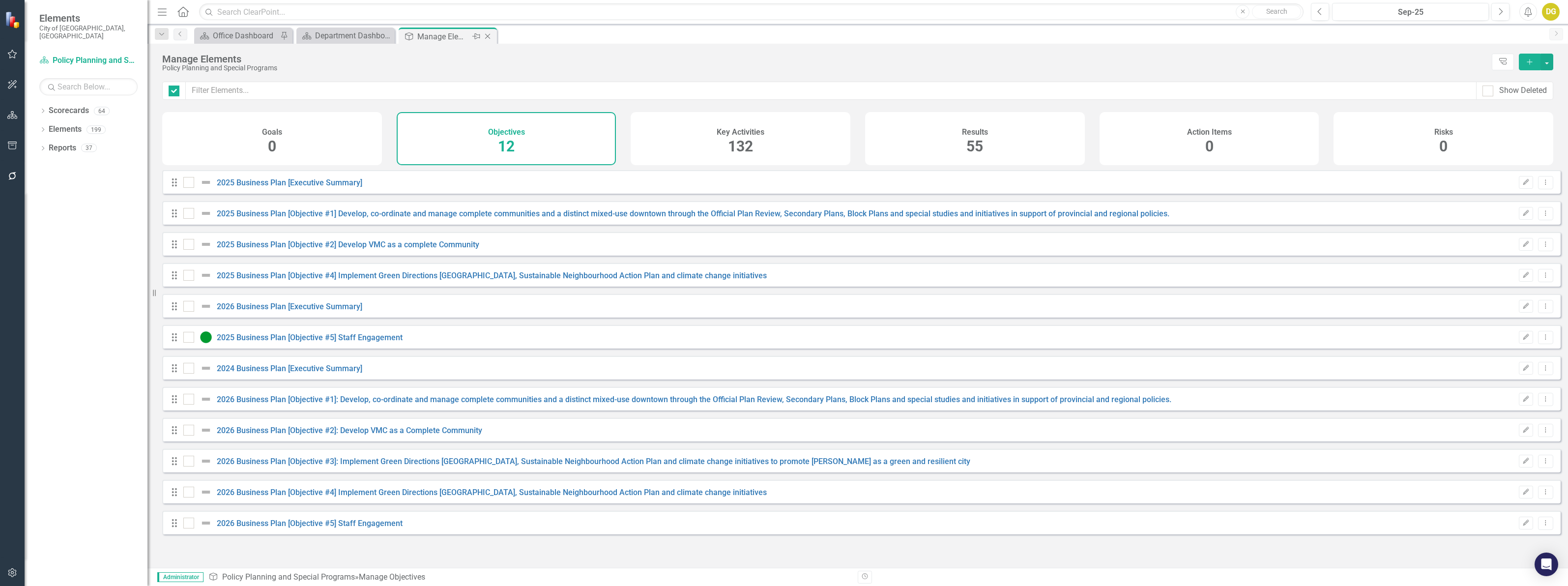
checkbox input "false"
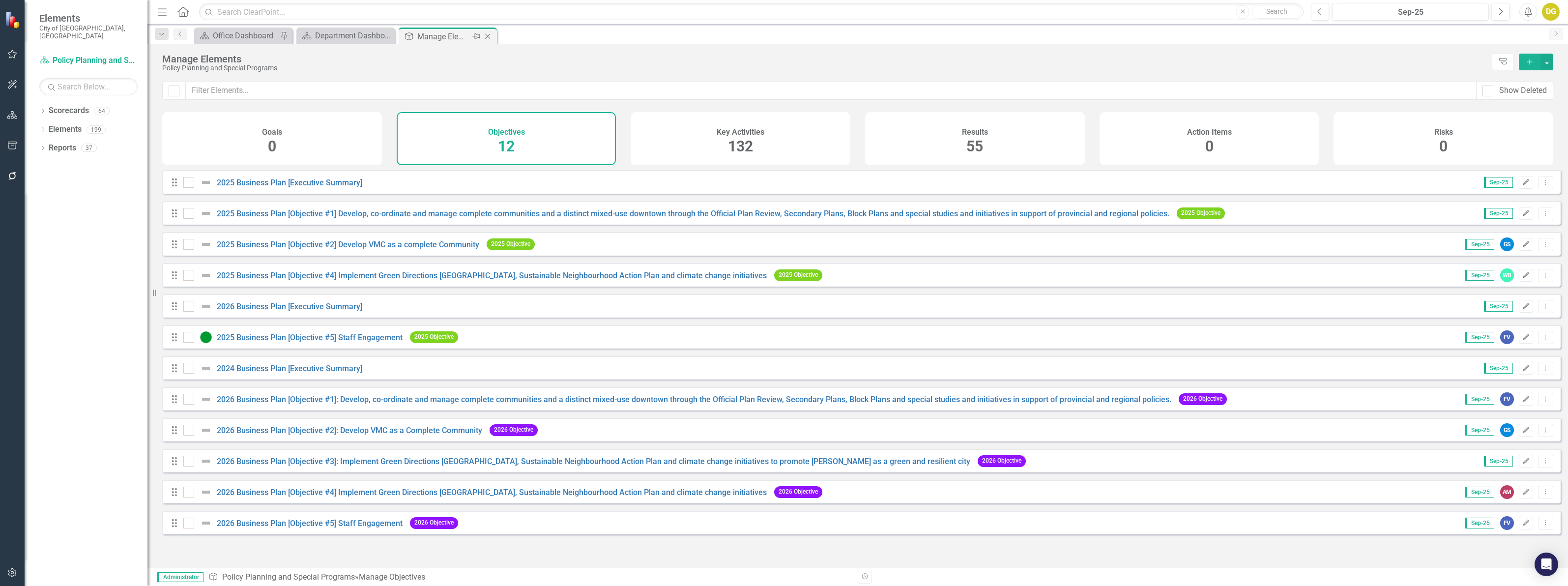
click at [486, 35] on icon "Close" at bounding box center [487, 36] width 10 height 8
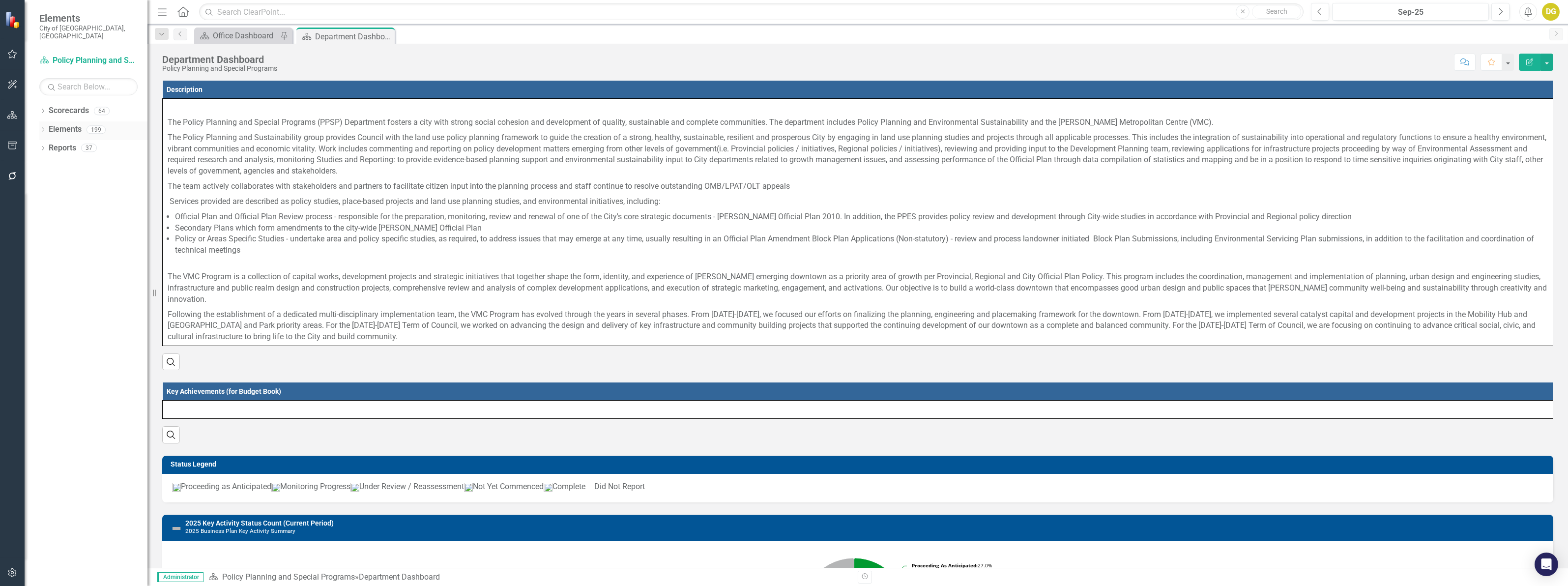
click at [55, 124] on link "Elements" at bounding box center [65, 129] width 33 height 11
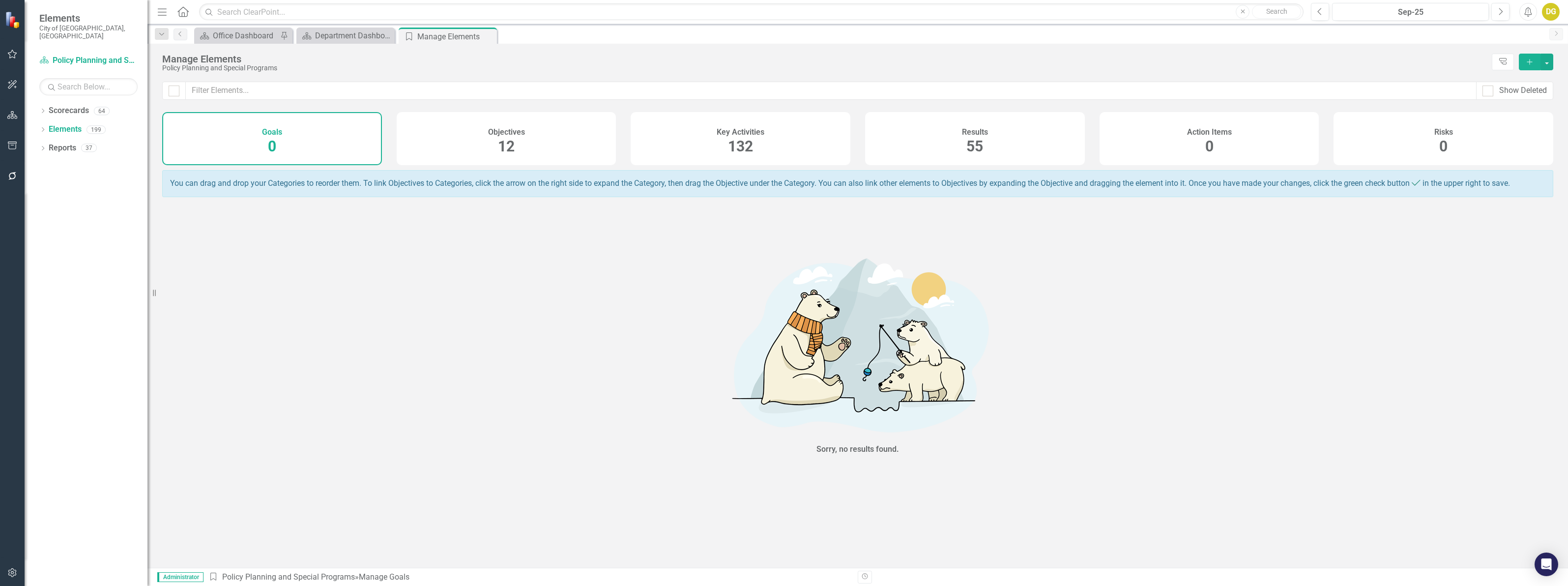
click at [524, 136] on h4 "Objectives" at bounding box center [506, 132] width 37 height 9
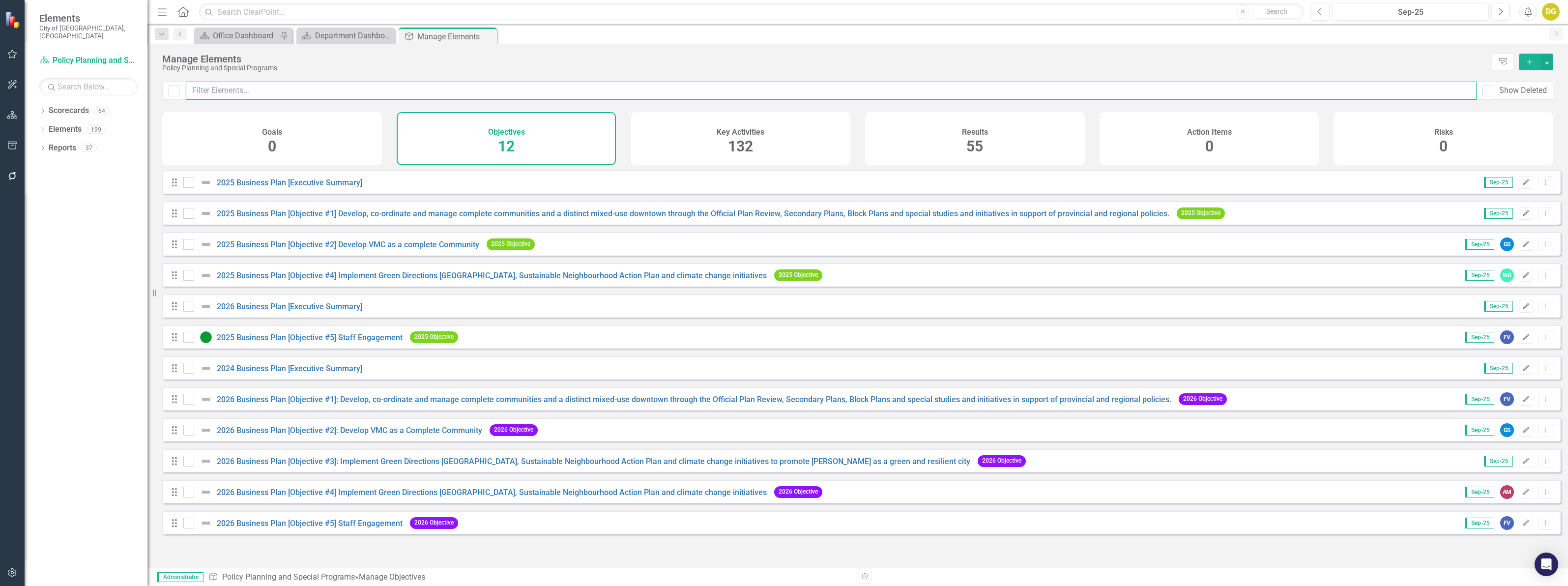
click at [219, 89] on input "text" at bounding box center [831, 90] width 1291 height 18
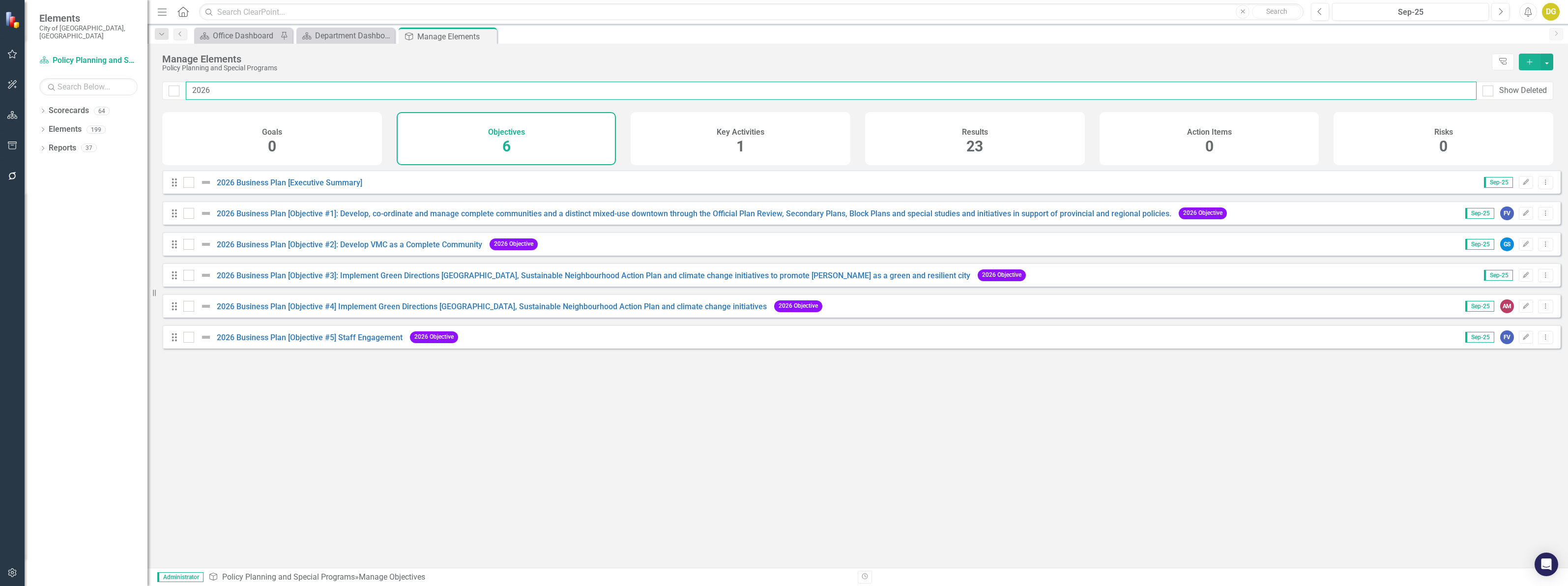
type input "2026"
click at [333, 343] on Engagement"] "2026 Business Plan [Objective #5] Staff Engagement" at bounding box center [310, 337] width 186 height 10
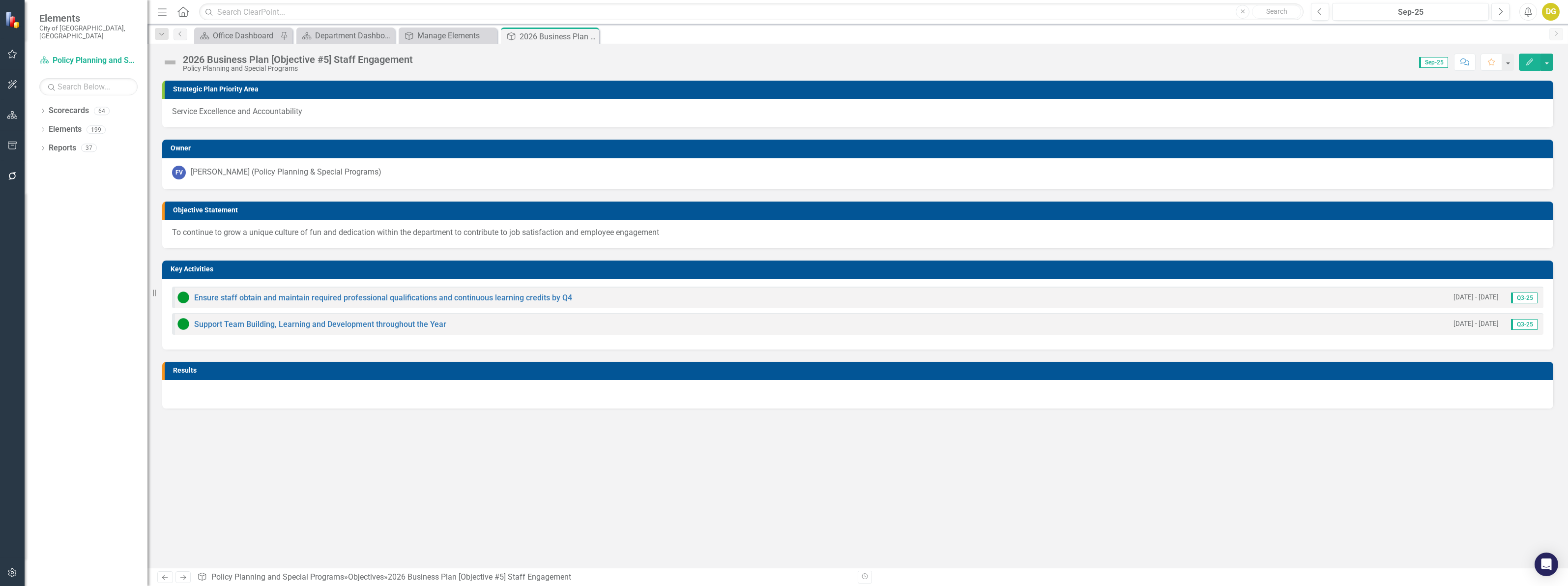
click at [328, 58] on Engagement-page-title"] "2026 Business Plan [Objective #5] Staff Engagement" at bounding box center [298, 59] width 230 height 10
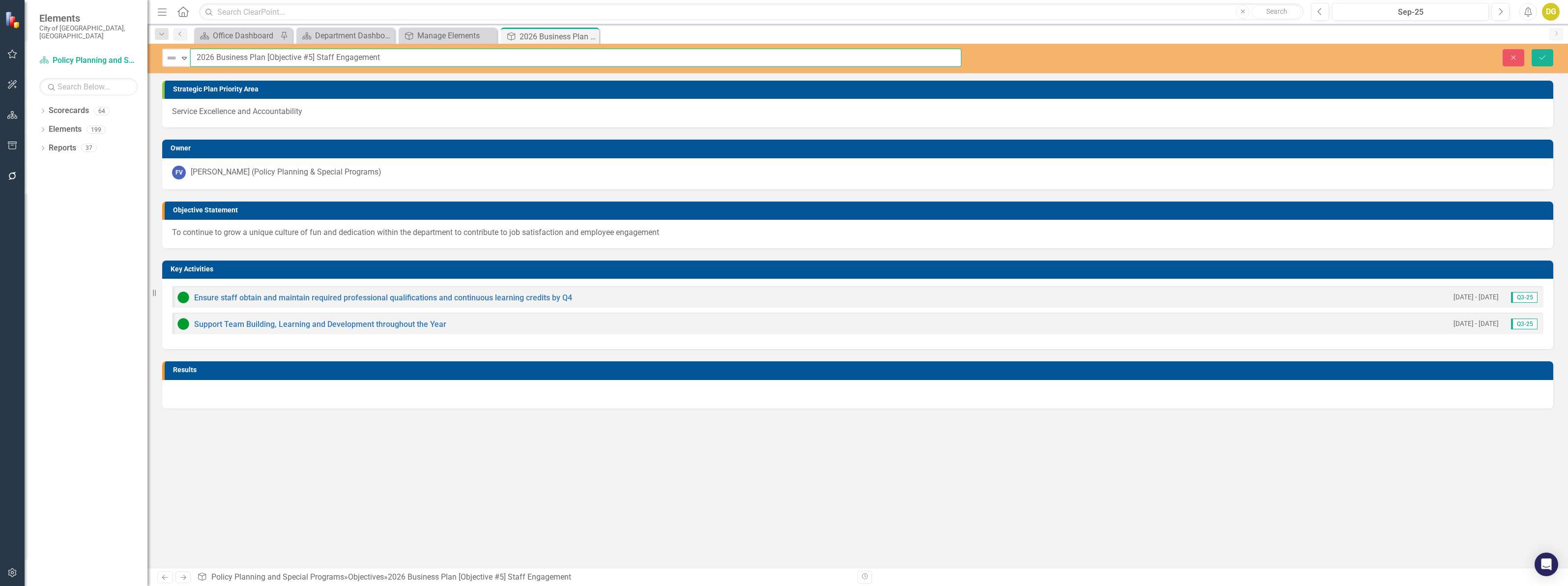
click at [308, 55] on input "2026 Business Plan [Objective #5] Staff Engagement" at bounding box center [576, 57] width 771 height 18
type input "2026 Business Plan [Objective #4] Staff Engagement"
click at [1537, 55] on icon "Save" at bounding box center [1542, 57] width 9 height 7
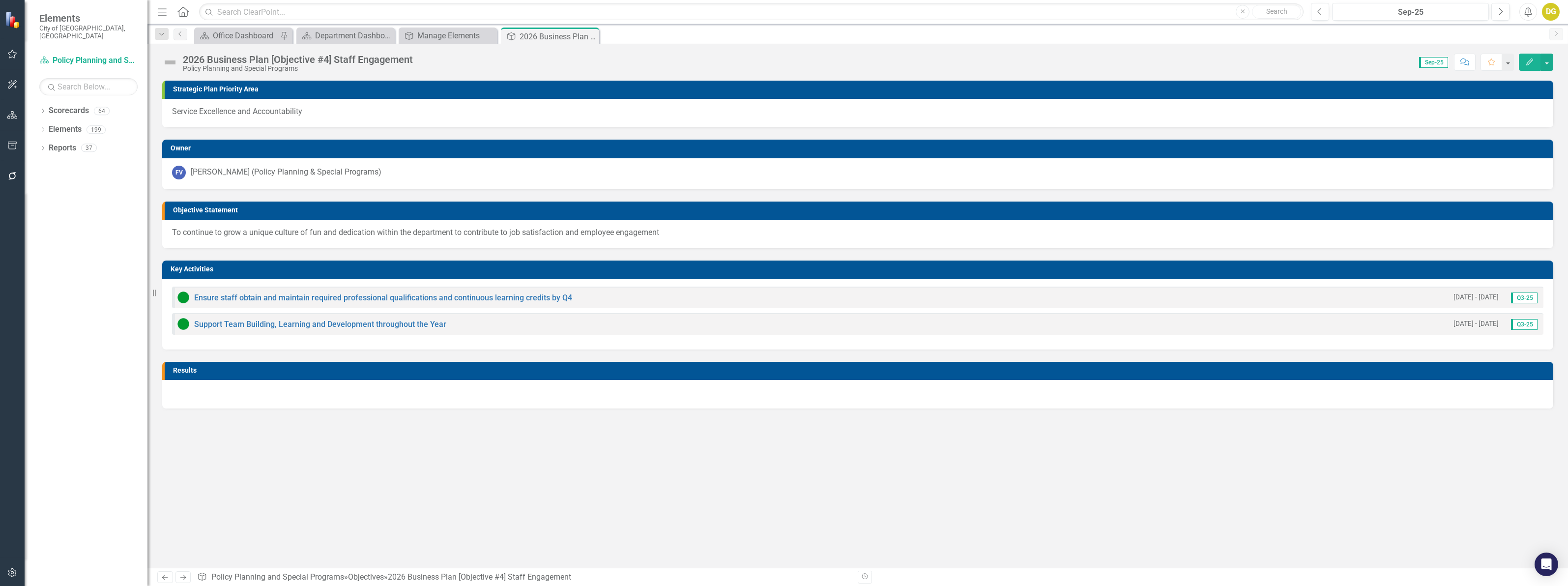
click at [0, 0] on icon "Close" at bounding box center [0, 0] width 0 height 0
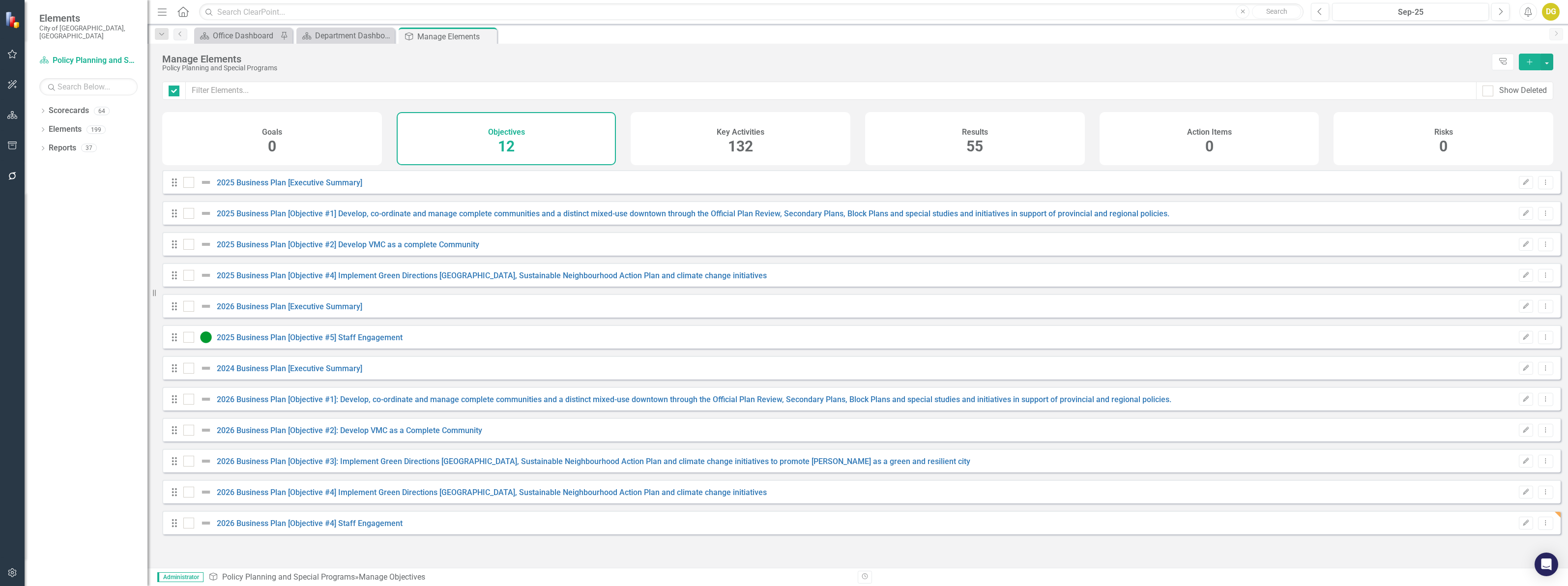
checkbox input "false"
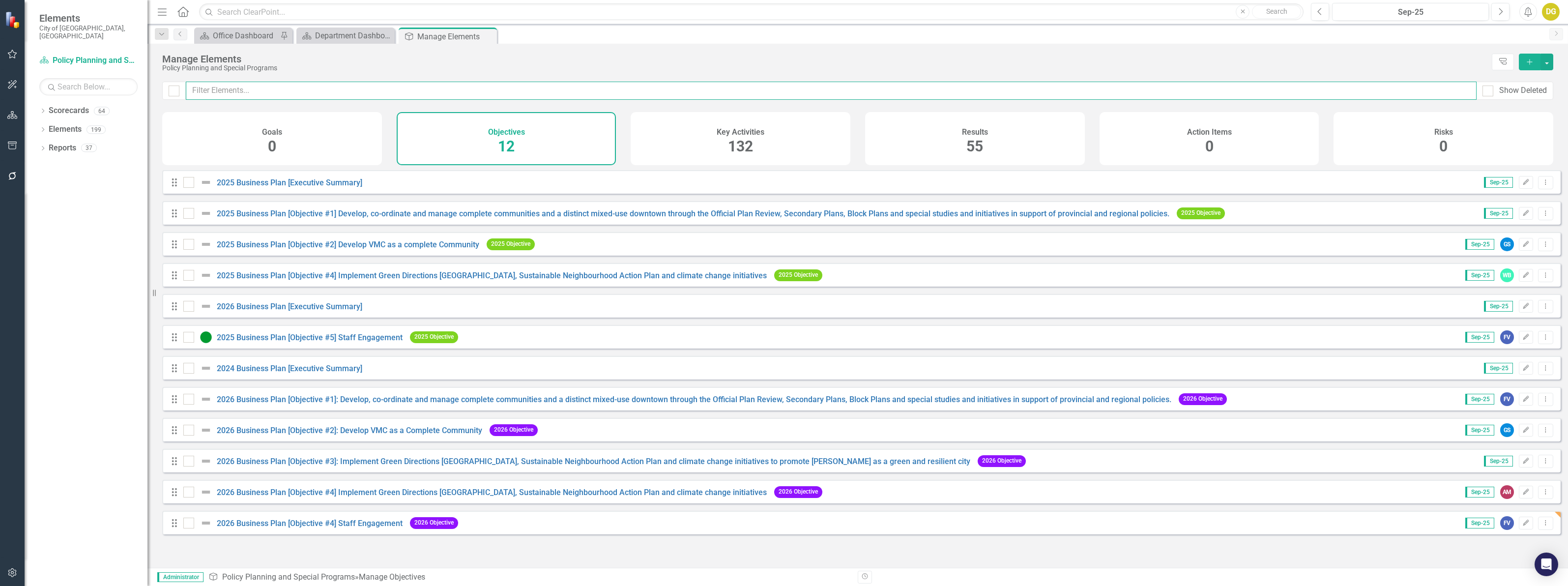
click at [248, 92] on input "text" at bounding box center [831, 90] width 1291 height 18
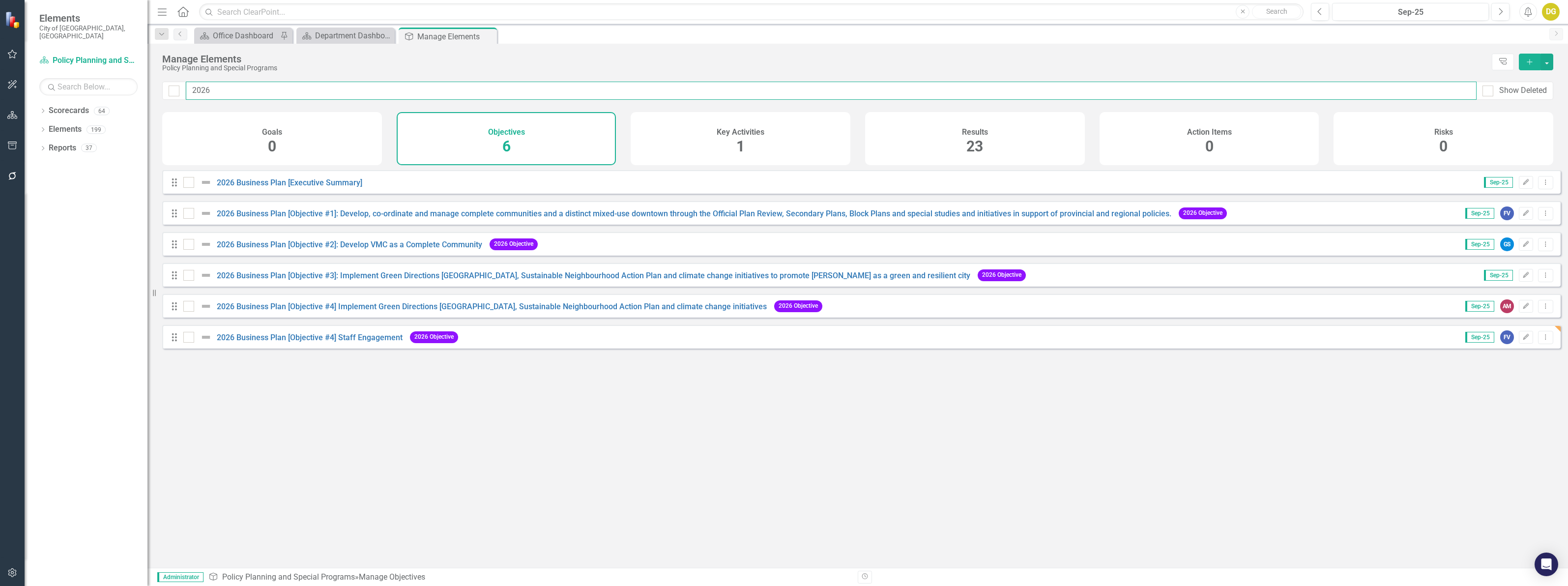
type input "2026"
click at [315, 343] on Engagement"] "2026 Business Plan [Objective #4] Staff Engagement" at bounding box center [310, 337] width 186 height 10
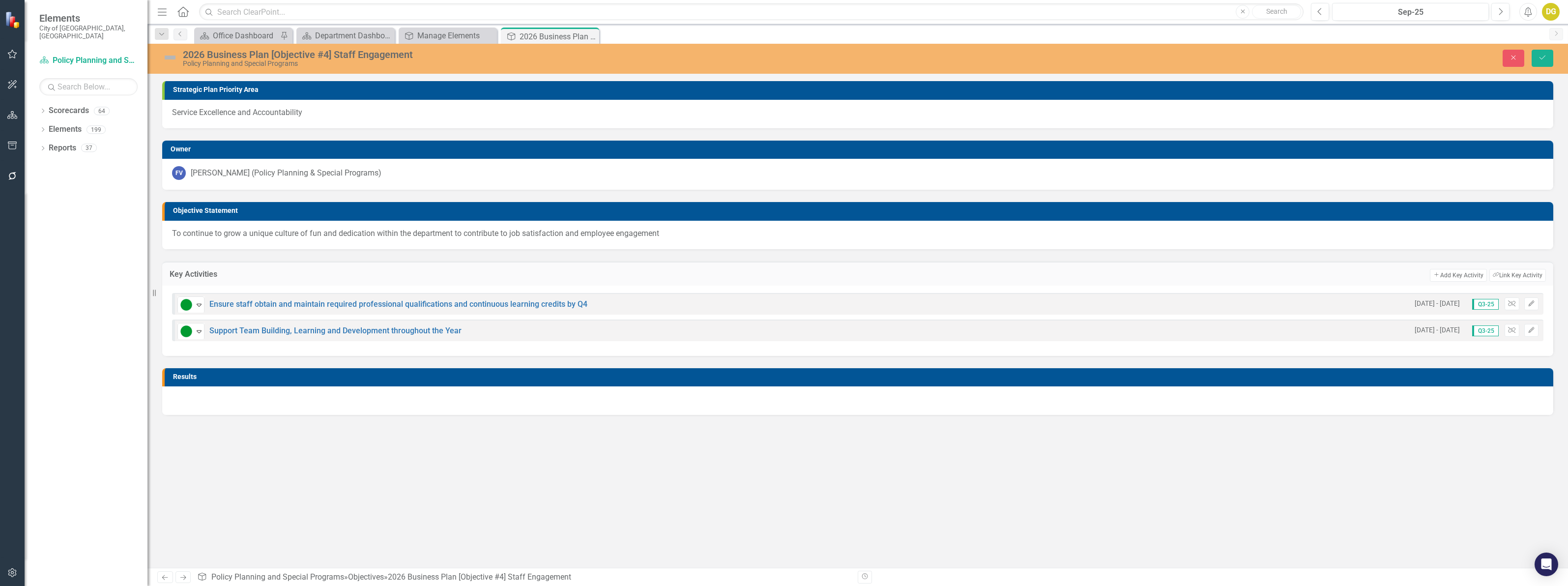
click at [327, 57] on Engagement-page-title"] "2026 Business Plan [Objective #4] Staff Engagement" at bounding box center [569, 54] width 774 height 10
click at [327, 52] on Engagement-page-title"] "2026 Business Plan [Objective #4] Staff Engagement" at bounding box center [569, 54] width 774 height 10
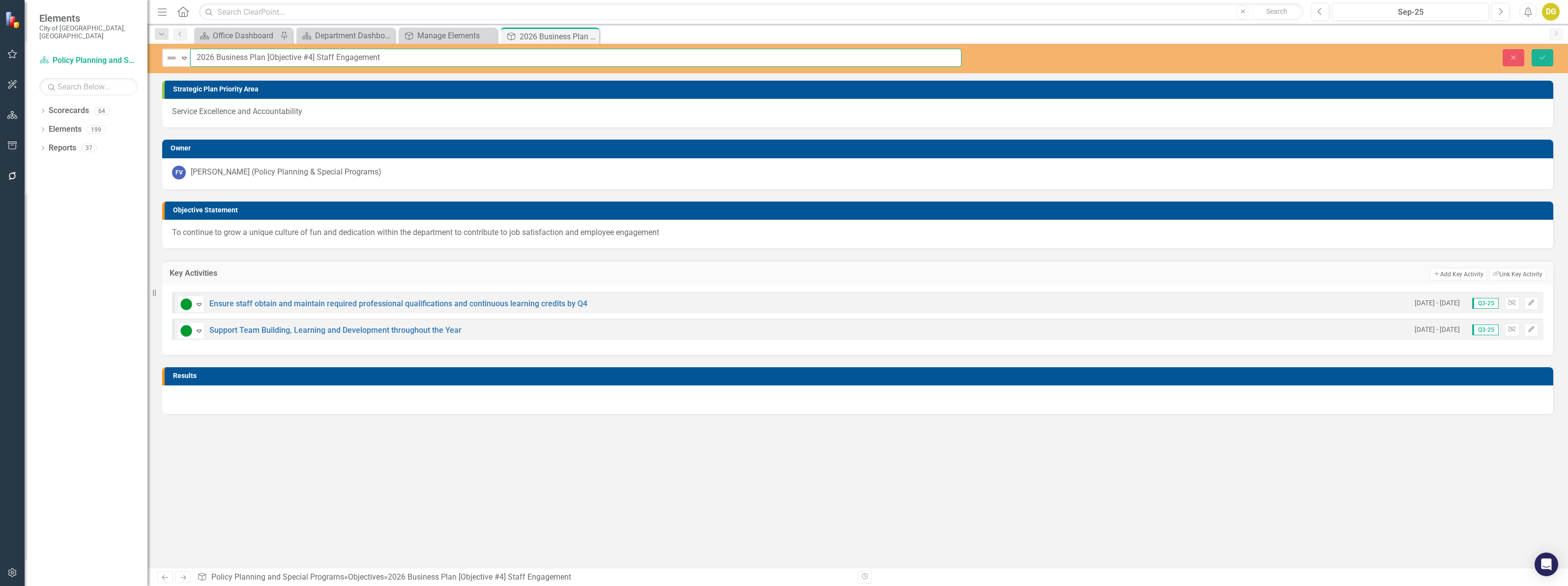
click at [310, 53] on input "2026 Business Plan [Objective #4] Staff Engagement" at bounding box center [576, 57] width 771 height 18
type input "2026 Business Plan [Objective #5] Staff Engagement"
click at [1543, 54] on icon "Save" at bounding box center [1542, 57] width 9 height 7
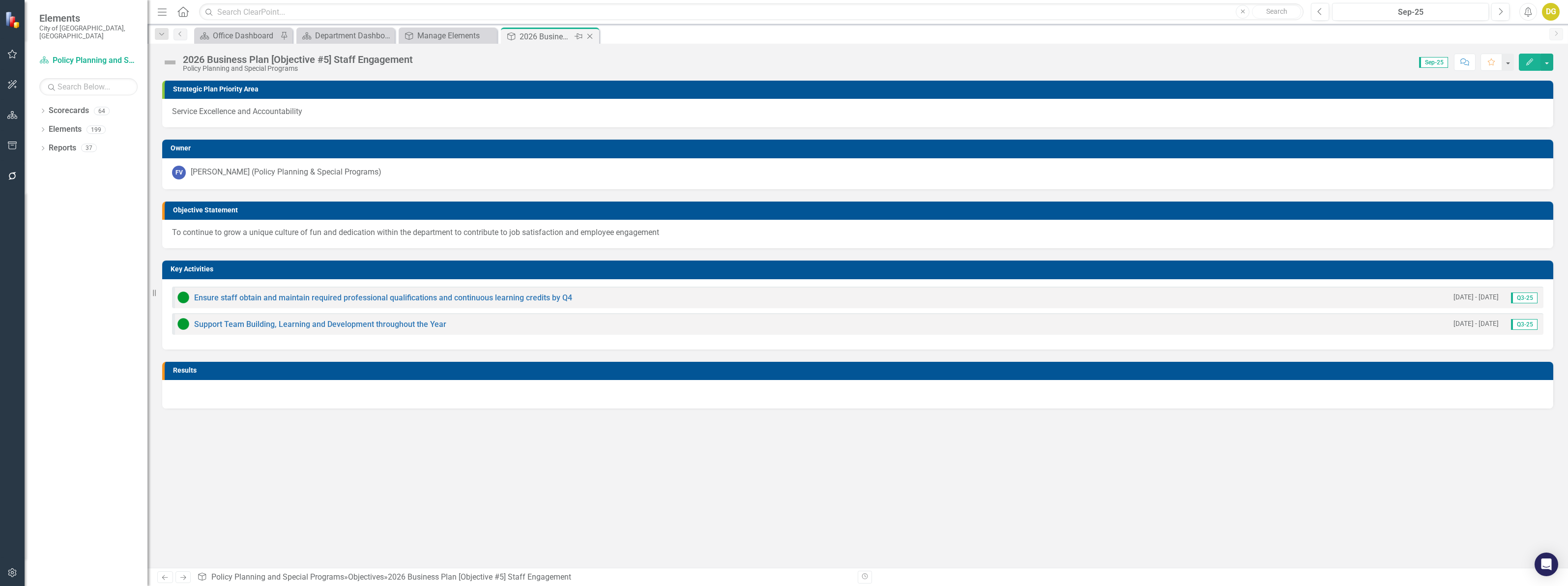
click at [589, 37] on icon at bounding box center [589, 36] width 5 height 5
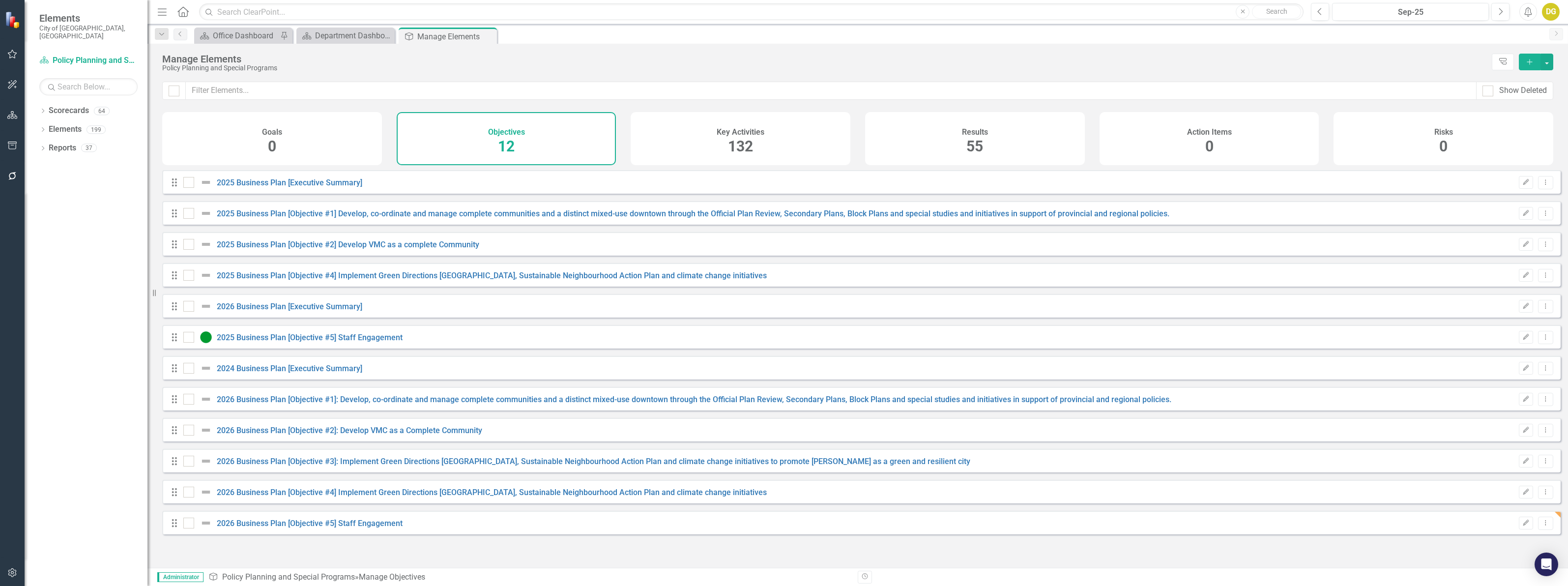
checkbox input "false"
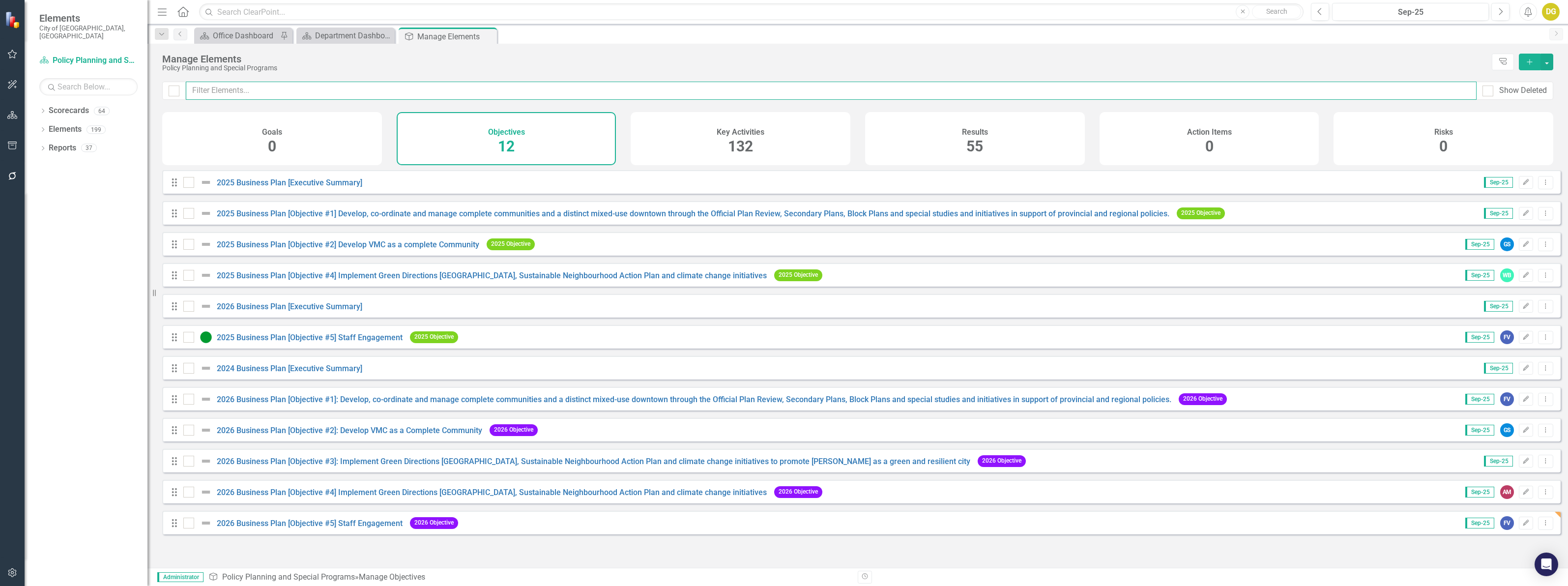
click at [244, 92] on input "text" at bounding box center [831, 90] width 1291 height 18
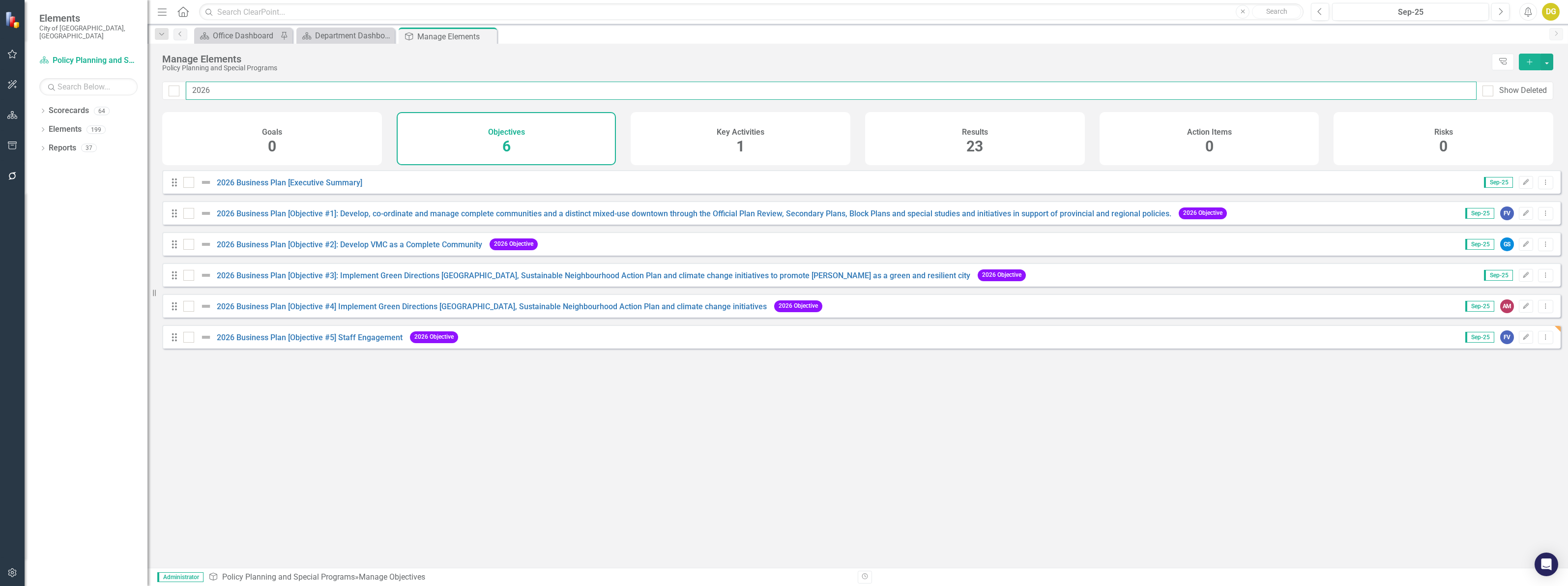
type input "2026"
click at [370, 281] on city"] "2026 Business Plan [Objective #3]: Implement Green Directions [GEOGRAPHIC_DATA]…" at bounding box center [594, 275] width 753 height 10
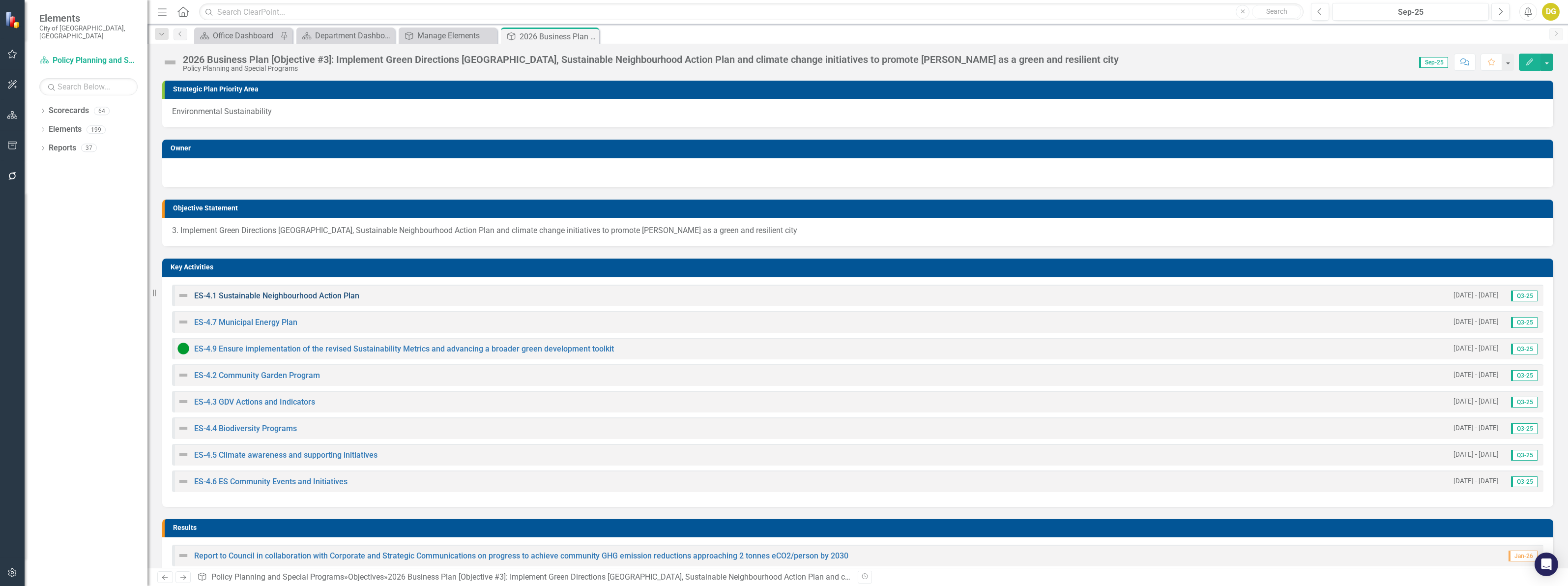
click at [253, 296] on link "ES-4.1 Sustainable Neighbourhood Action Plan" at bounding box center [276, 296] width 165 height 10
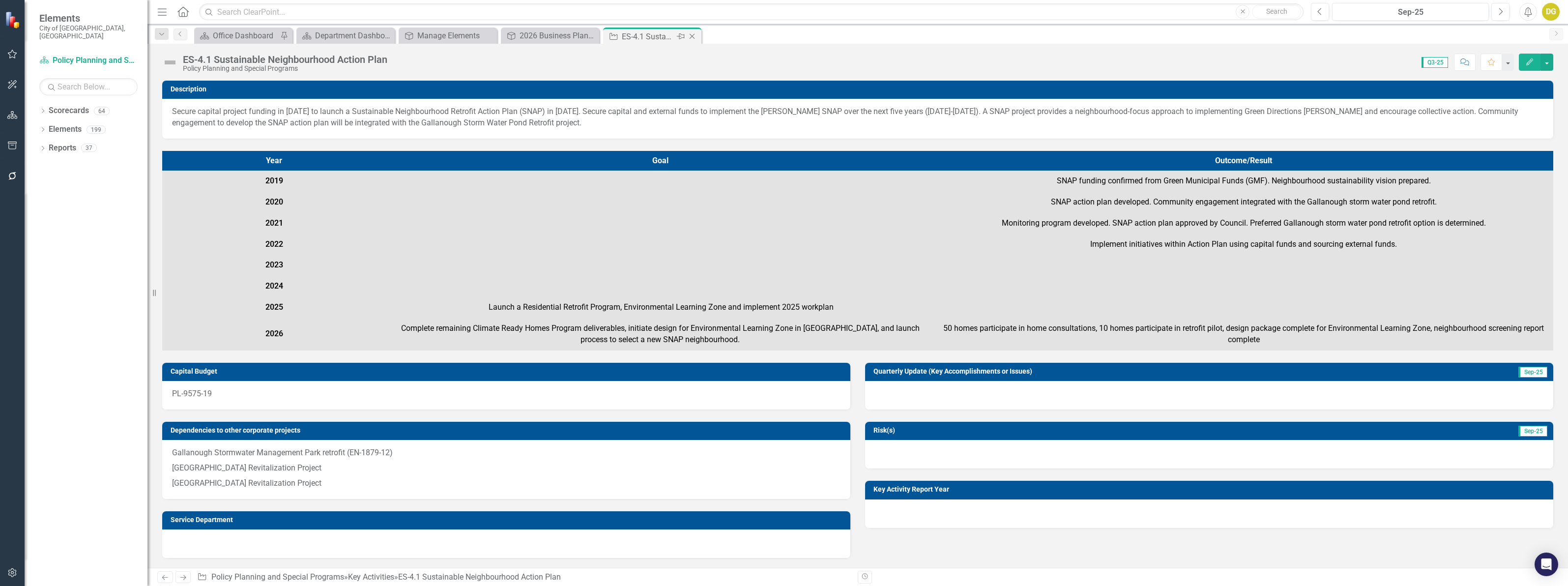
click at [691, 36] on icon "Close" at bounding box center [692, 36] width 10 height 8
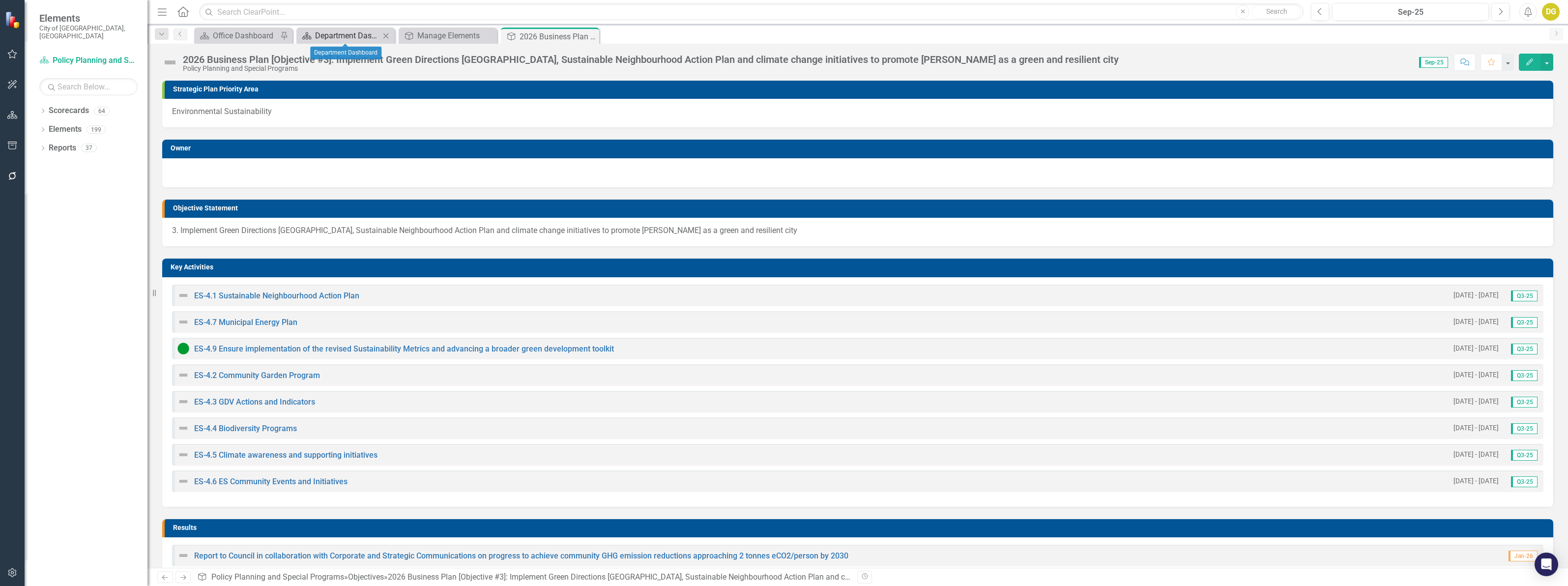
click at [342, 33] on div "Department Dashboard" at bounding box center [347, 36] width 65 height 12
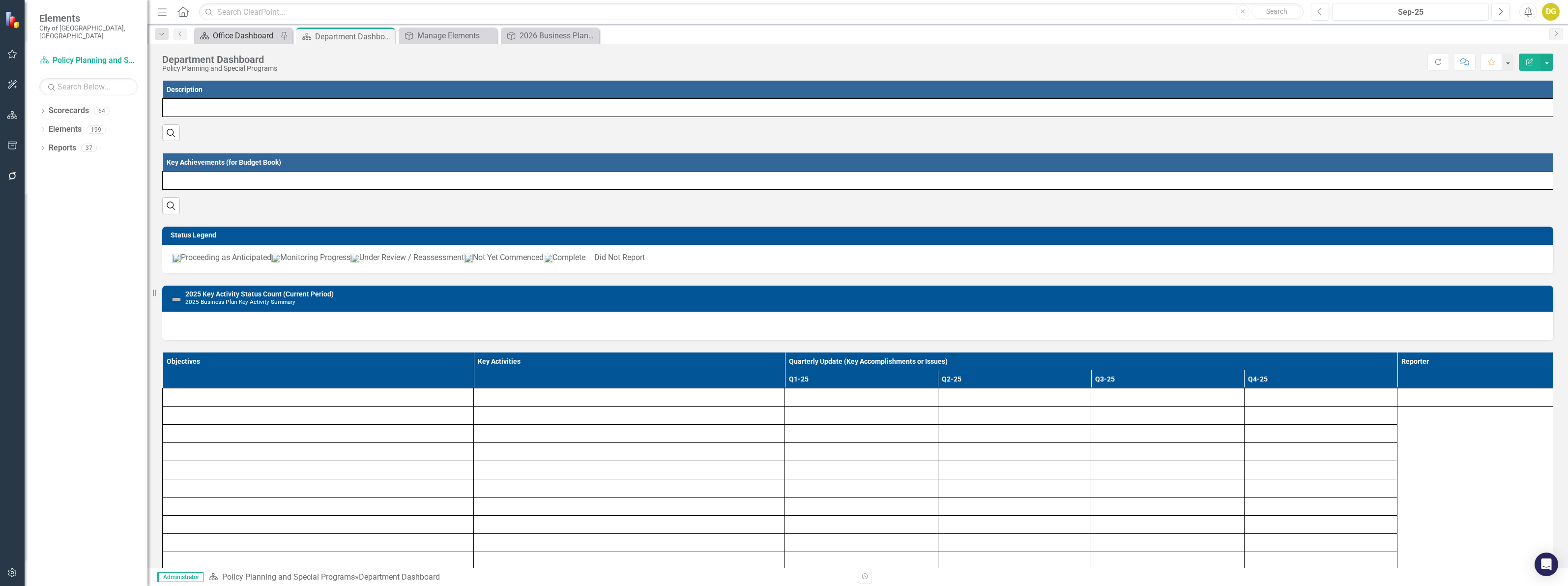
click at [234, 31] on div "Office Dashboard" at bounding box center [245, 36] width 65 height 12
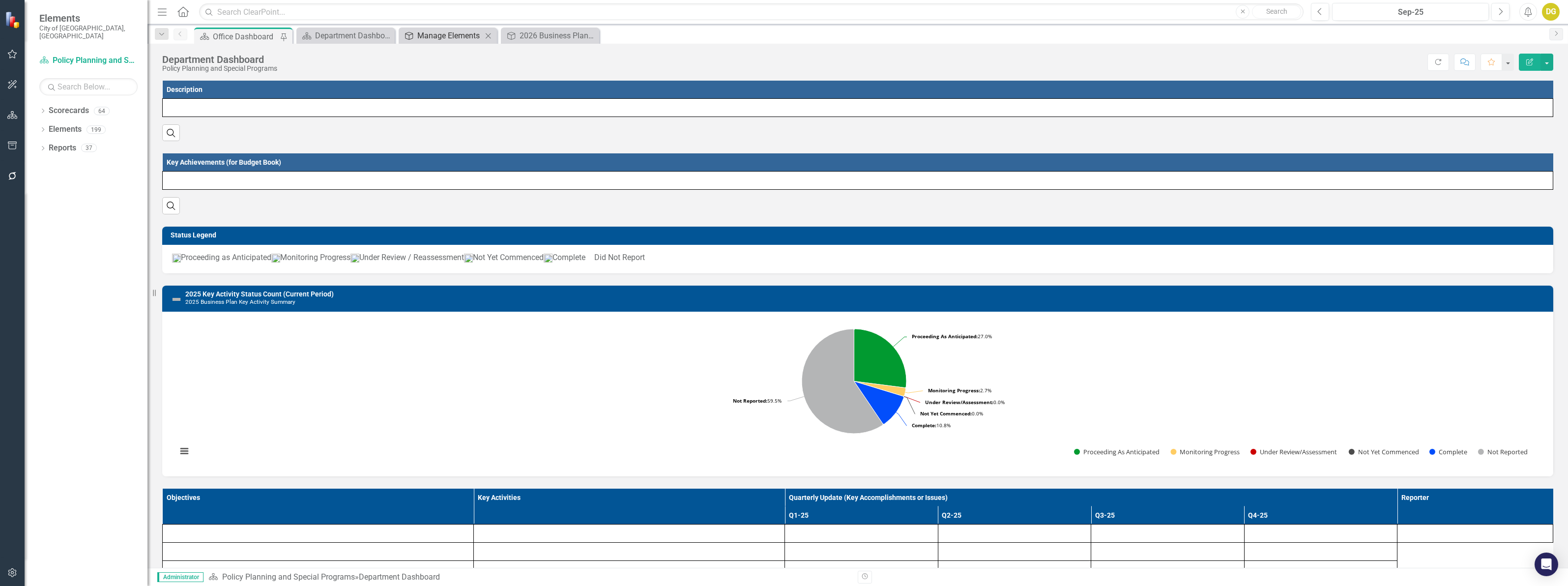
click at [456, 30] on div "Manage Elements" at bounding box center [449, 36] width 65 height 12
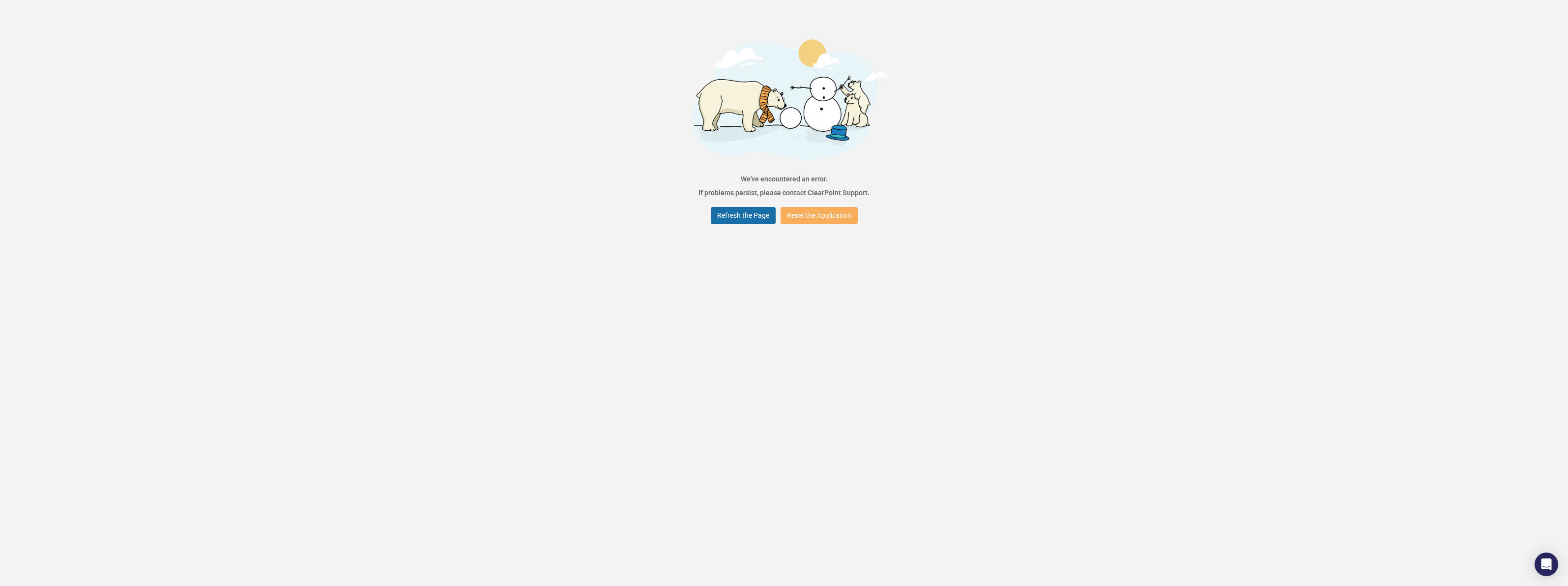
click at [722, 216] on button "Refresh the Page" at bounding box center [743, 215] width 65 height 17
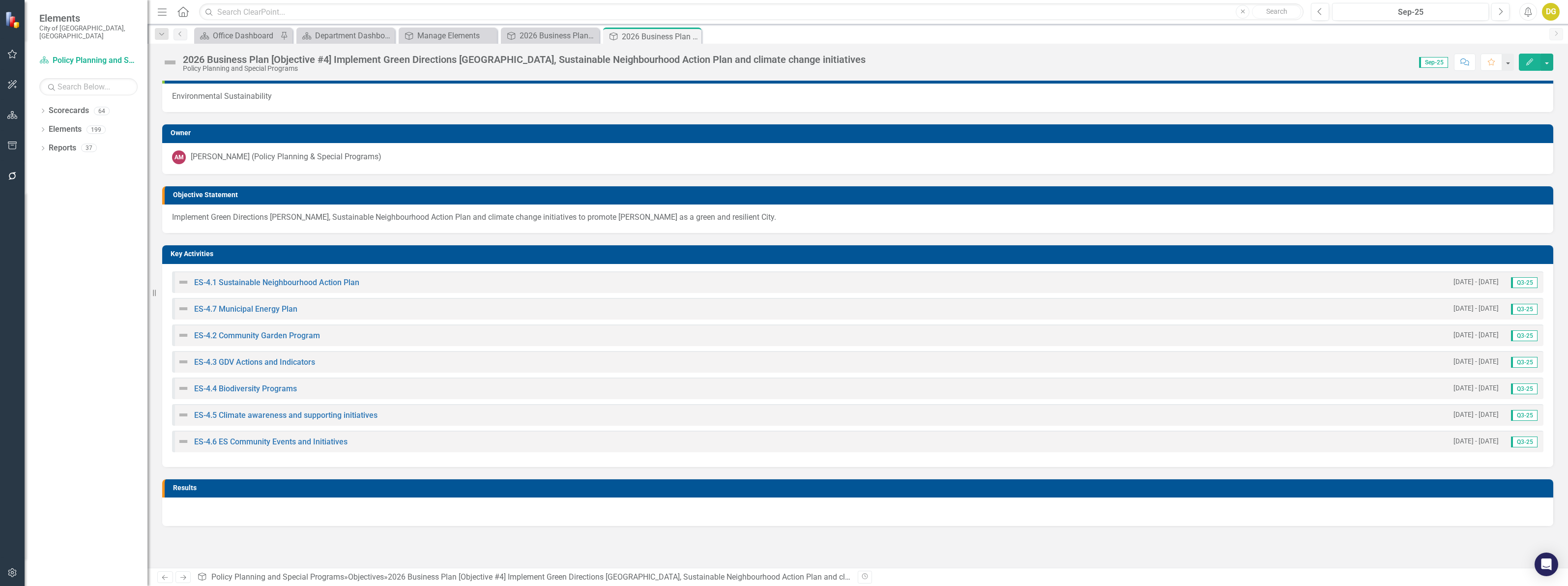
scroll to position [24, 0]
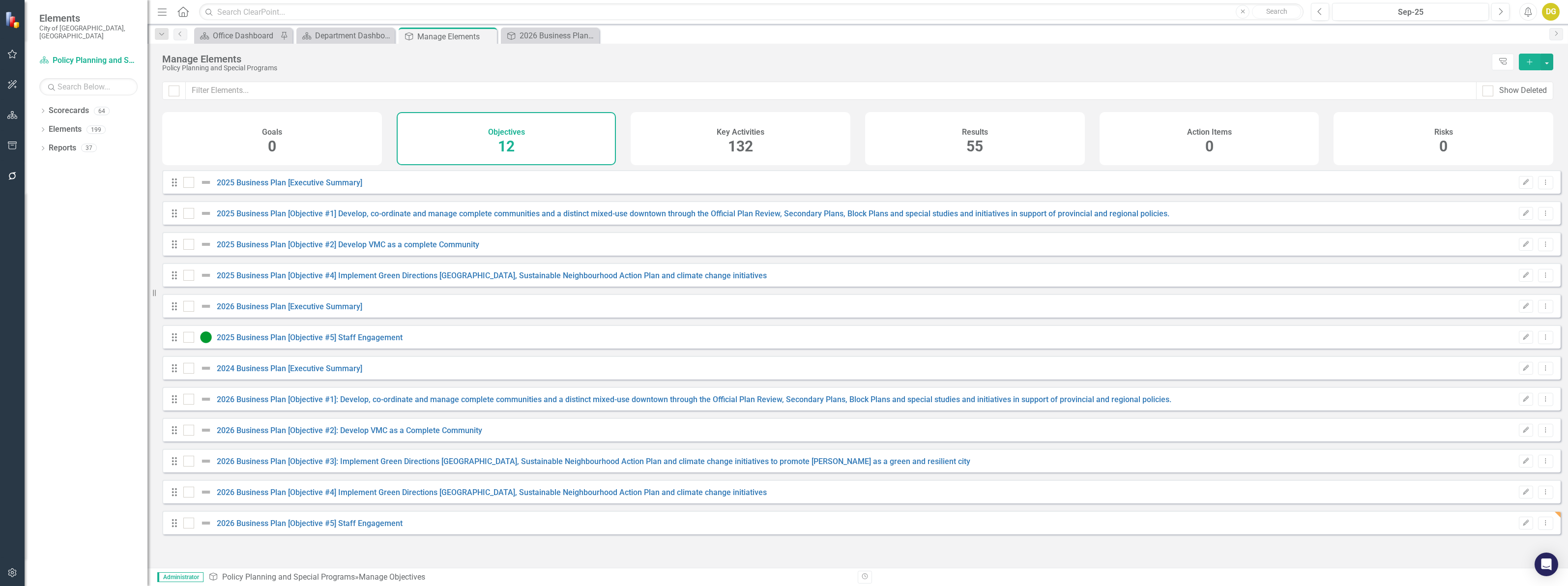
checkbox input "false"
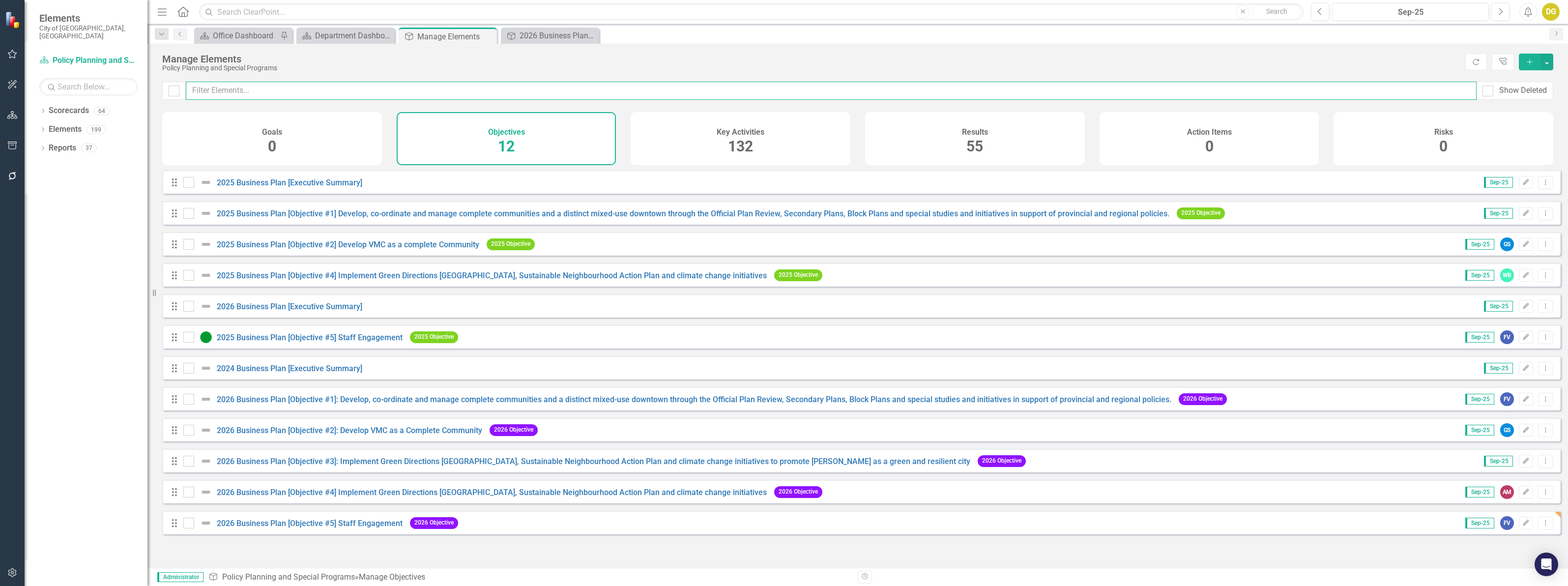
click at [239, 87] on input "text" at bounding box center [831, 90] width 1291 height 18
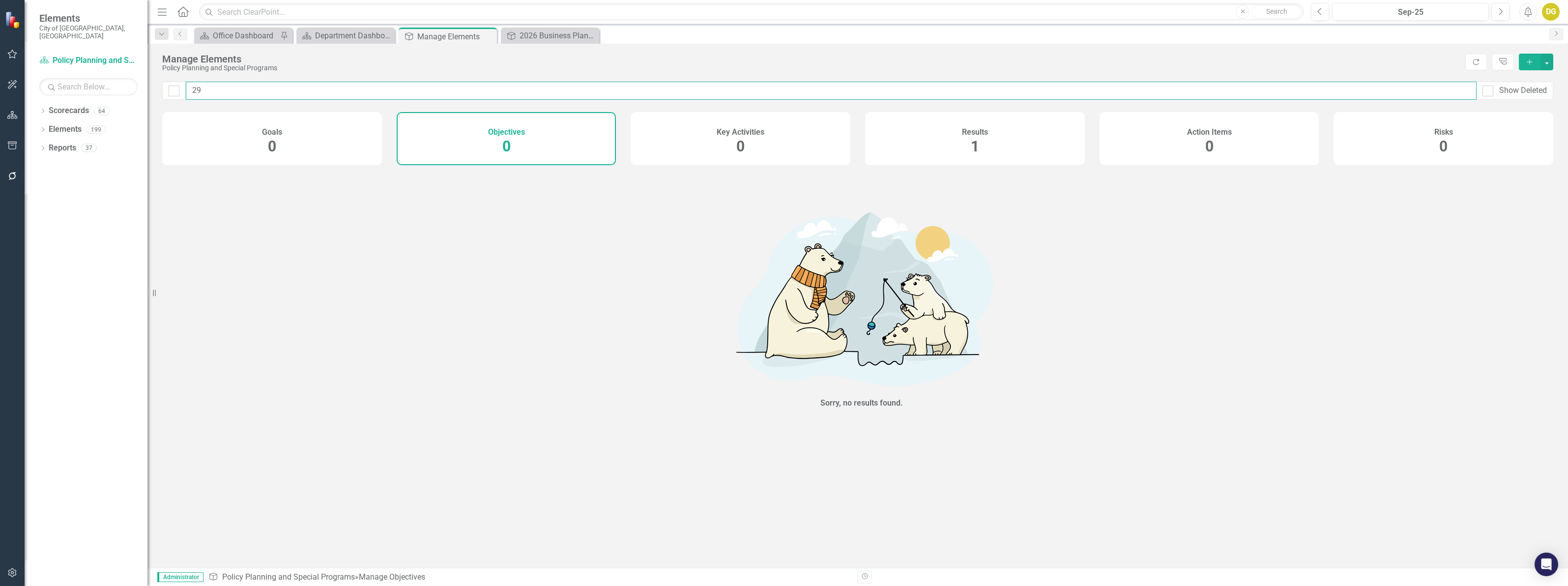
type input "2"
checkbox input "false"
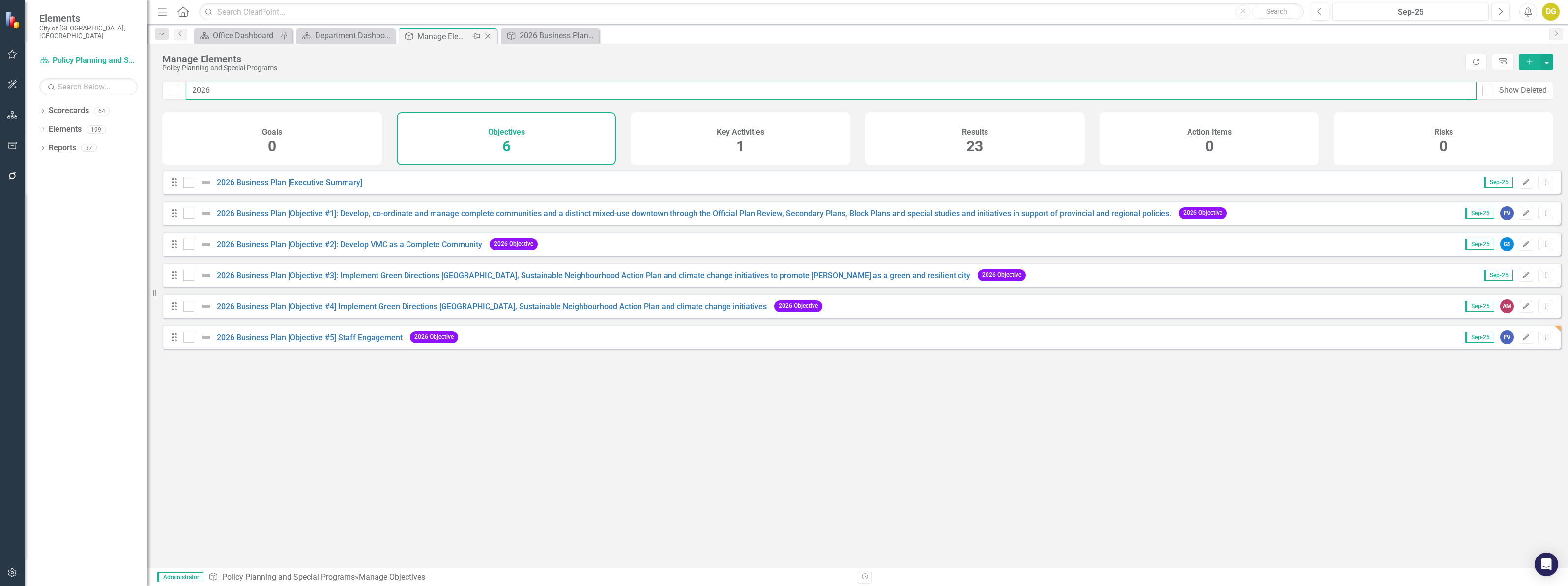
type input "2026"
click at [489, 34] on icon "Close" at bounding box center [487, 36] width 10 height 8
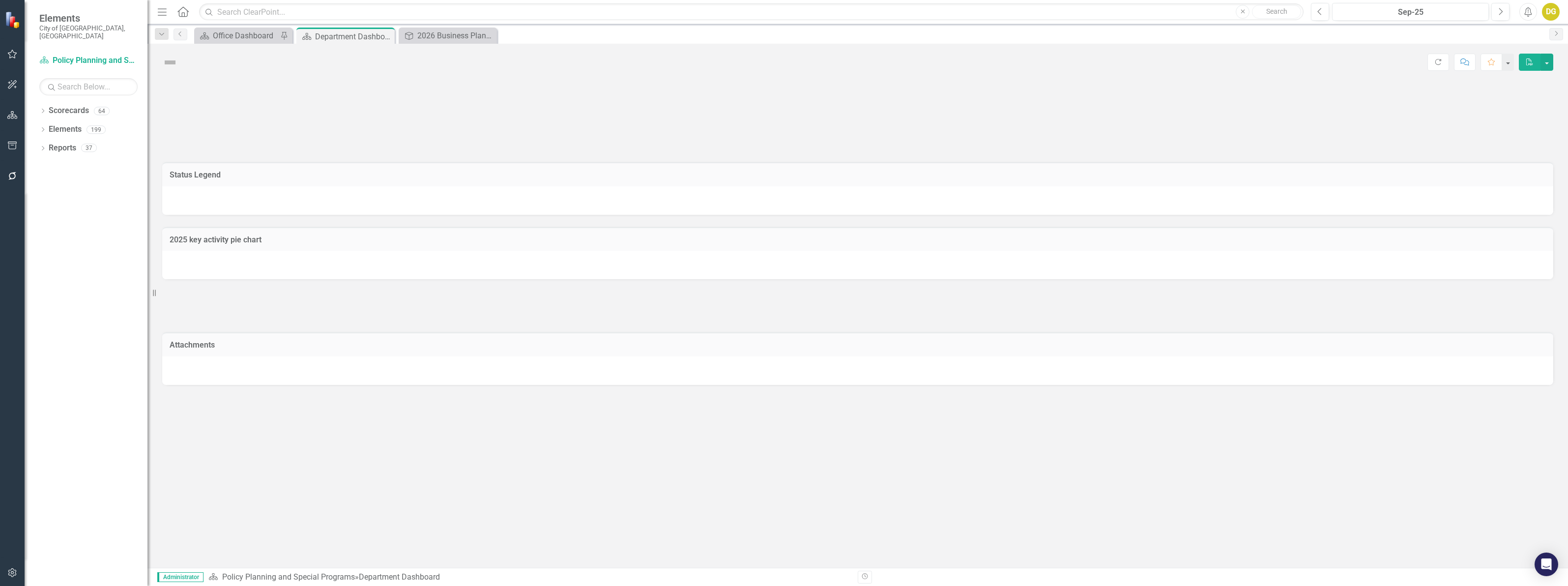
click at [0, 0] on icon "Close" at bounding box center [0, 0] width 0 height 0
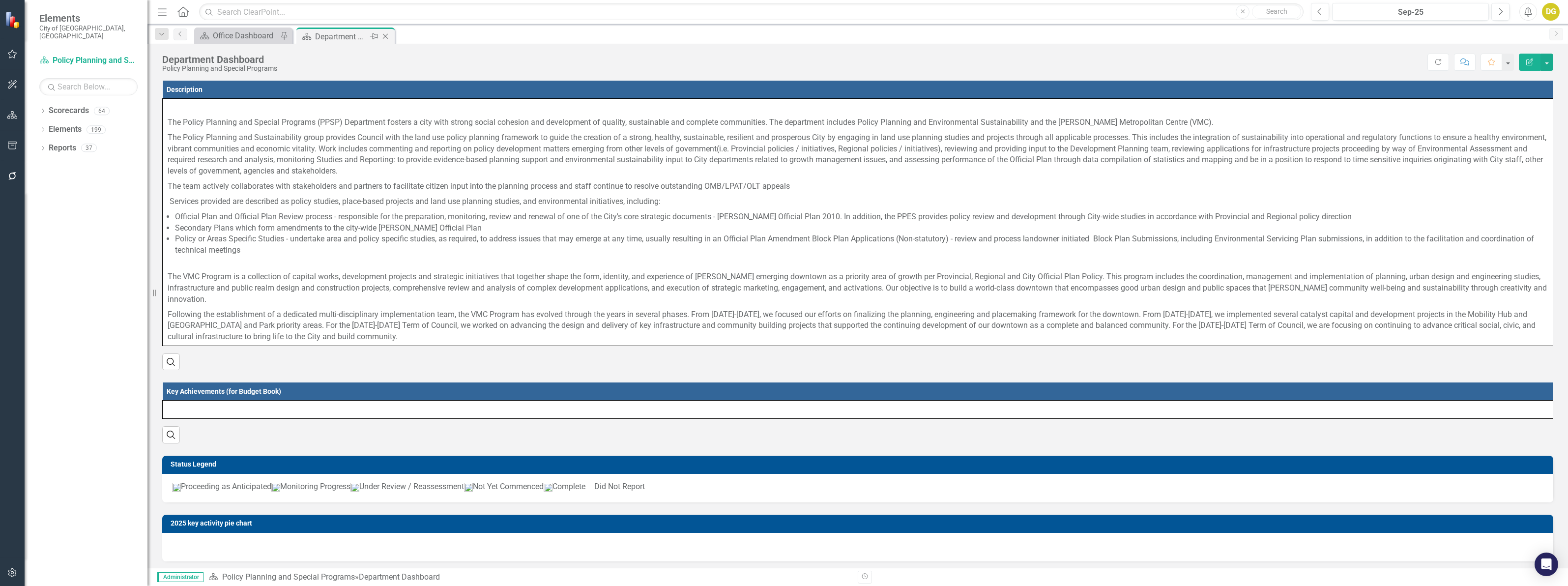
click at [386, 35] on icon "Close" at bounding box center [385, 36] width 10 height 8
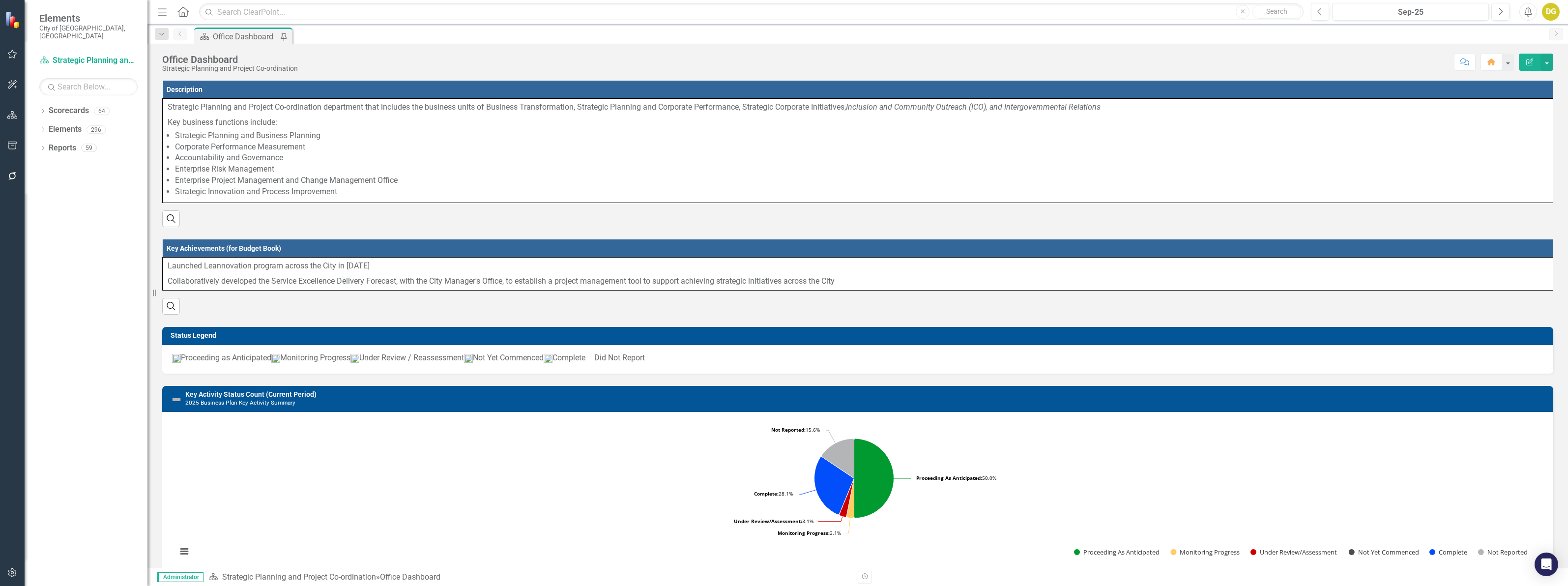
click at [182, 8] on icon "Home" at bounding box center [183, 12] width 13 height 10
click at [40, 109] on icon "Dropdown" at bounding box center [43, 111] width 7 height 5
click at [64, 78] on input "text" at bounding box center [89, 87] width 98 height 17
type input "o"
type input "soli"
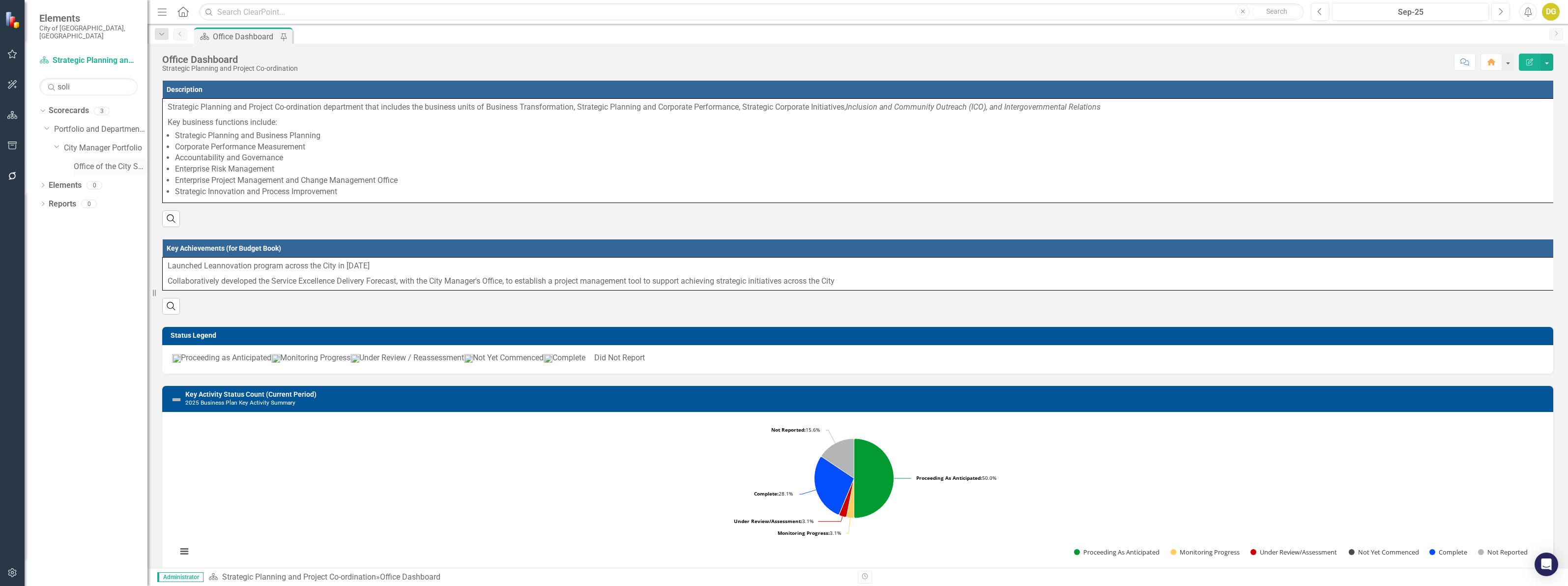
click at [99, 161] on link "Office of the City Solicitor" at bounding box center [110, 166] width 74 height 11
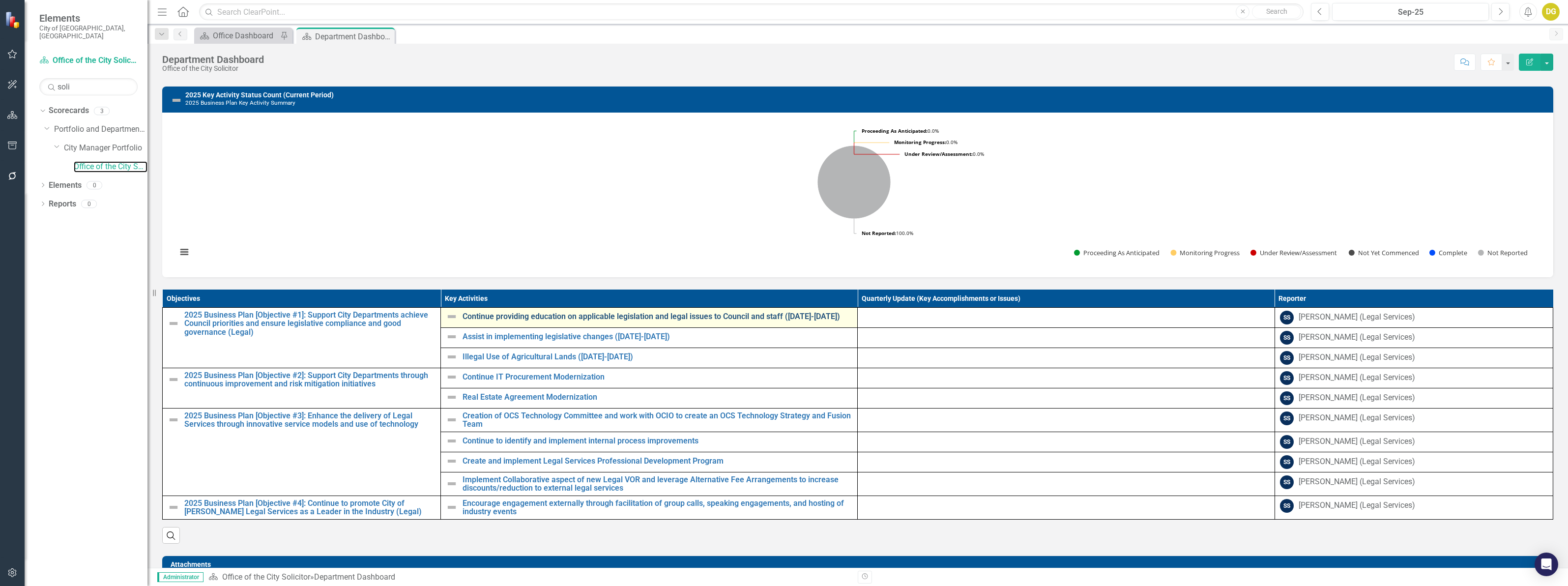
scroll to position [264, 0]
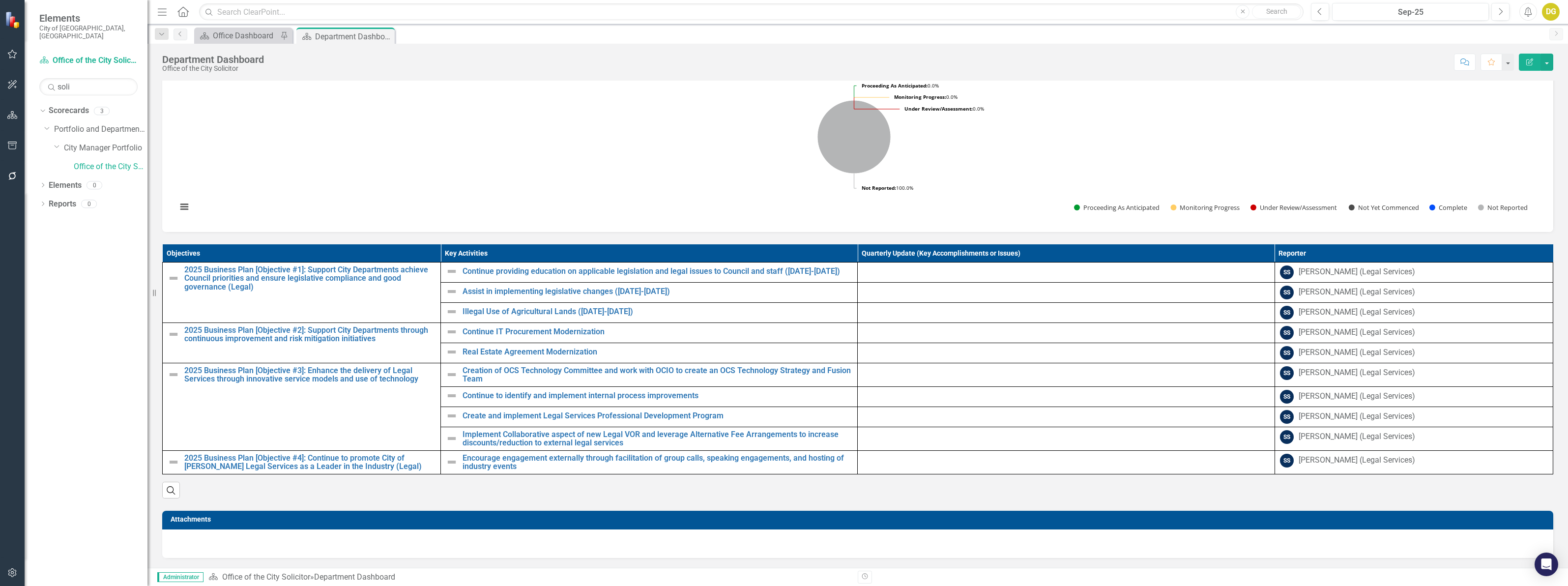
drag, startPoint x: 383, startPoint y: 34, endPoint x: 21, endPoint y: 53, distance: 362.5
click at [0, 0] on icon at bounding box center [0, 0] width 0 height 0
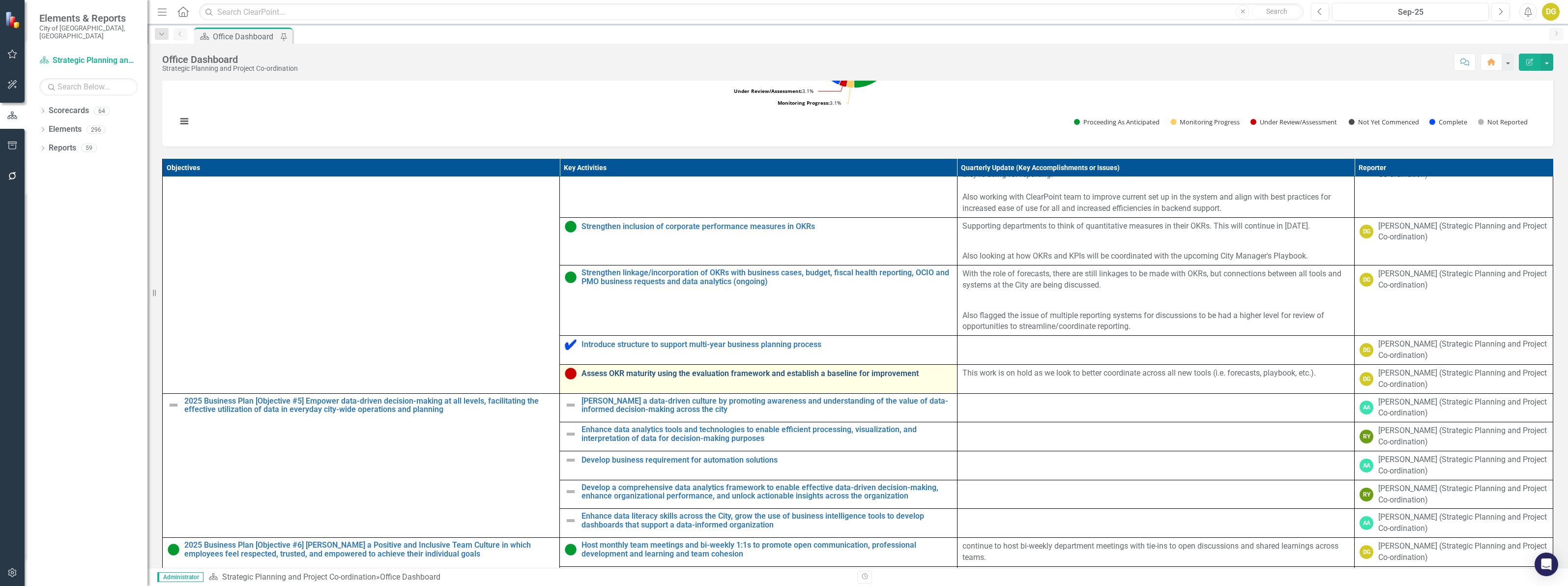
scroll to position [1942, 0]
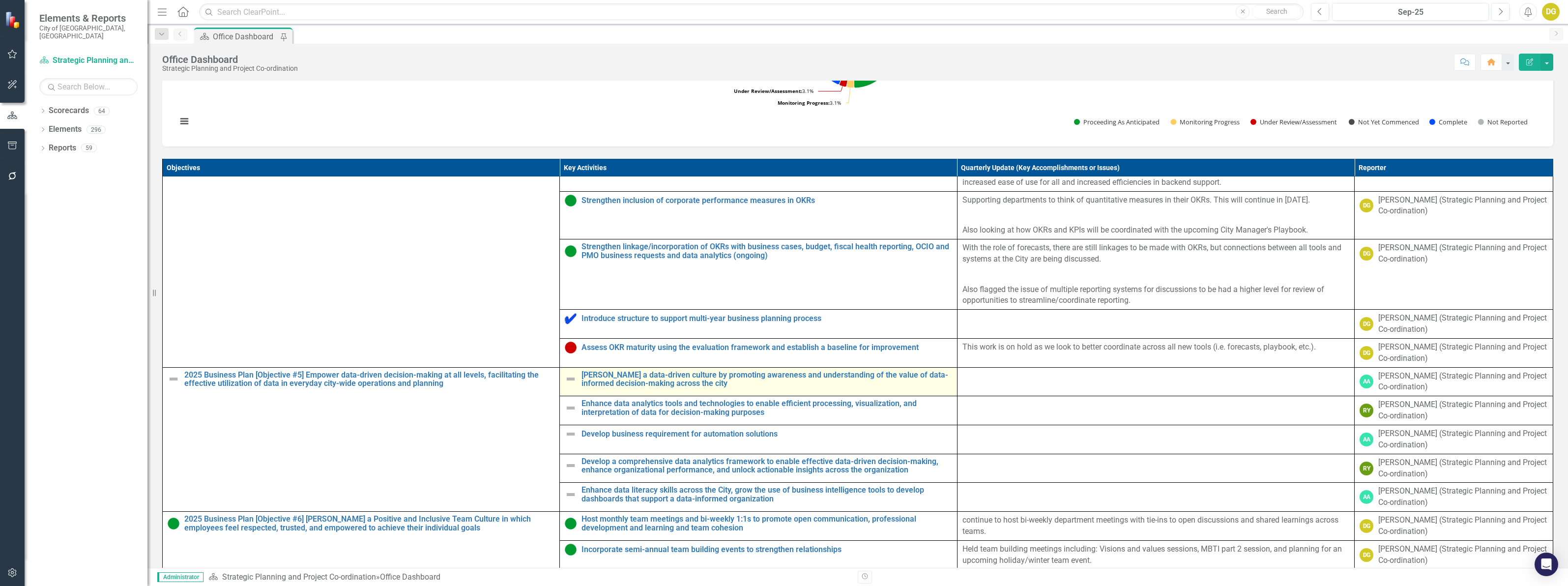
click at [565, 385] on img at bounding box center [571, 379] width 12 height 12
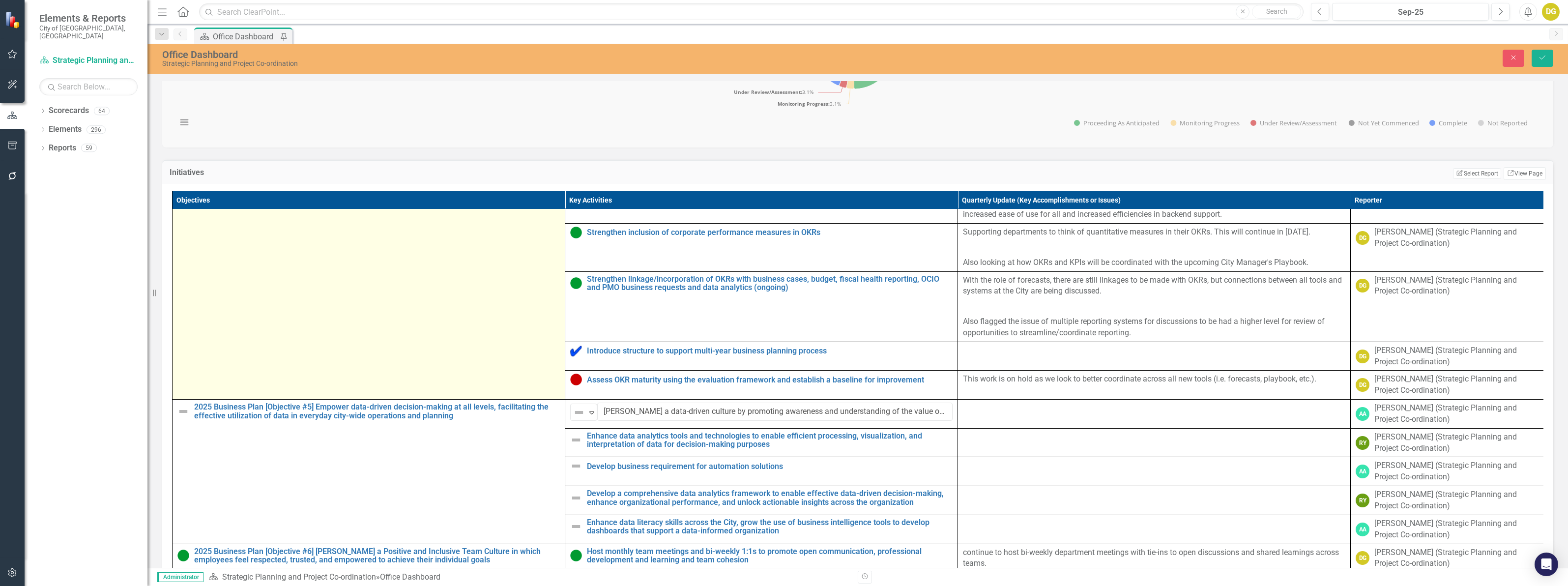
click at [563, 396] on td "2025 Business Plan [Objective #4] Enhance organizational effectiveness through …" at bounding box center [369, 266] width 392 height 267
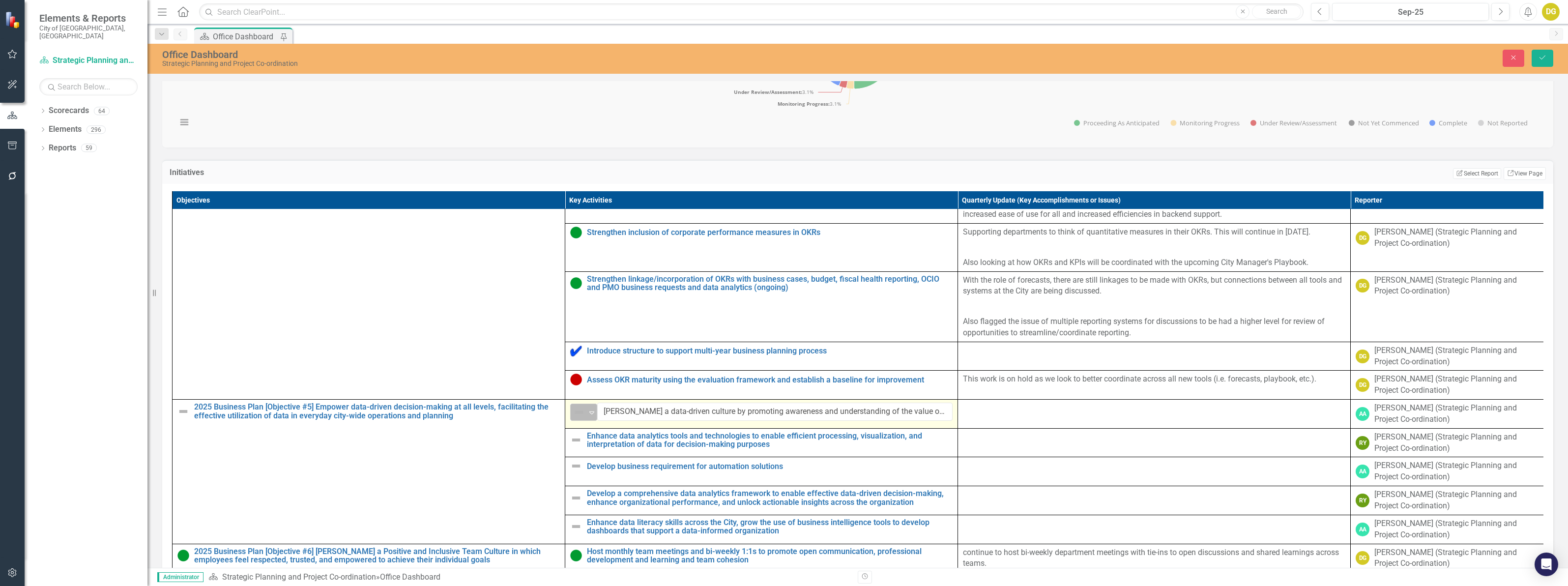
click at [586, 419] on div "Not Defined" at bounding box center [579, 413] width 13 height 12
click at [597, 464] on div "Proceeding as Anticipated" at bounding box center [630, 461] width 66 height 11
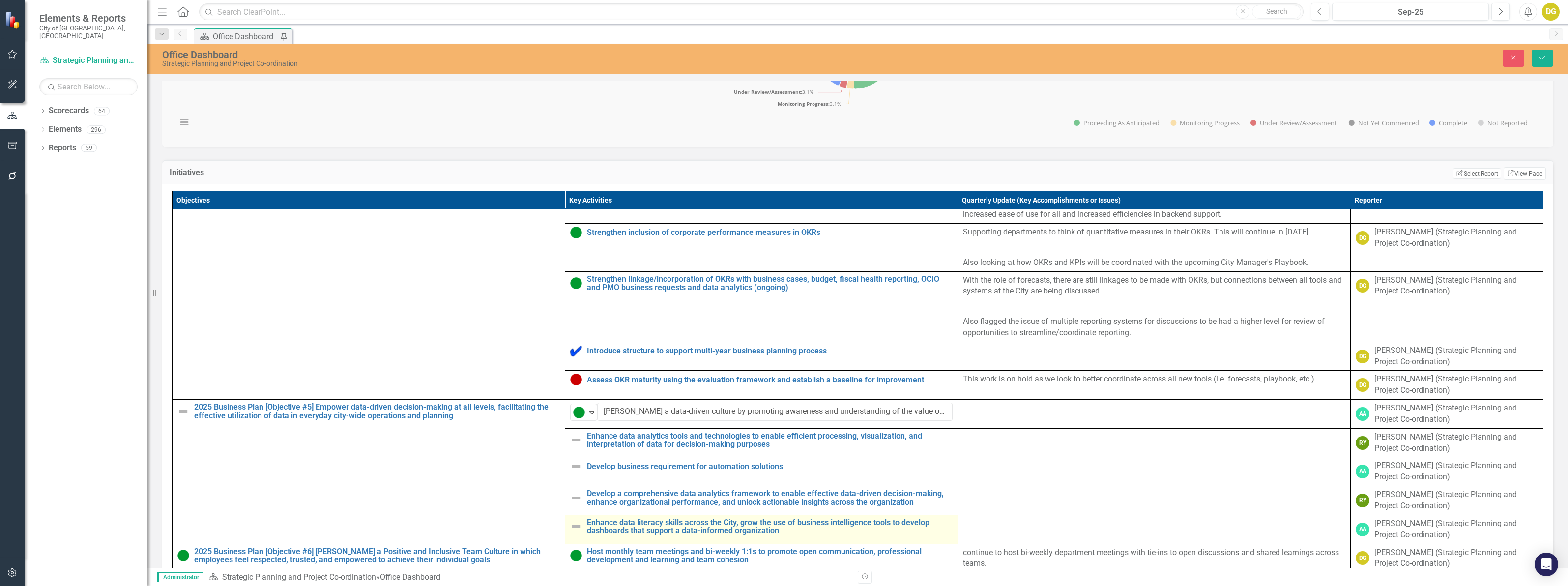
click at [581, 532] on img at bounding box center [576, 527] width 12 height 12
click at [579, 532] on img at bounding box center [576, 527] width 12 height 12
click at [579, 534] on img at bounding box center [579, 528] width 12 height 12
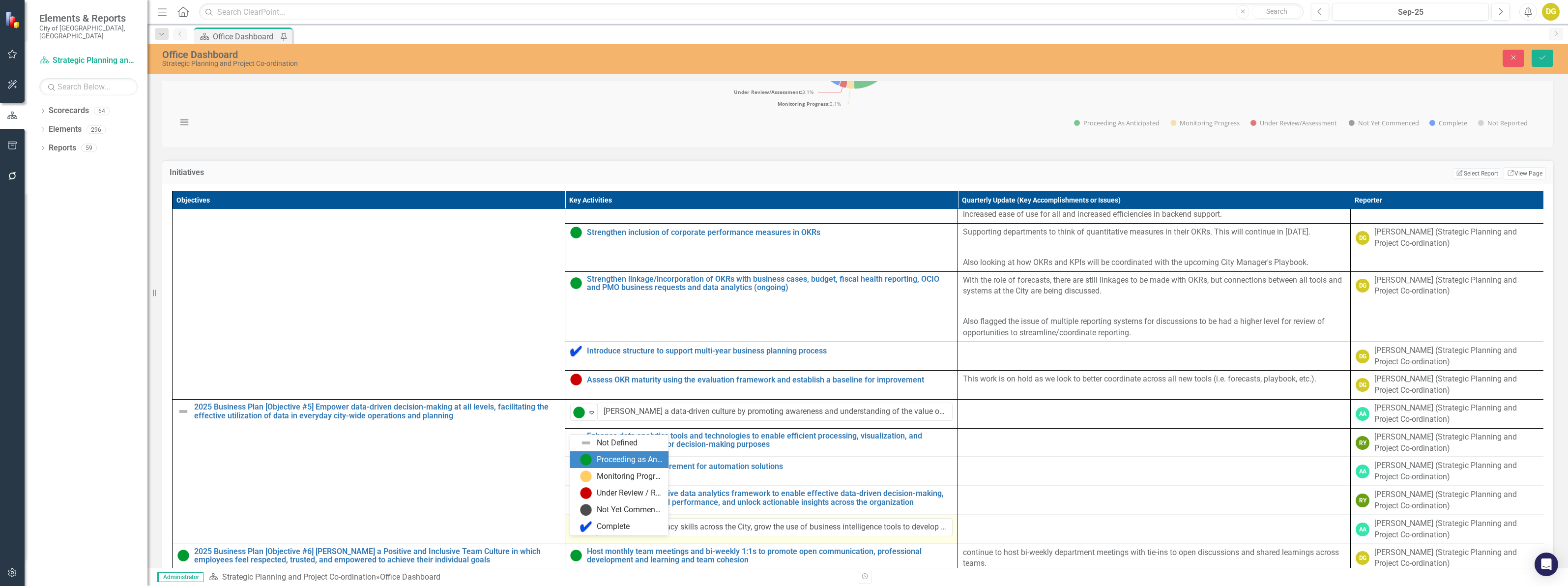
click at [587, 456] on img at bounding box center [586, 460] width 12 height 12
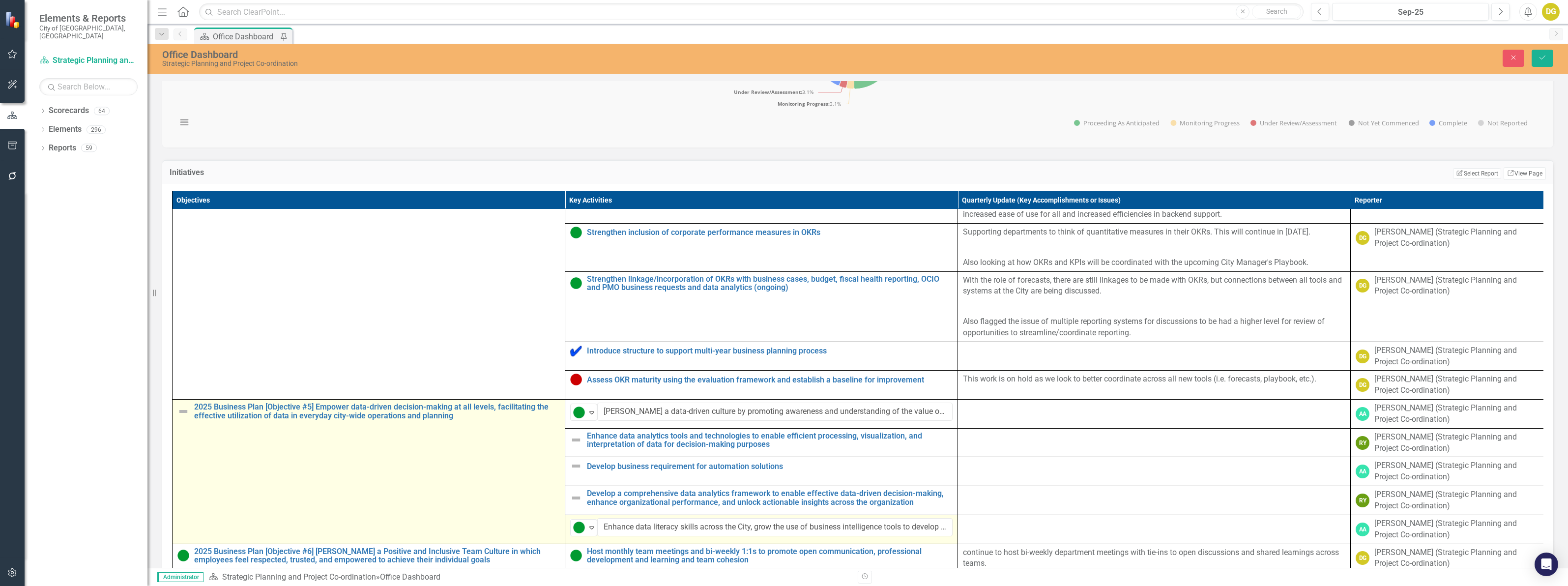
click at [185, 417] on img at bounding box center [184, 412] width 12 height 12
click at [185, 419] on img at bounding box center [186, 413] width 12 height 12
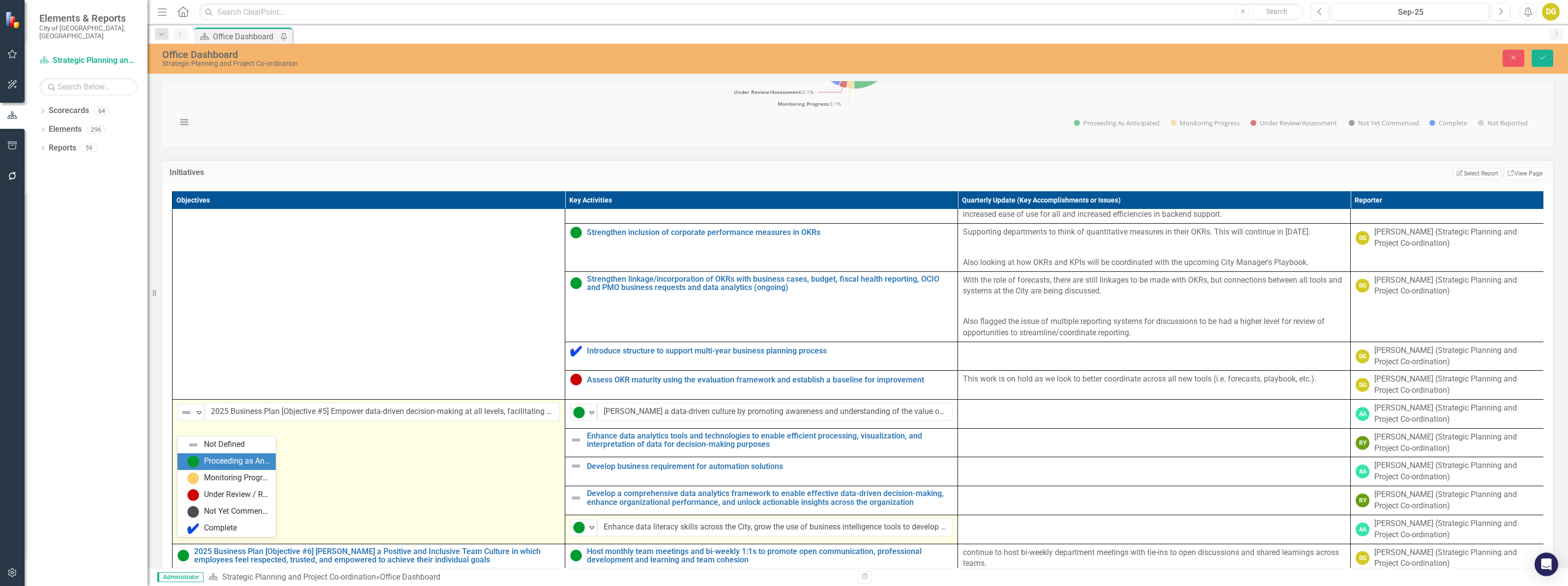
click at [192, 465] on img at bounding box center [193, 462] width 12 height 12
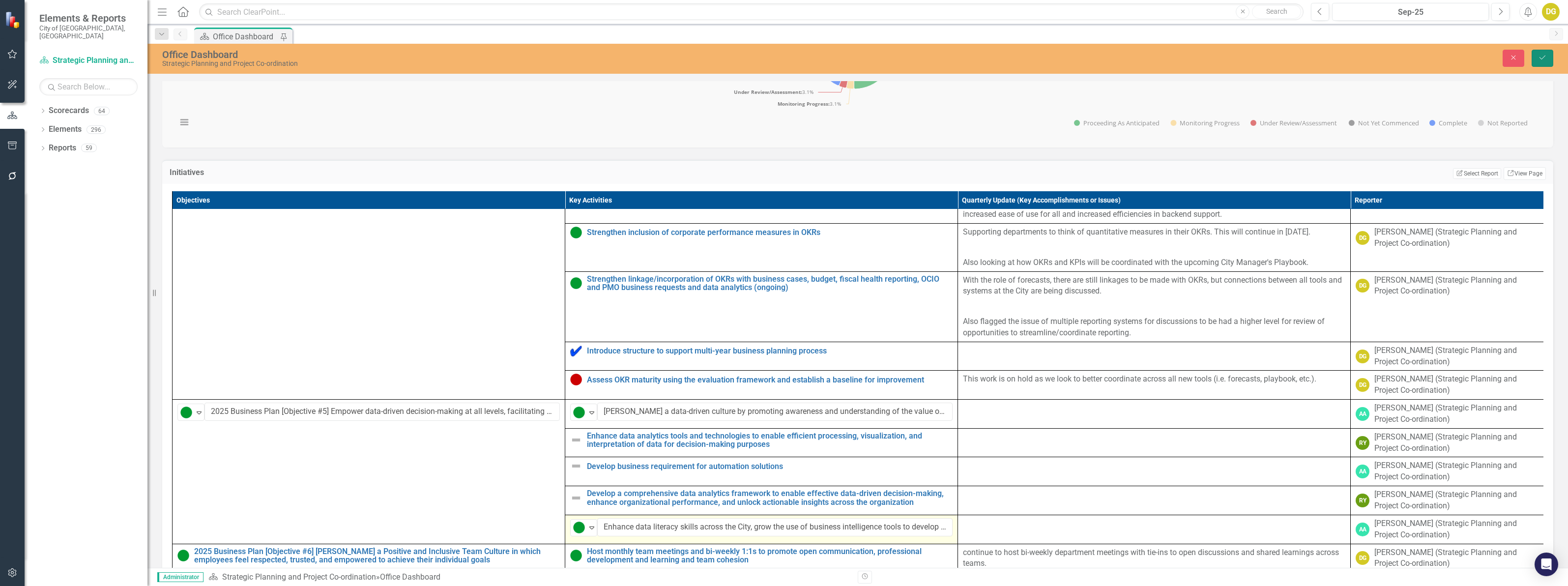
click at [1539, 57] on icon "Save" at bounding box center [1542, 57] width 9 height 7
